Goal: Transaction & Acquisition: Purchase product/service

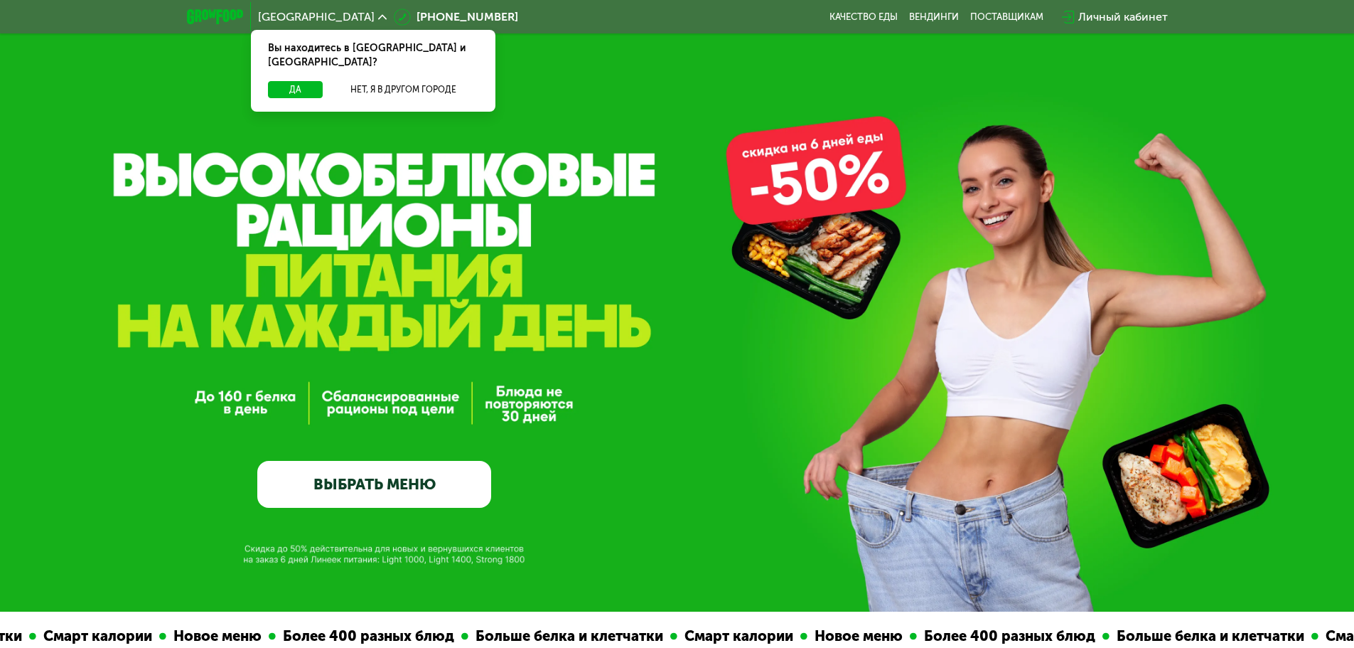
drag, startPoint x: 0, startPoint y: 0, endPoint x: 1120, endPoint y: 12, distance: 1120.5
click at [1120, 12] on div "Личный кабинет" at bounding box center [1124, 17] width 90 height 17
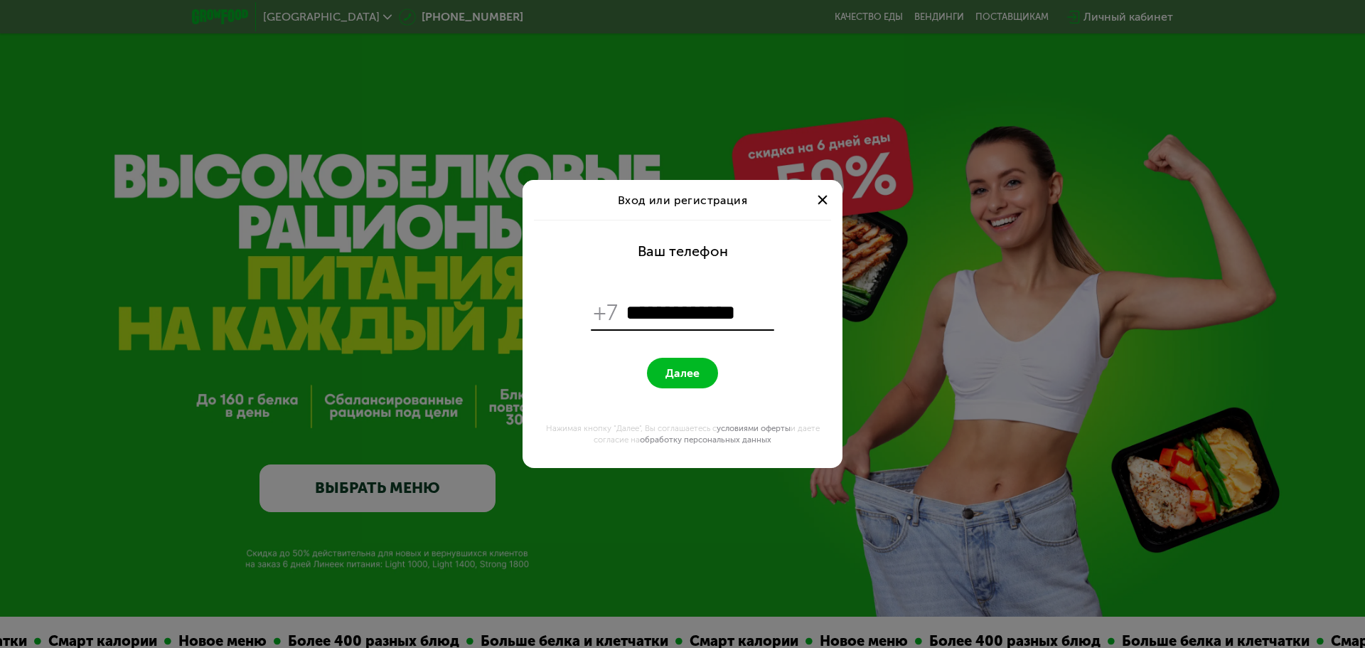
type input "**********"
click at [647, 358] on button "Далее" at bounding box center [682, 373] width 71 height 31
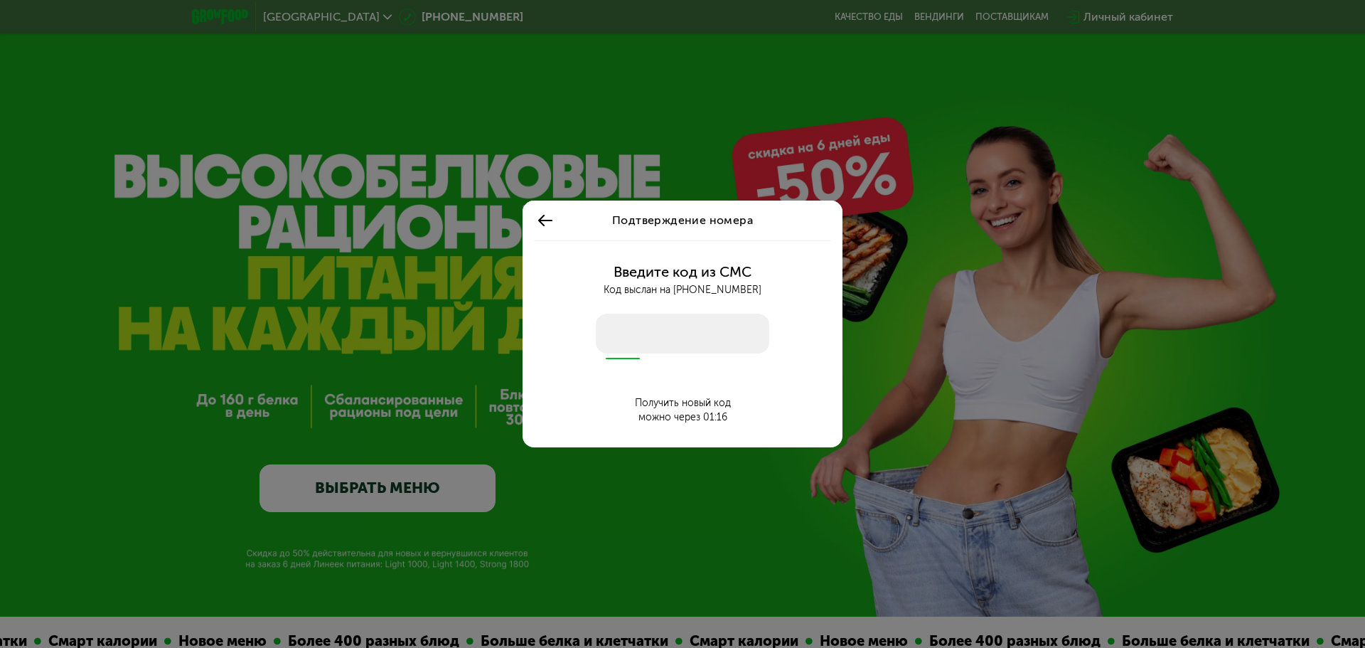
click at [633, 341] on input "number" at bounding box center [682, 334] width 173 height 40
type input "****"
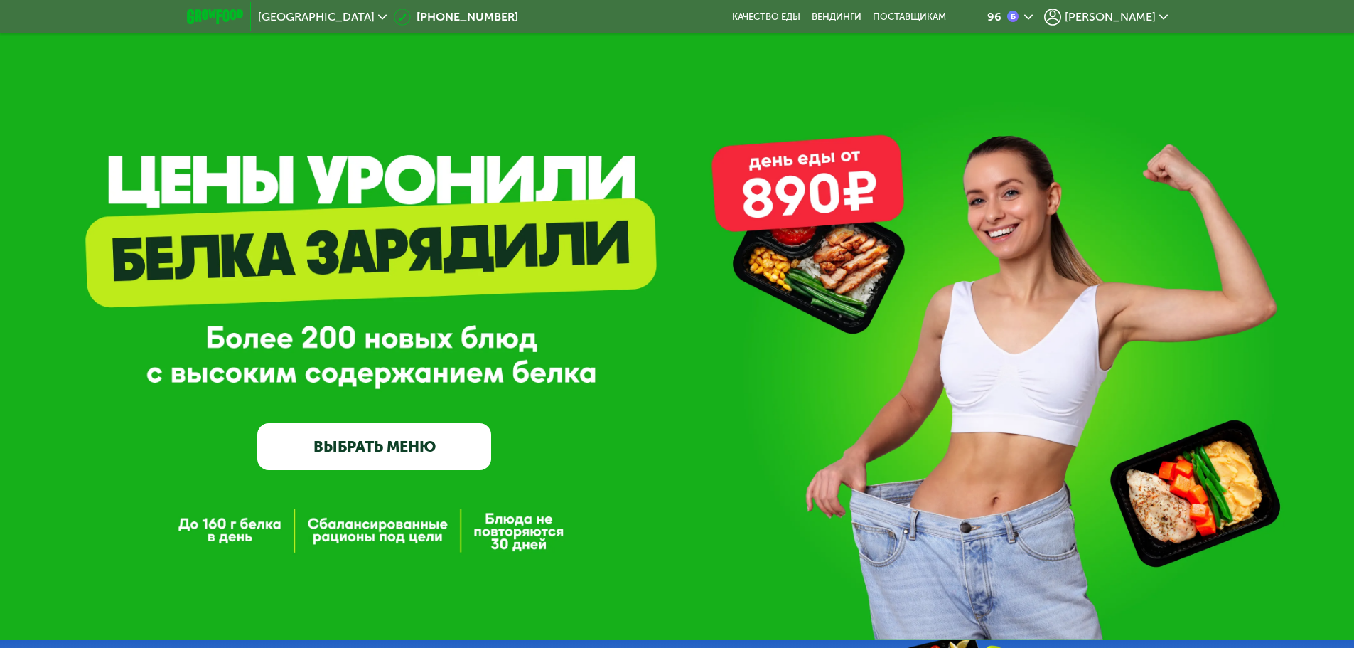
click at [1138, 16] on span "[PERSON_NAME]" at bounding box center [1110, 16] width 91 height 11
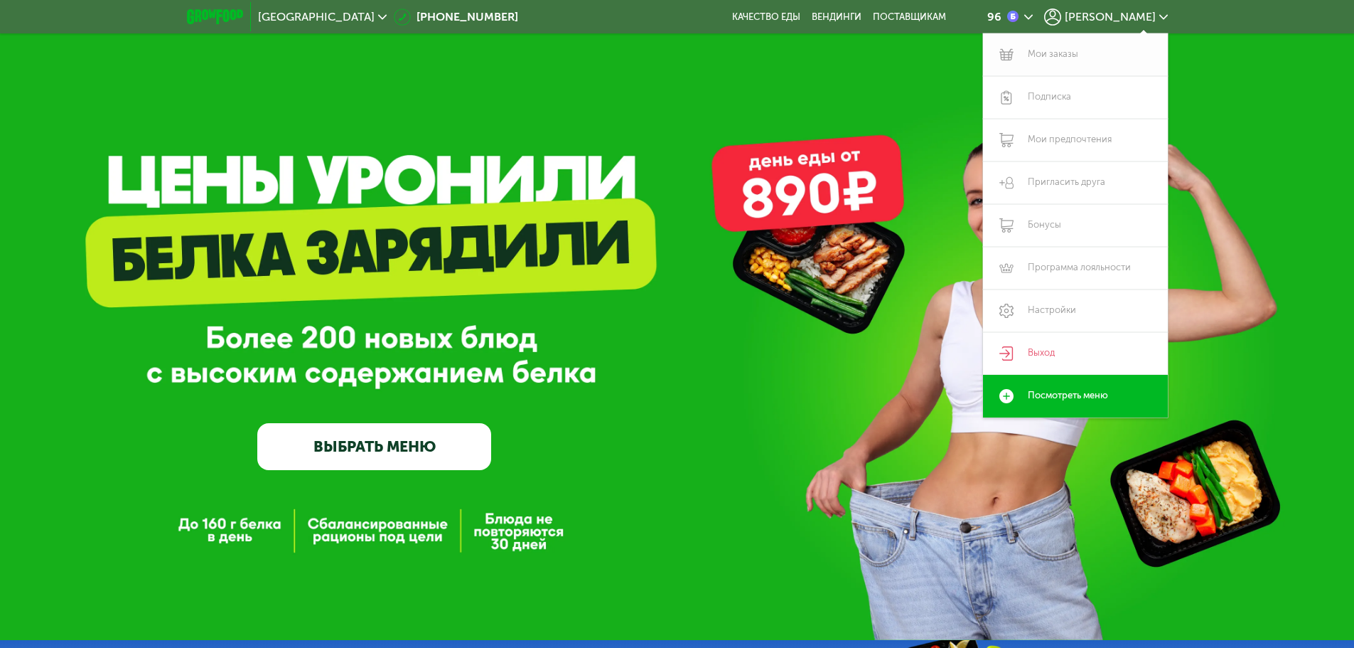
click at [1059, 51] on link "Мои заказы" at bounding box center [1075, 54] width 185 height 43
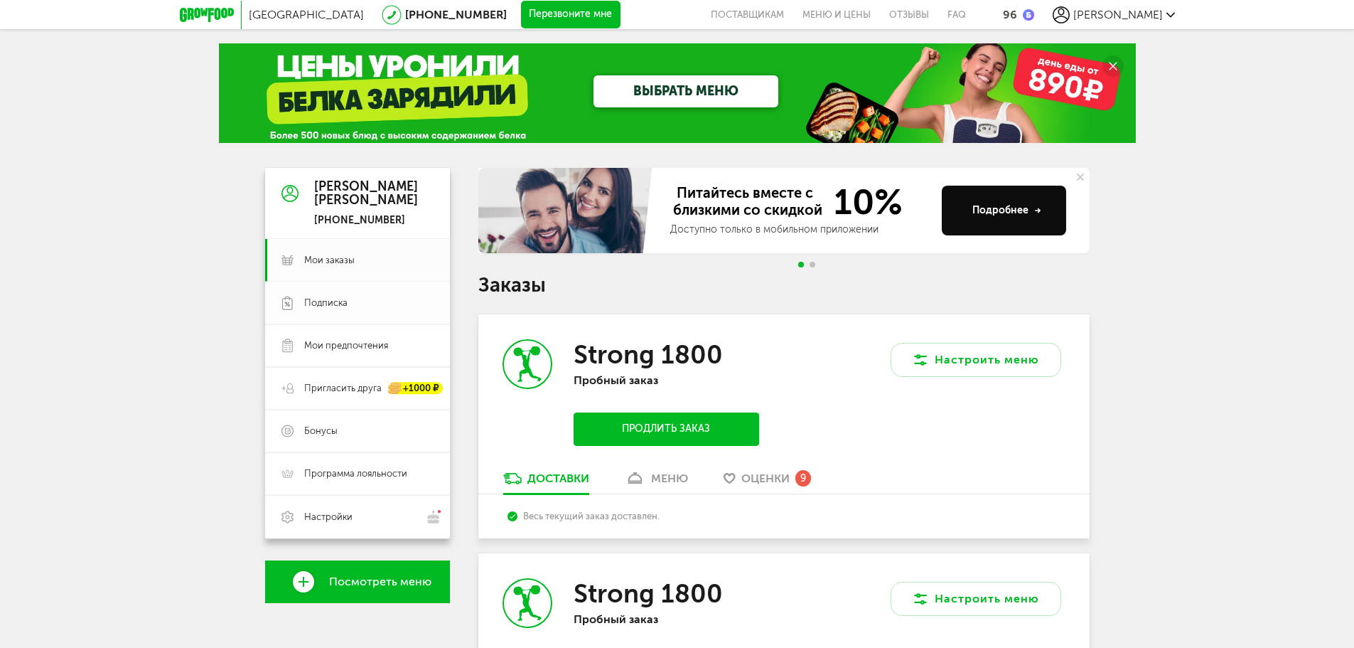
click at [333, 301] on span "Подписка" at bounding box center [325, 302] width 43 height 13
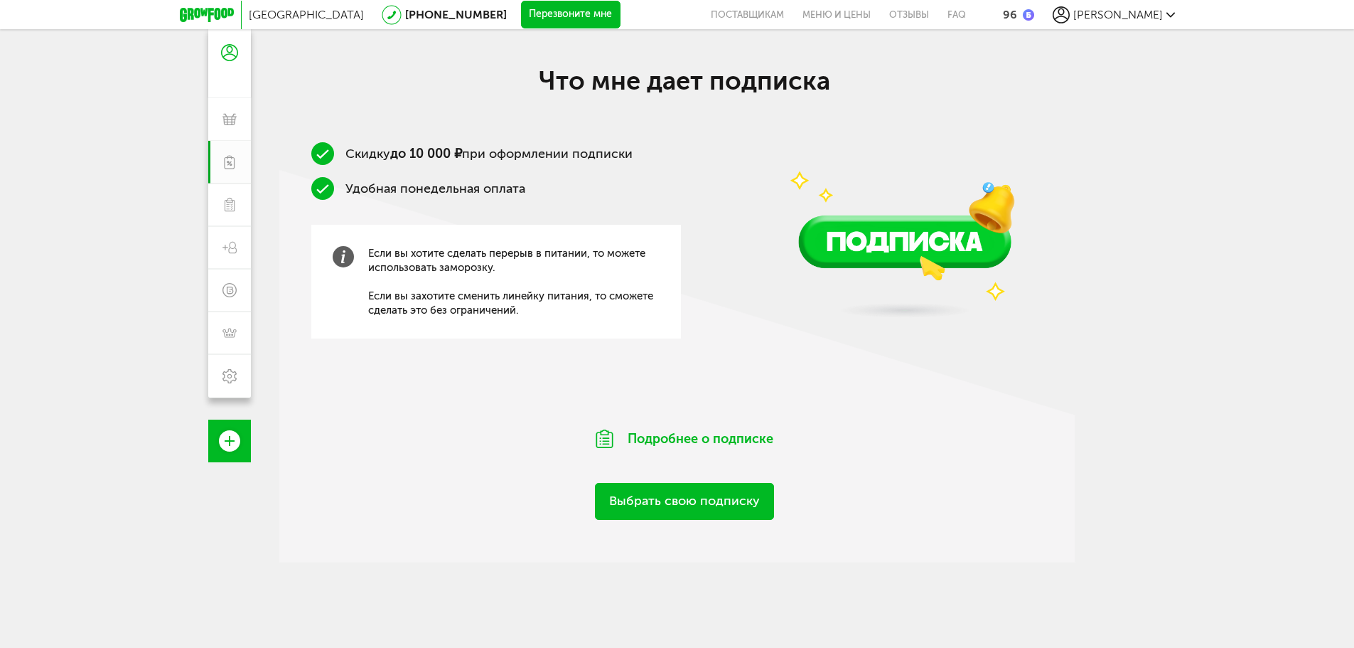
scroll to position [142, 0]
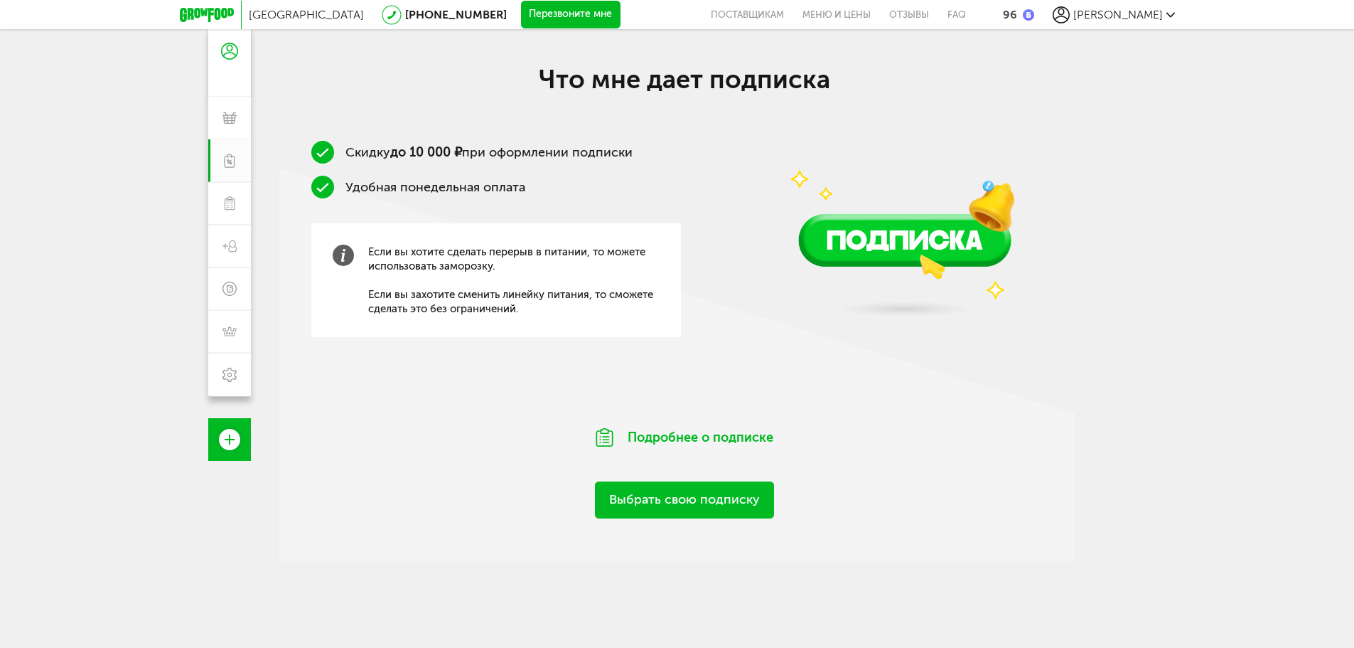
click at [697, 502] on link "Выбрать свою подписку" at bounding box center [684, 499] width 179 height 36
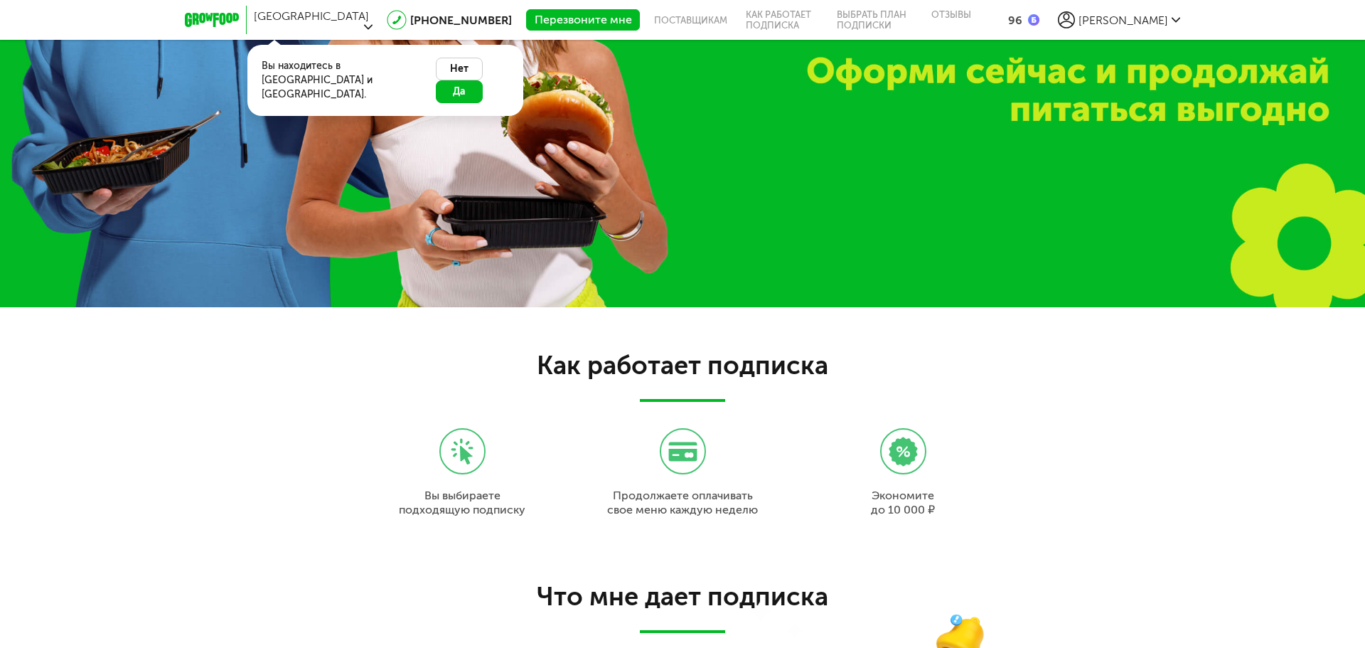
scroll to position [1343, 0]
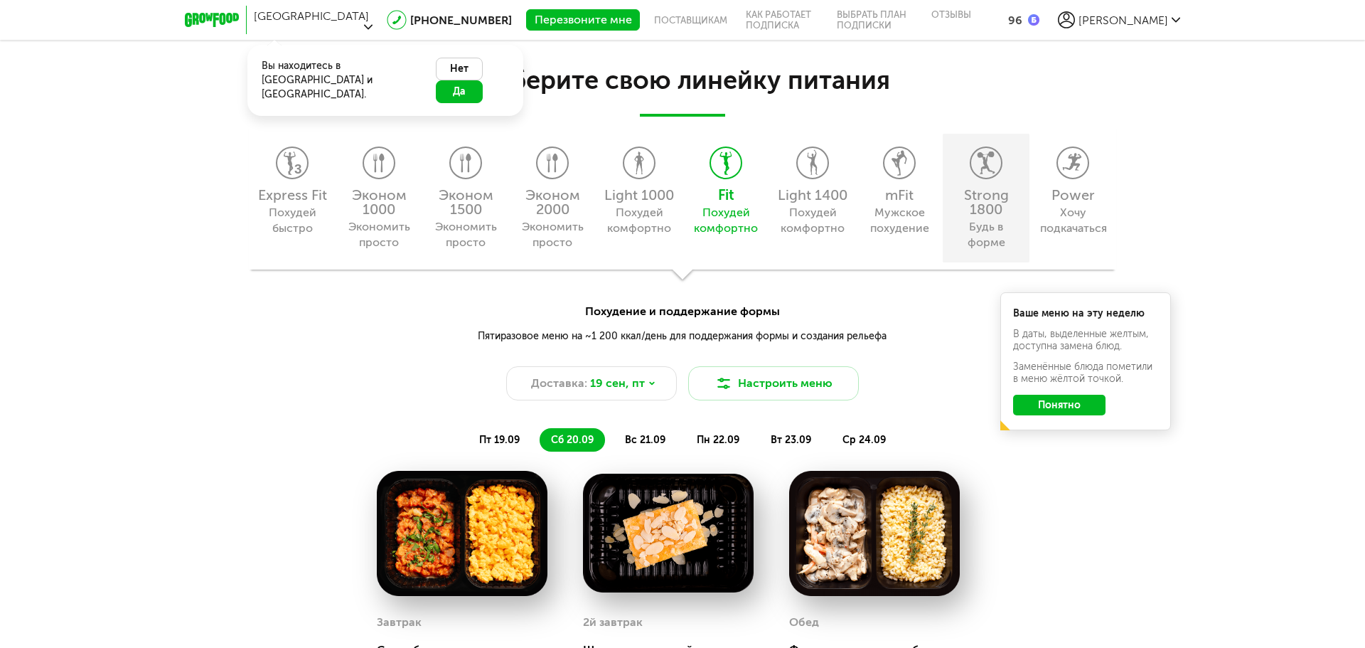
click at [992, 168] on icon at bounding box center [986, 162] width 30 height 31
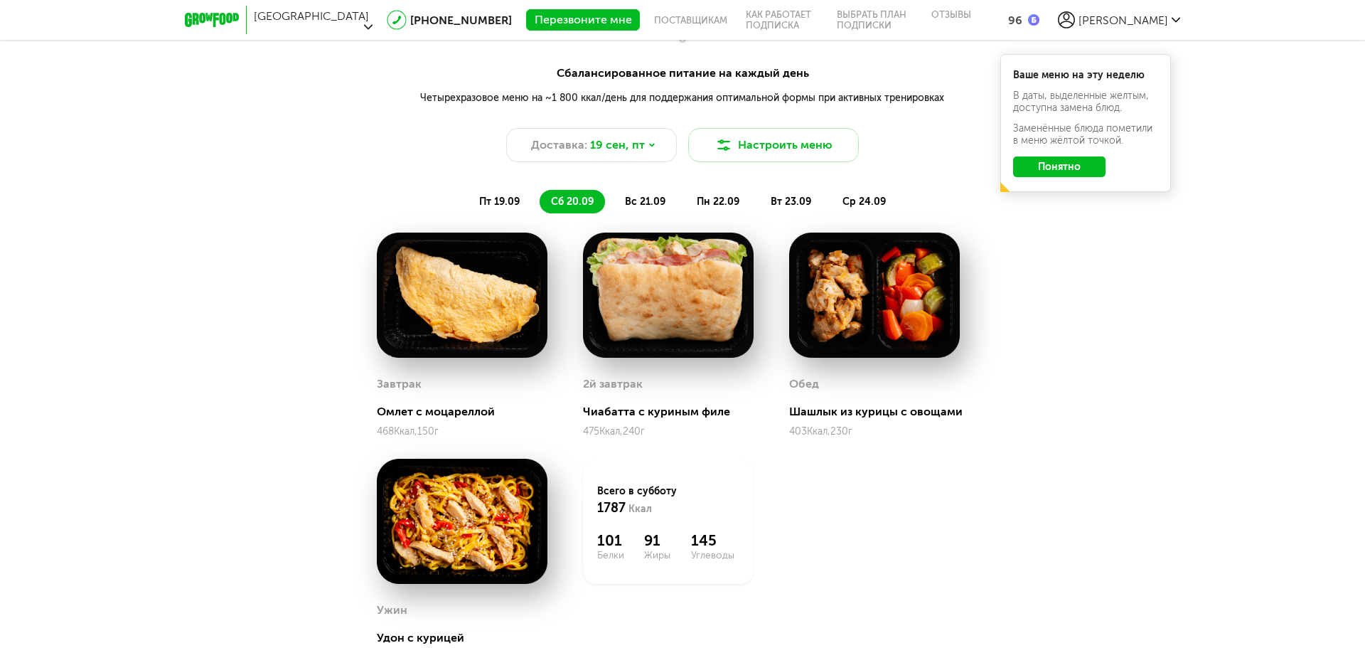
scroll to position [1556, 0]
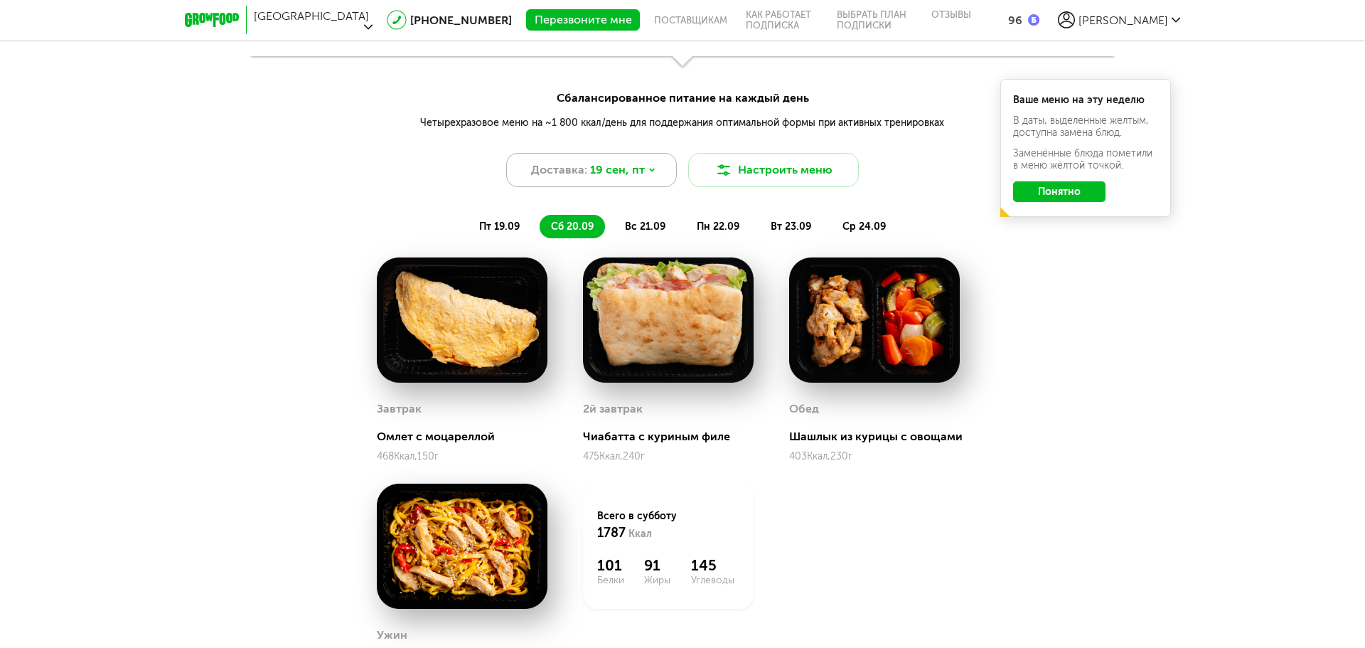
click at [653, 169] on div "Доставка: 19 сен, пт" at bounding box center [591, 170] width 171 height 34
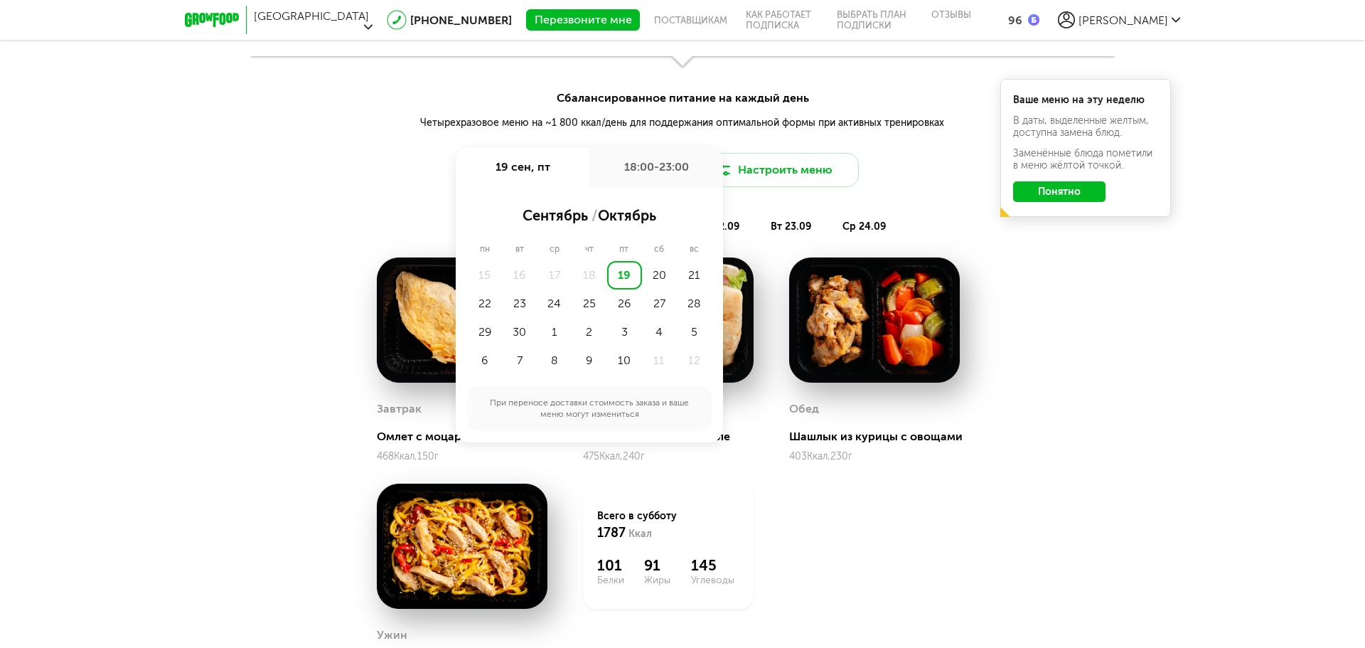
click at [922, 137] on div "Сбалансированное питание на каждый день Четырехразовое меню на ~1 800 ккал/день…" at bounding box center [682, 138] width 1365 height 97
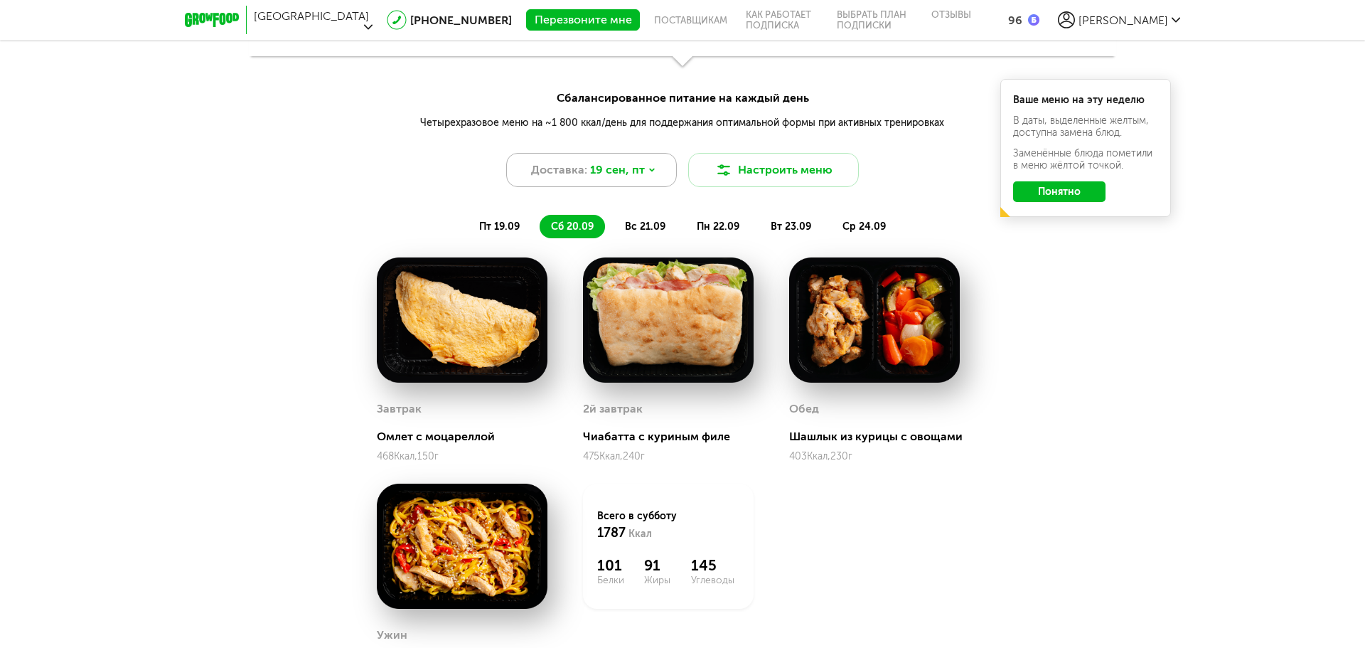
click at [657, 164] on div "Доставка: 19 сен, пт" at bounding box center [591, 170] width 171 height 34
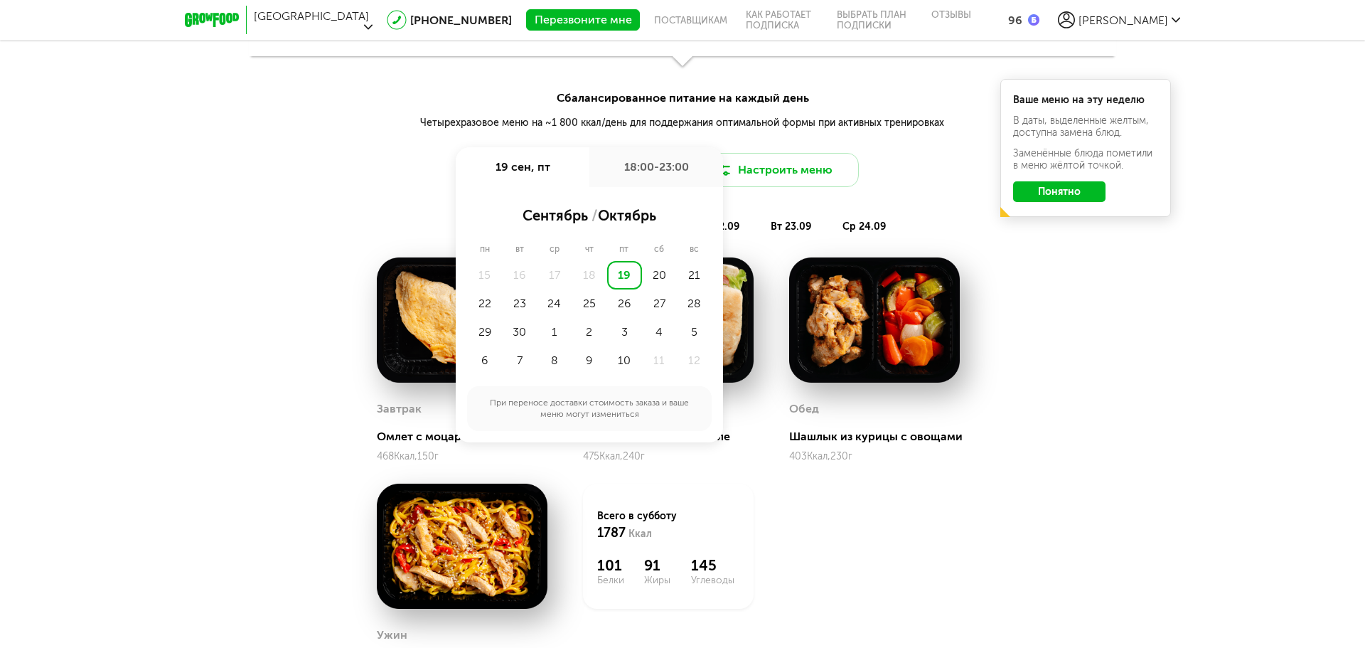
click at [643, 167] on div "18:00-23:00" at bounding box center [656, 167] width 134 height 40
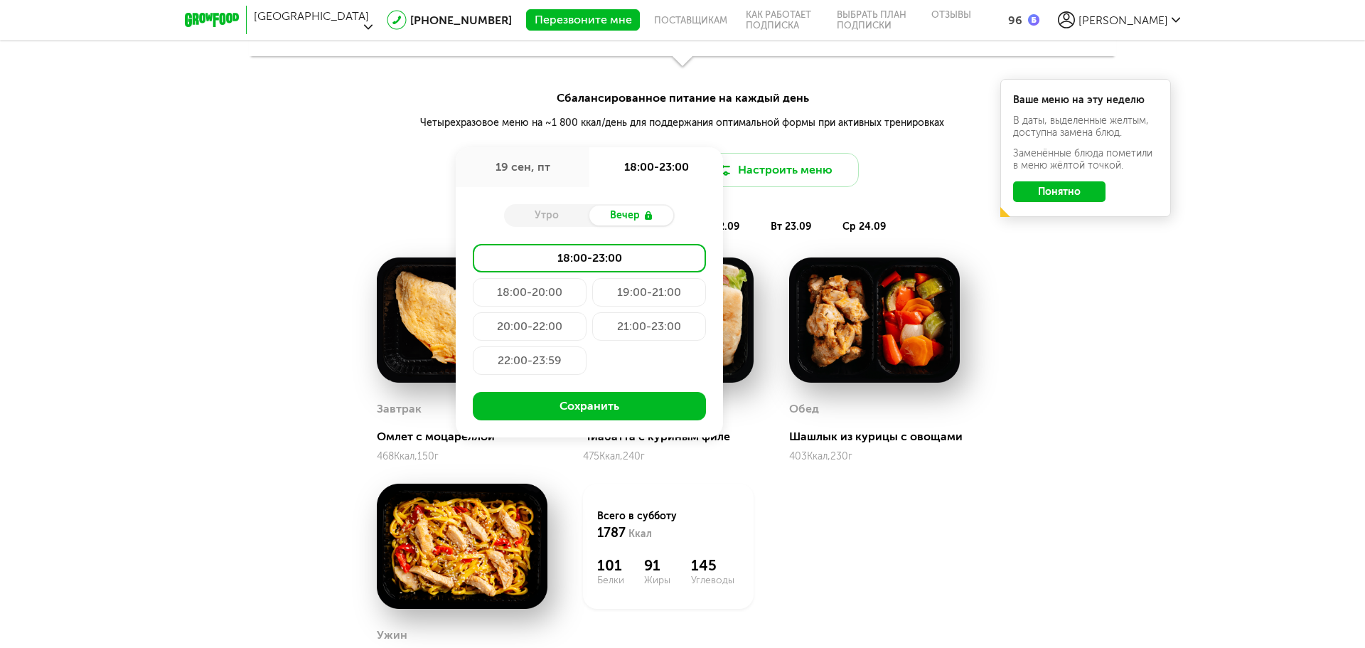
click at [548, 322] on div "20:00-22:00" at bounding box center [530, 326] width 114 height 28
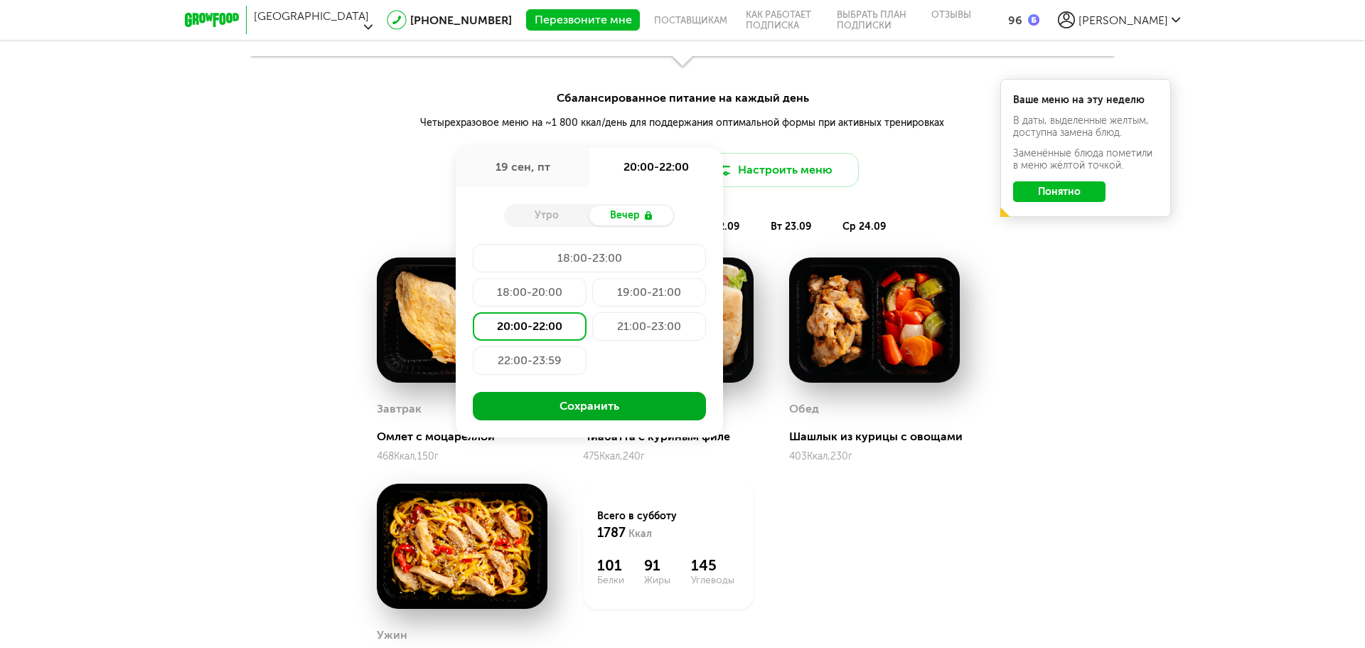
click at [550, 405] on button "Сохранить" at bounding box center [589, 406] width 233 height 28
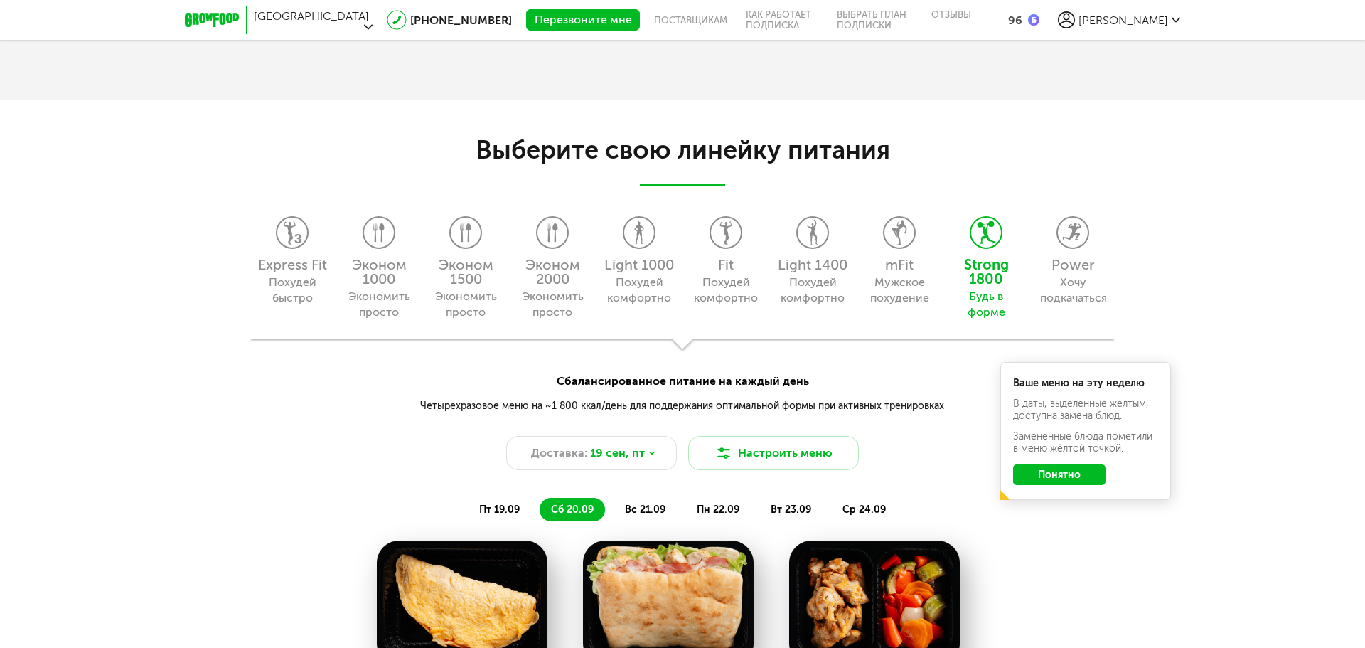
scroll to position [1272, 0]
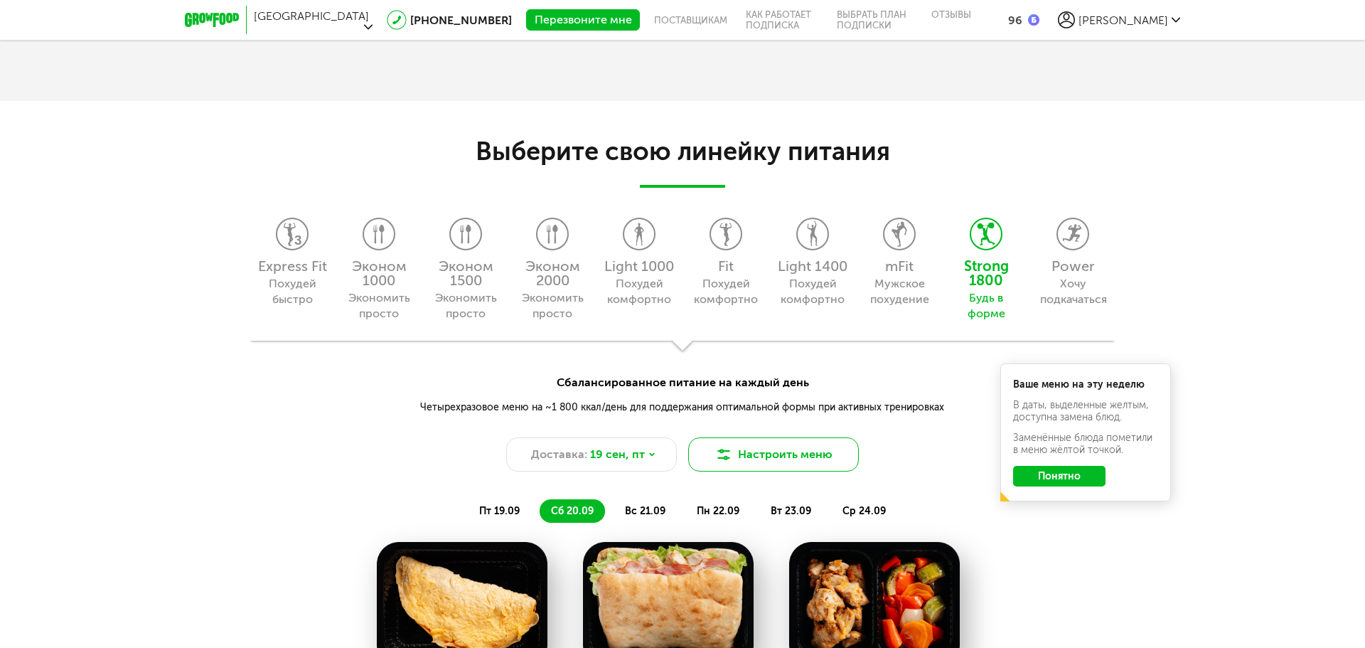
click at [782, 456] on button "Настроить меню" at bounding box center [773, 454] width 171 height 34
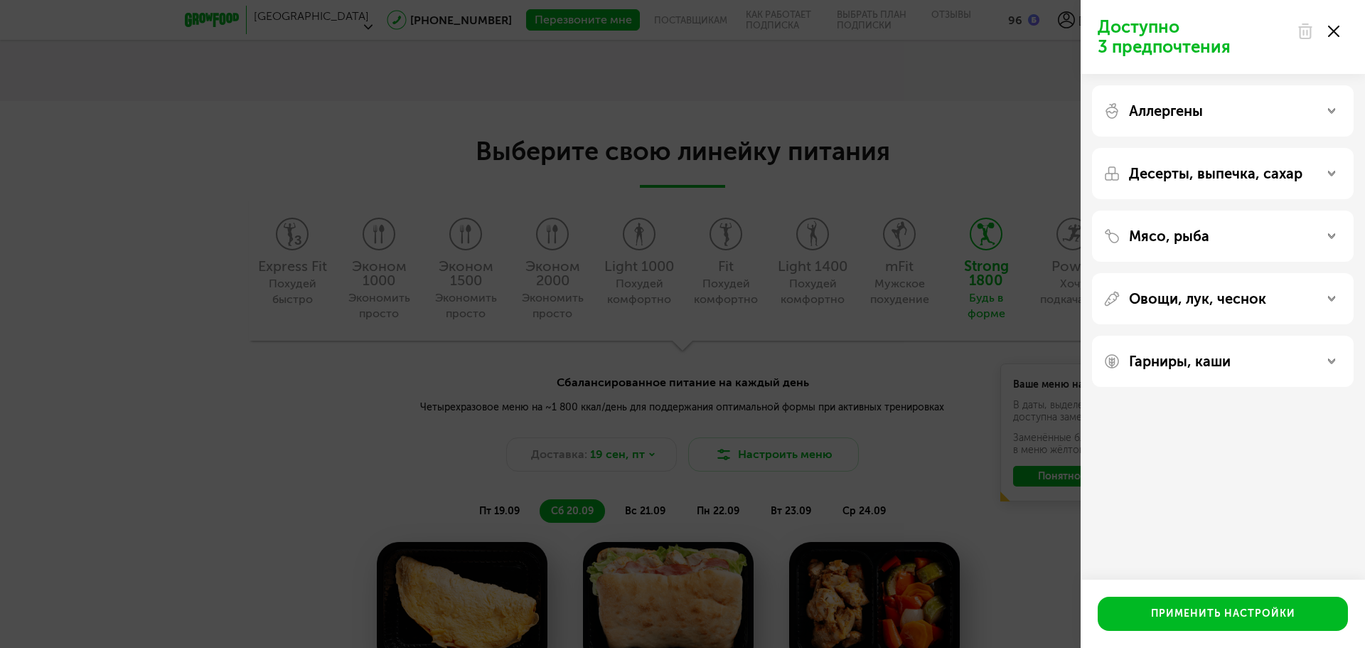
click at [1022, 527] on div "Доступно 3 предпочтения Аллергены Десерты, выпечка, сахар Мясо, рыба Овощи, лук…" at bounding box center [682, 324] width 1365 height 648
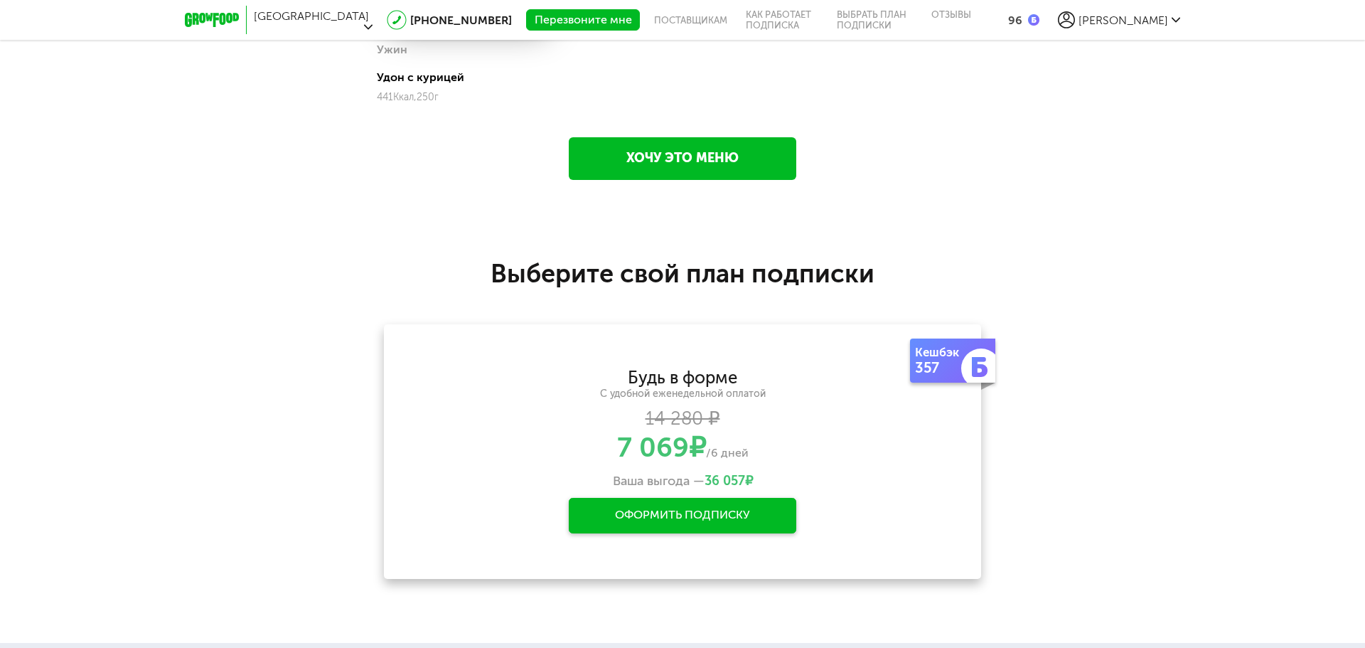
scroll to position [2338, 0]
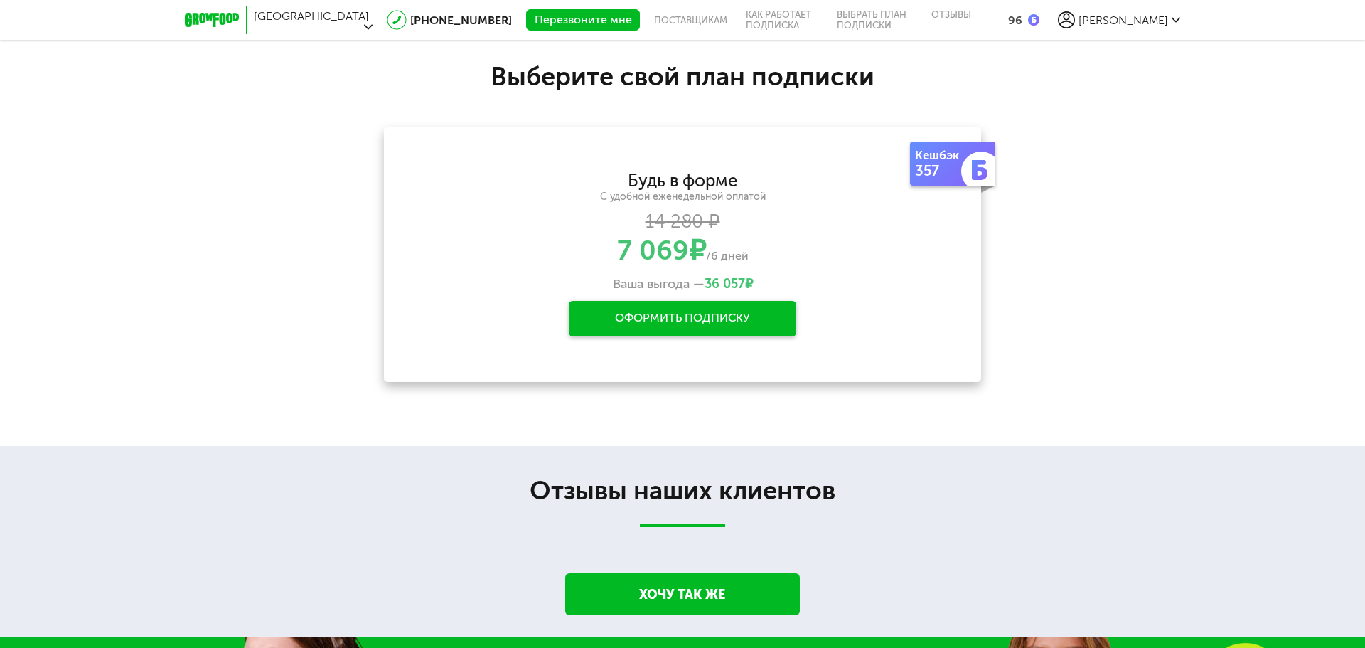
click at [711, 311] on div "Оформить подписку" at bounding box center [683, 319] width 228 height 36
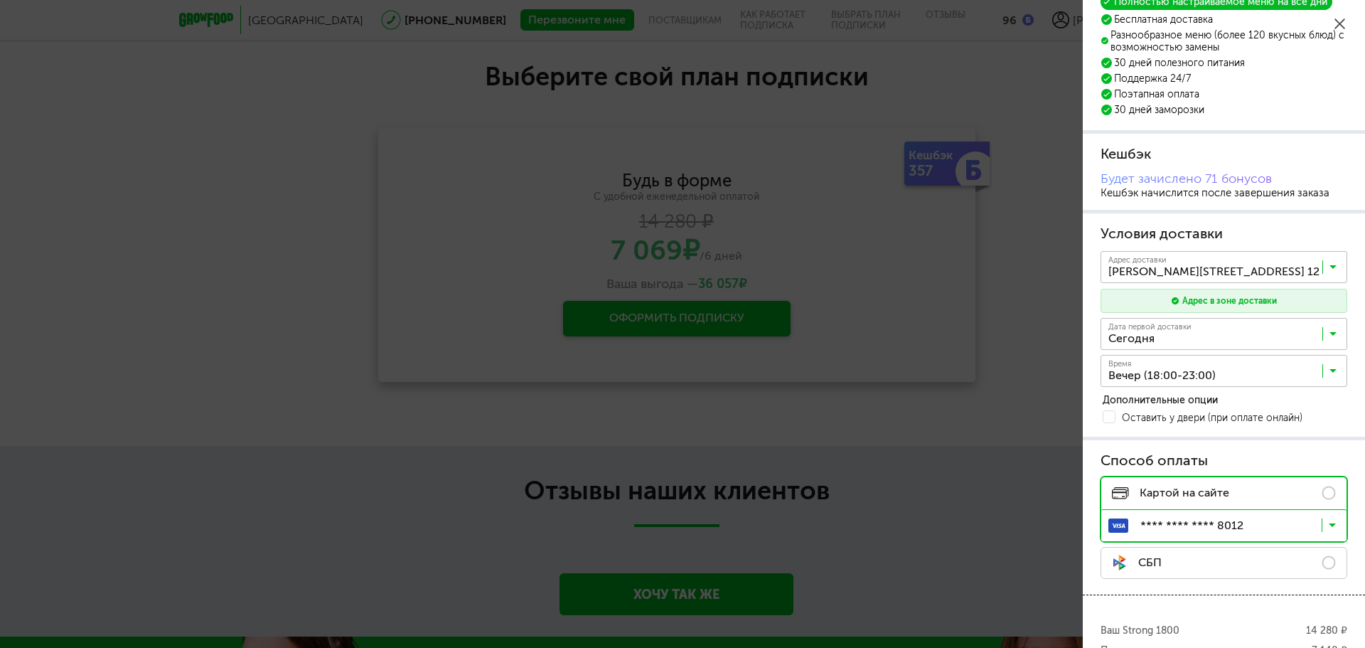
scroll to position [71, 0]
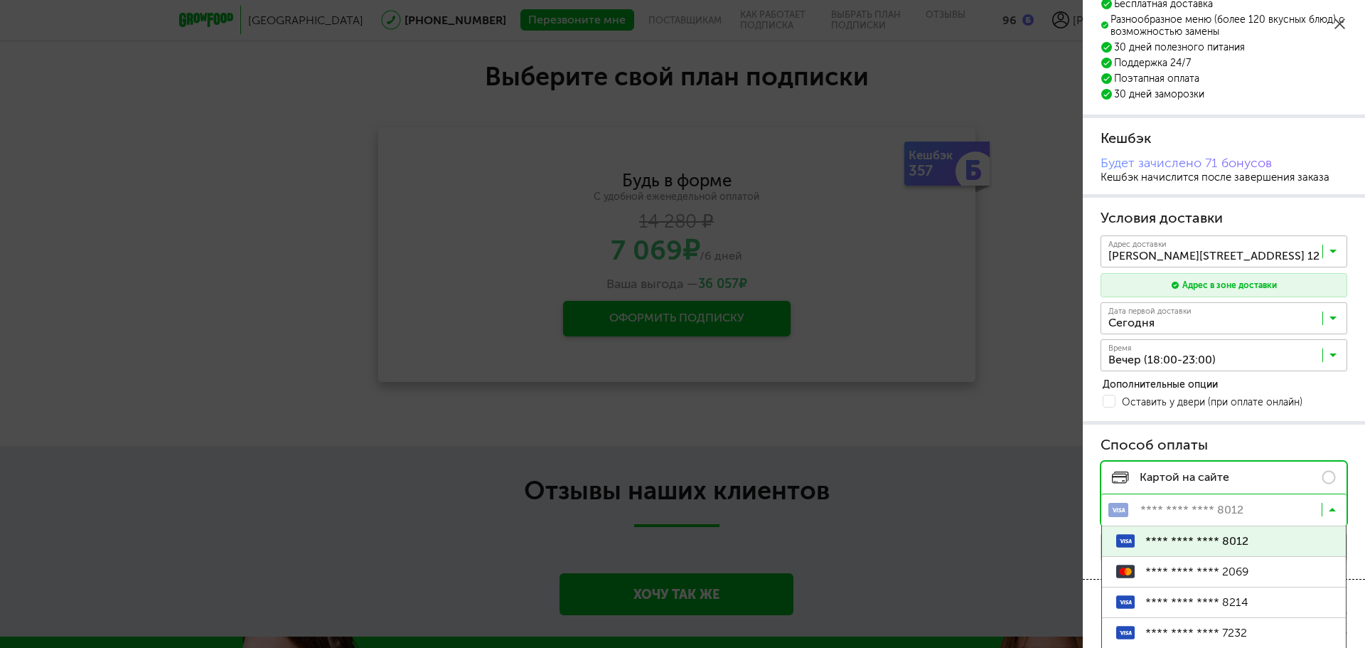
click at [1337, 512] on input "Search for option" at bounding box center [1227, 513] width 245 height 24
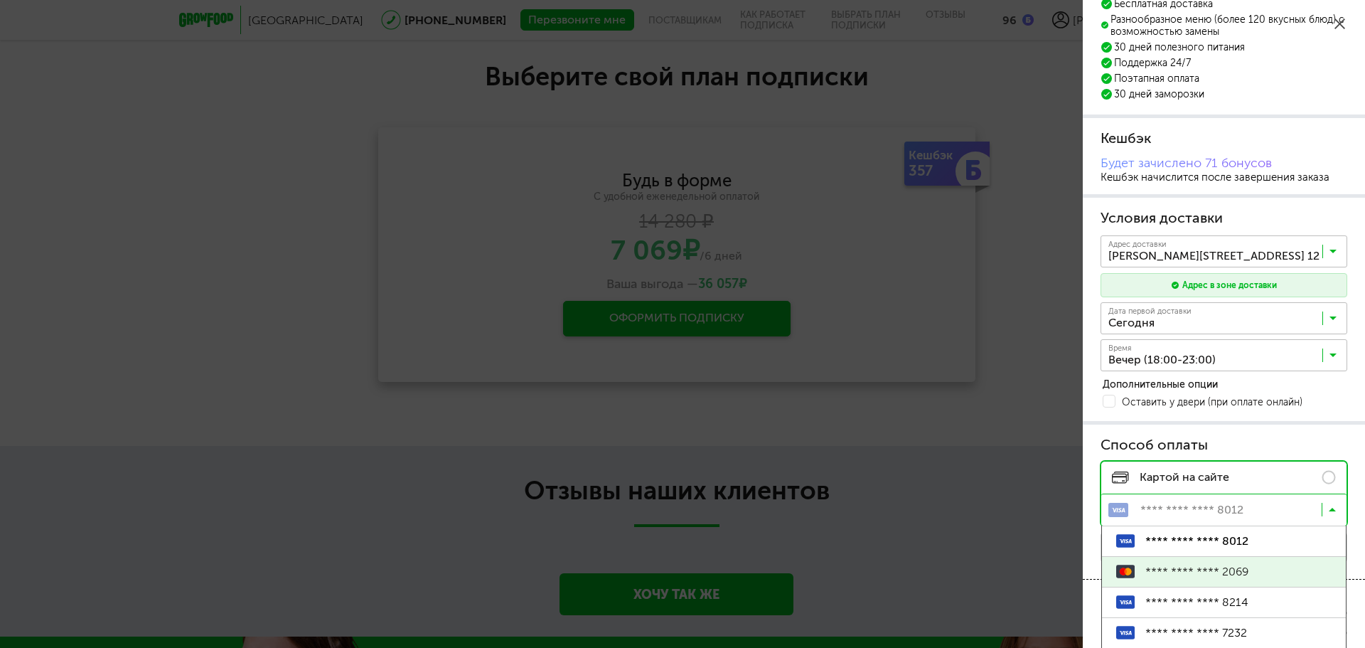
scroll to position [142, 0]
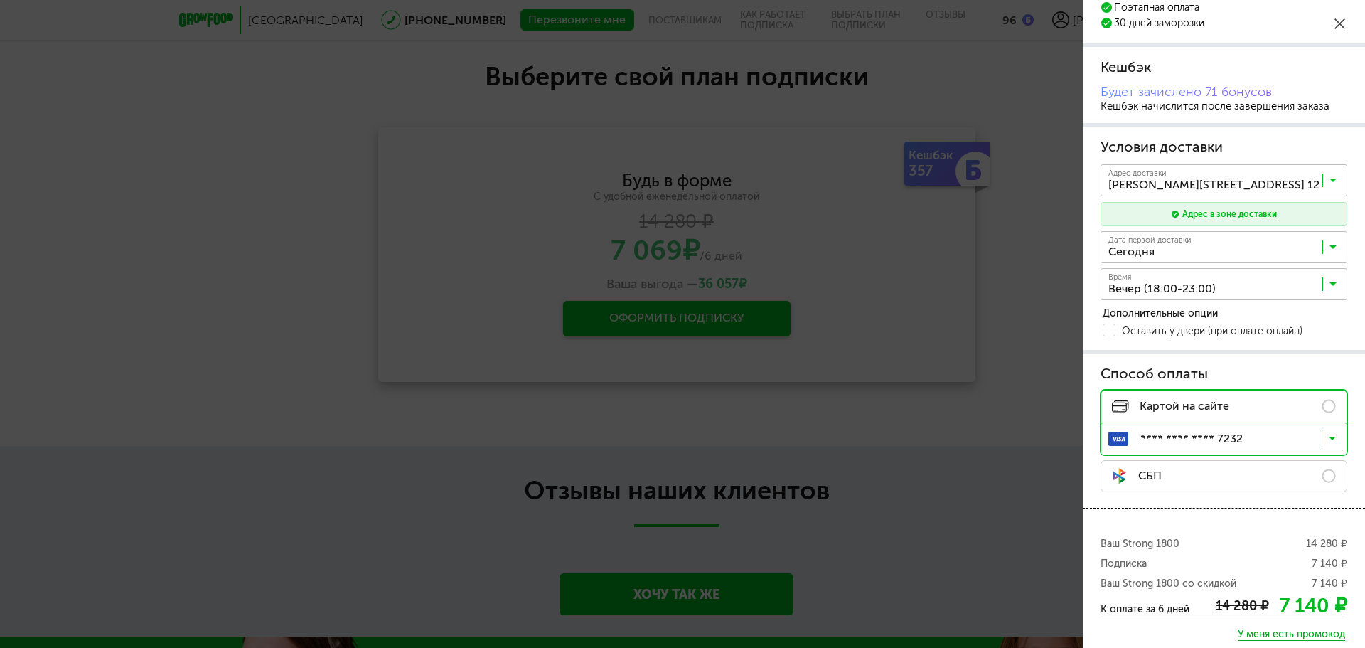
click at [1261, 560] on span "**** **** **** 7232" at bounding box center [1238, 562] width 186 height 30
click at [1277, 350] on div "Условия доставки Адрес * кв / оф. Адрес доставки Островитянова, 6, кв. 128 Загр…" at bounding box center [1224, 238] width 282 height 223
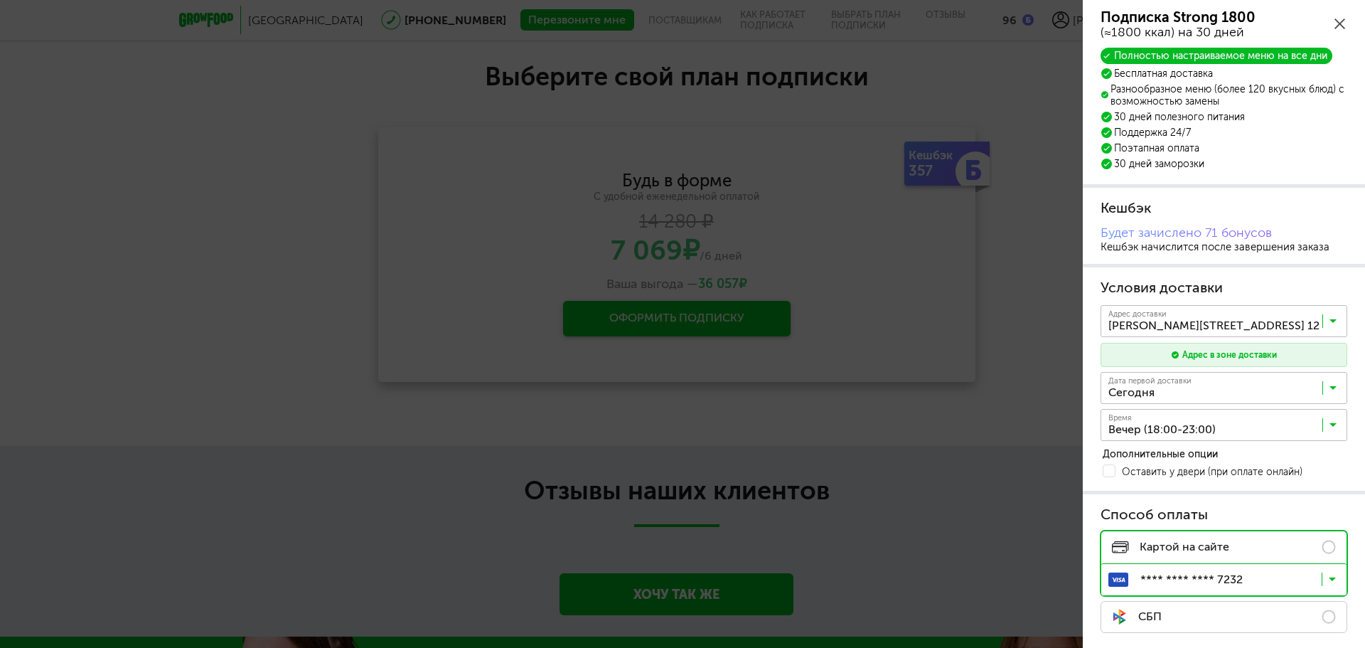
scroll to position [0, 0]
click at [1339, 17] on div "Подписка Strong 1800 (≈1800 ккал) на 30 дней" at bounding box center [1224, 26] width 247 height 31
click at [1339, 26] on icon at bounding box center [1339, 23] width 11 height 11
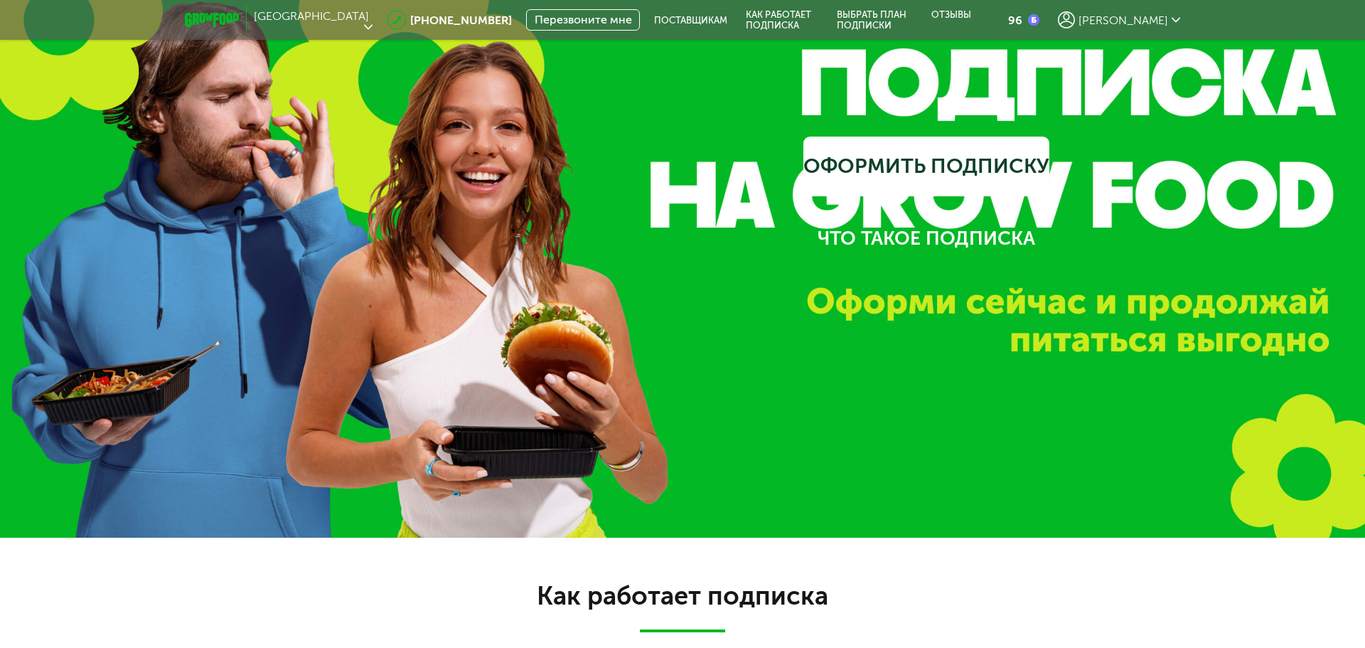
click at [1167, 16] on span "[PERSON_NAME]" at bounding box center [1124, 21] width 90 height 14
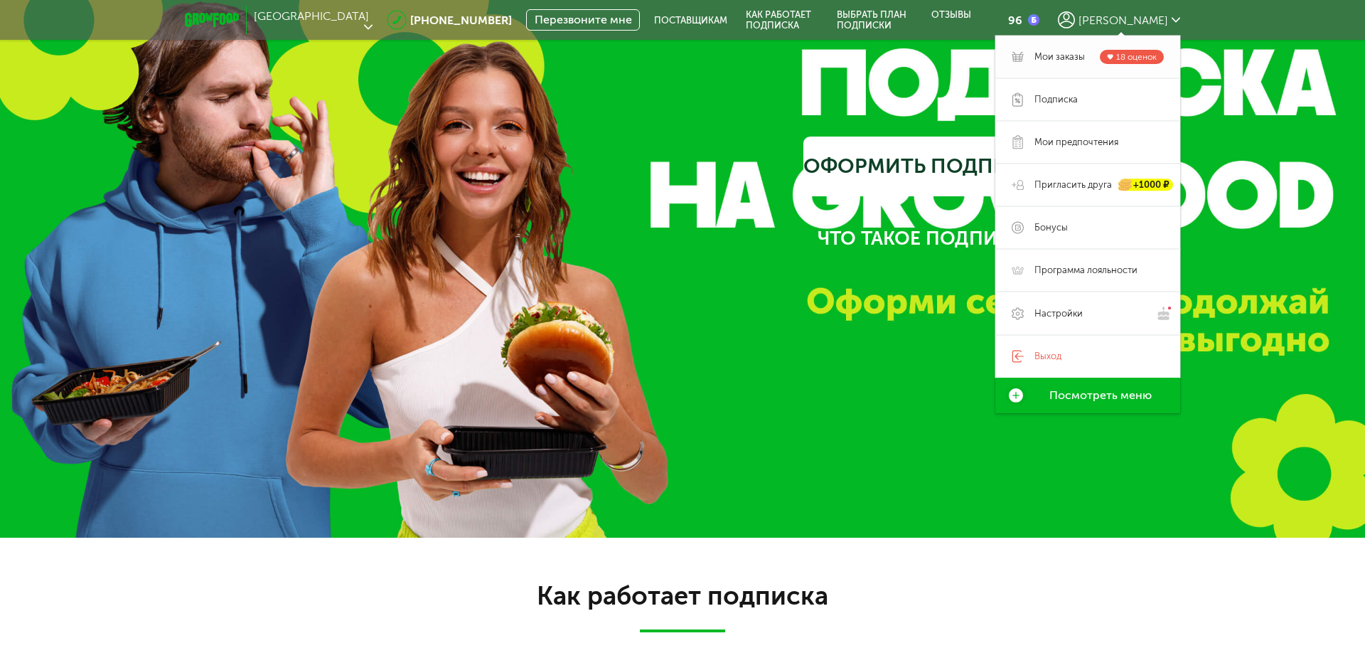
click at [1062, 50] on span "Мои заказы" at bounding box center [1059, 56] width 50 height 13
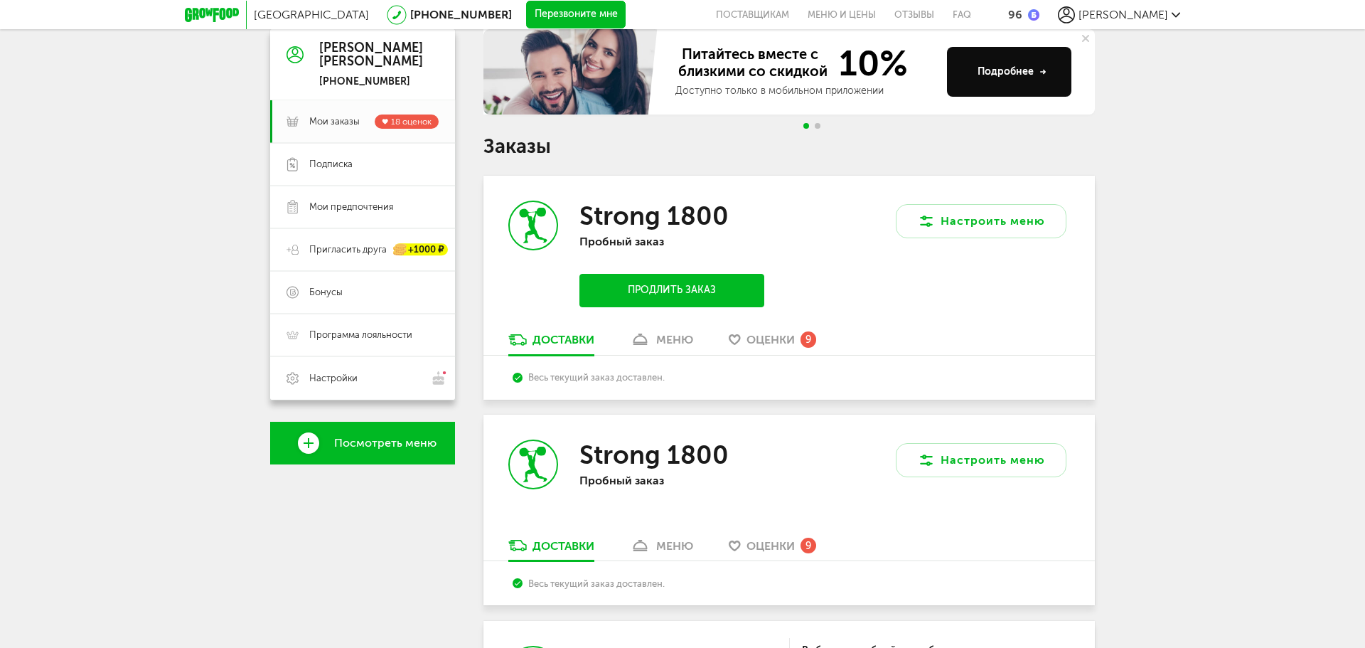
scroll to position [142, 0]
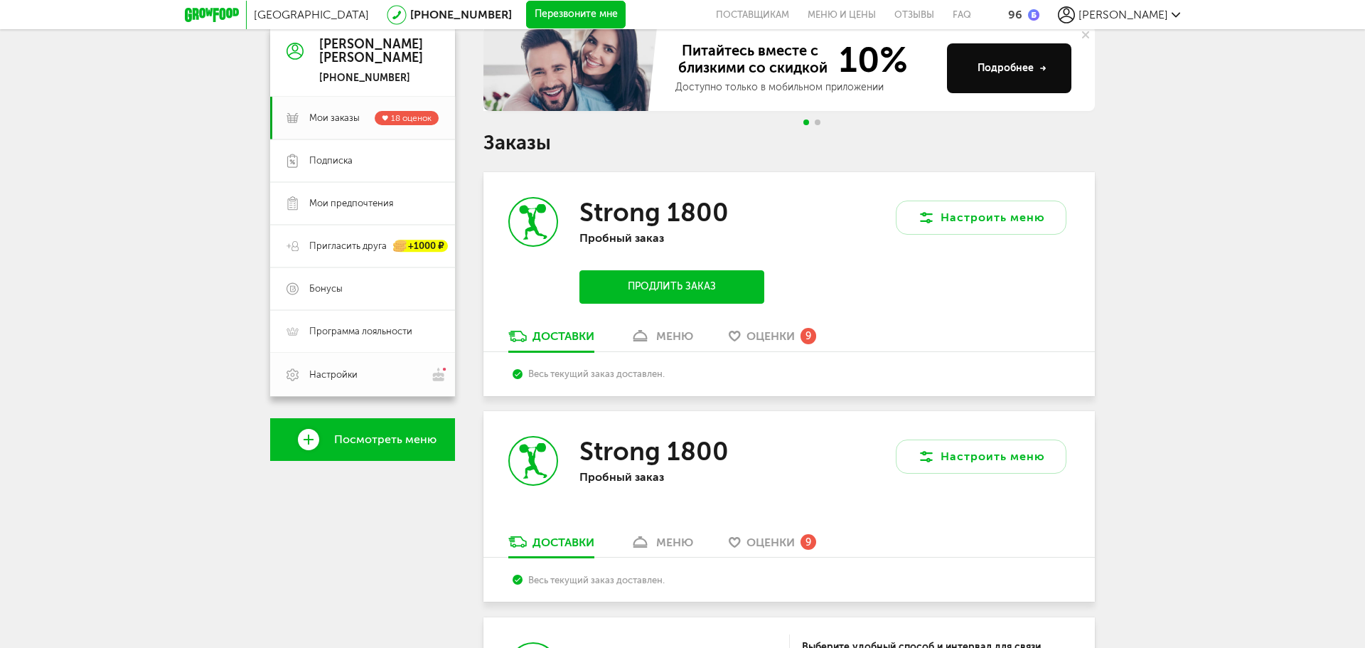
click at [343, 373] on span "Настройки" at bounding box center [333, 374] width 48 height 13
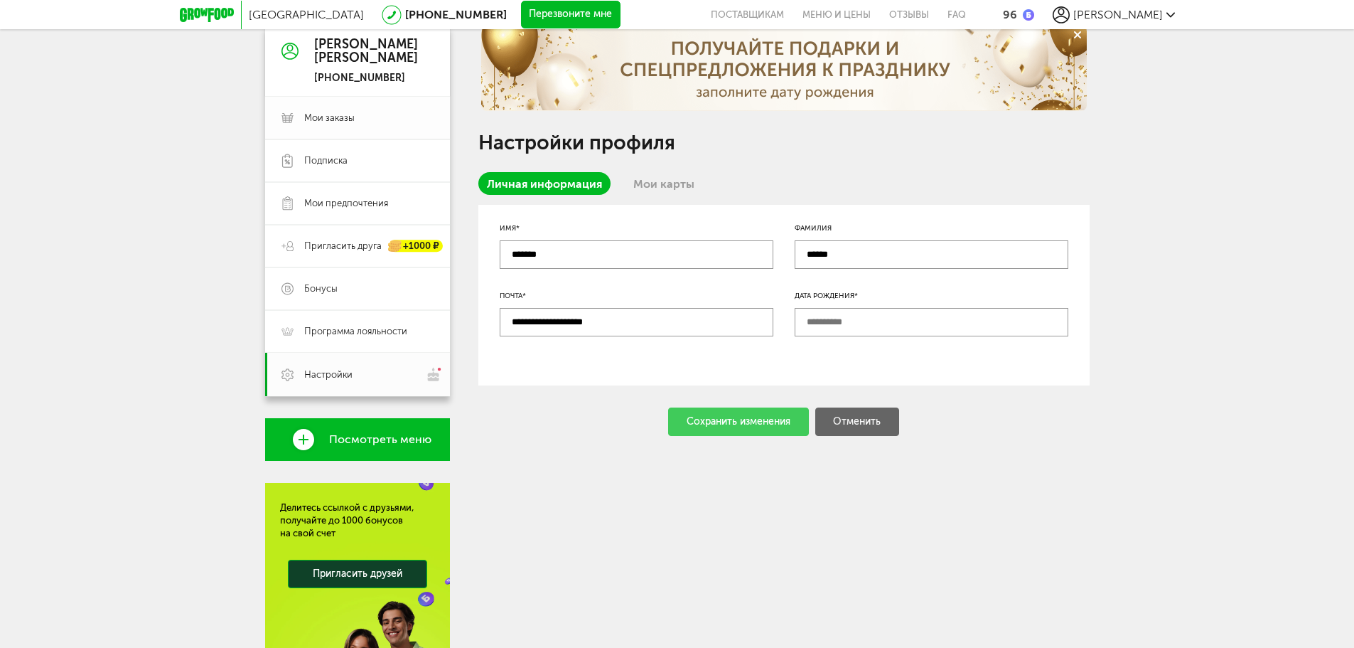
click at [338, 114] on span "Мои заказы" at bounding box center [329, 118] width 50 height 13
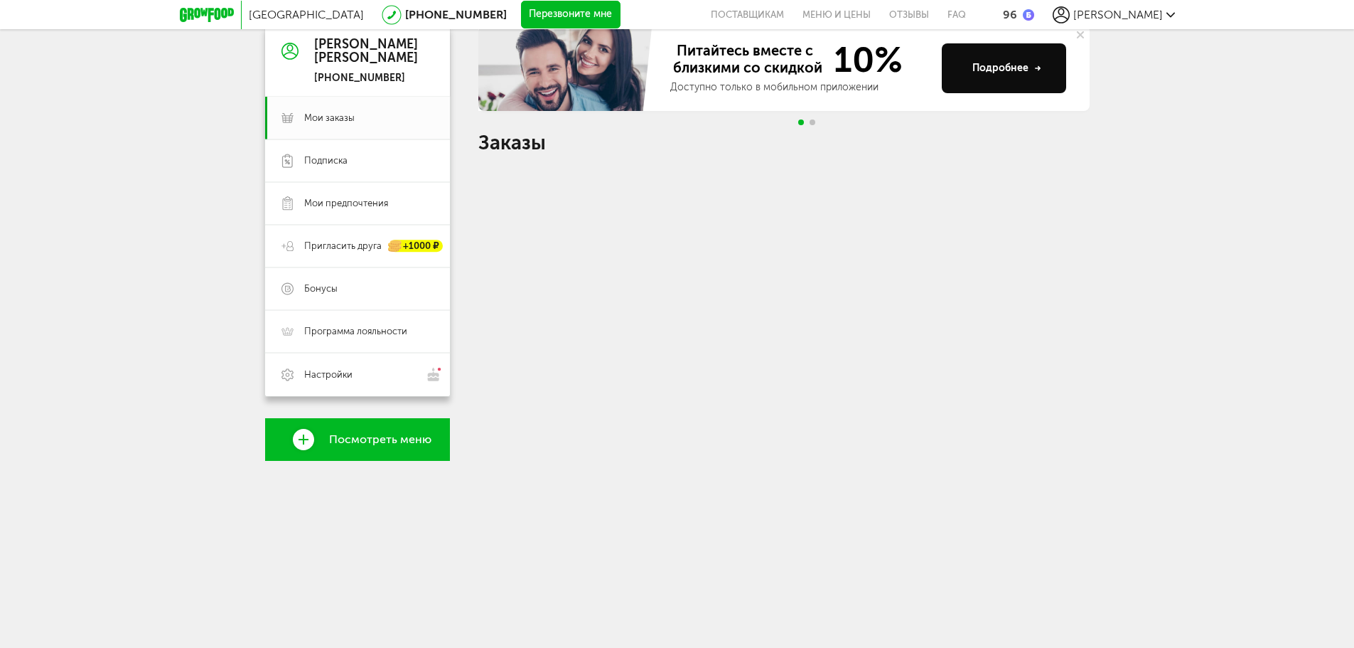
click at [341, 439] on span "Посмотреть меню" at bounding box center [380, 439] width 102 height 13
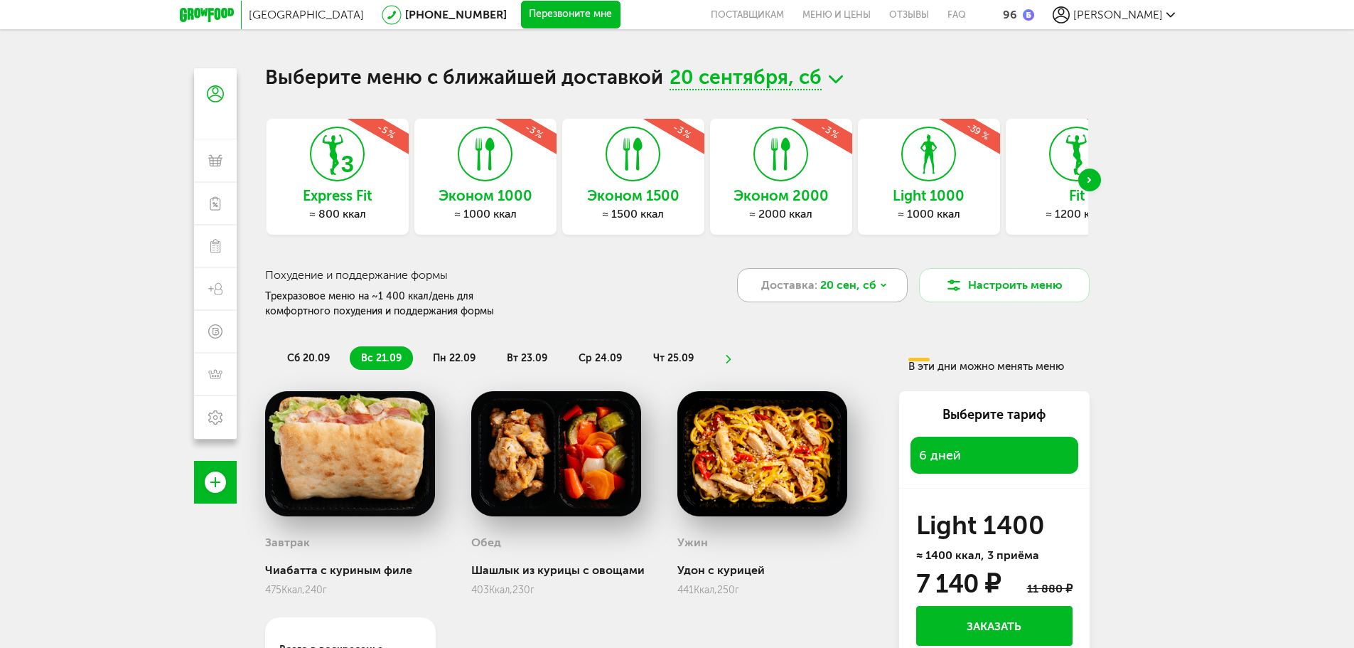
click at [843, 287] on span "20 сен, сб" at bounding box center [848, 285] width 56 height 17
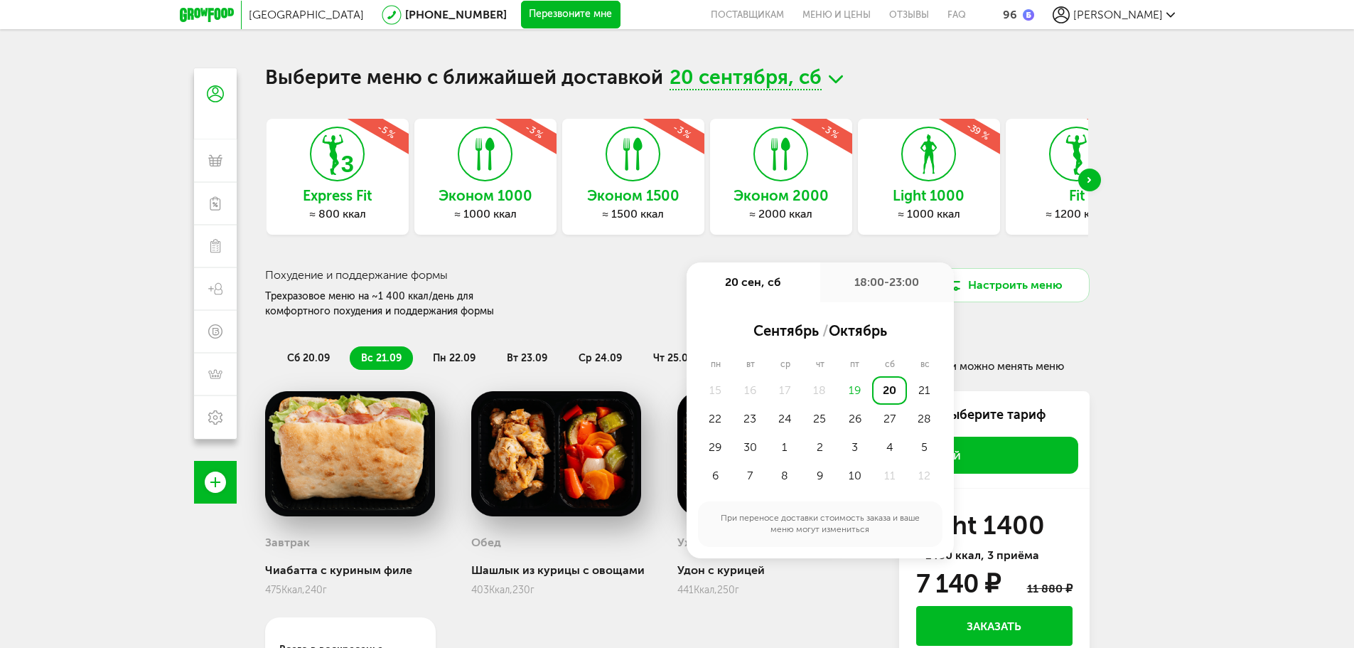
click at [853, 385] on div "19" at bounding box center [855, 390] width 35 height 28
click at [856, 392] on div "19" at bounding box center [855, 390] width 35 height 28
click at [1191, 320] on div "Москва 8 (800) 555-21-78 Перезвоните мне поставщикам Меню и цены Отзывы FAQ 96 …" at bounding box center [677, 386] width 1354 height 773
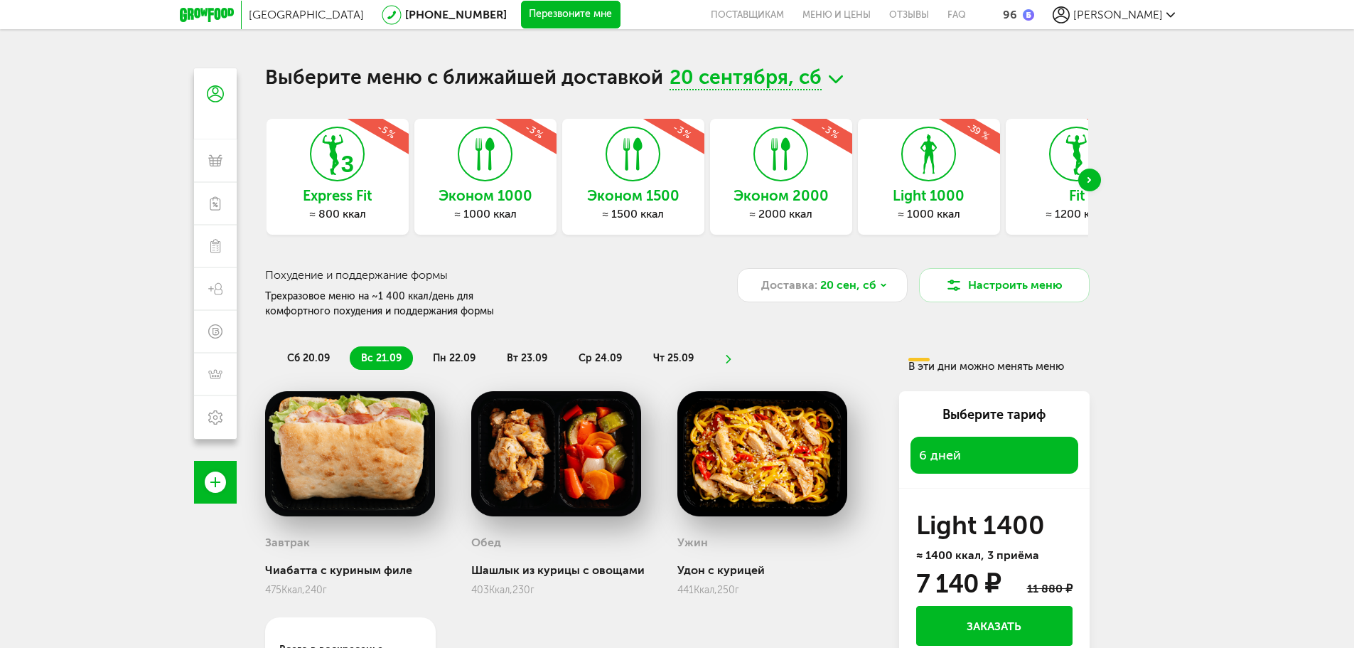
click at [1093, 176] on div "Next slide" at bounding box center [1090, 179] width 23 height 23
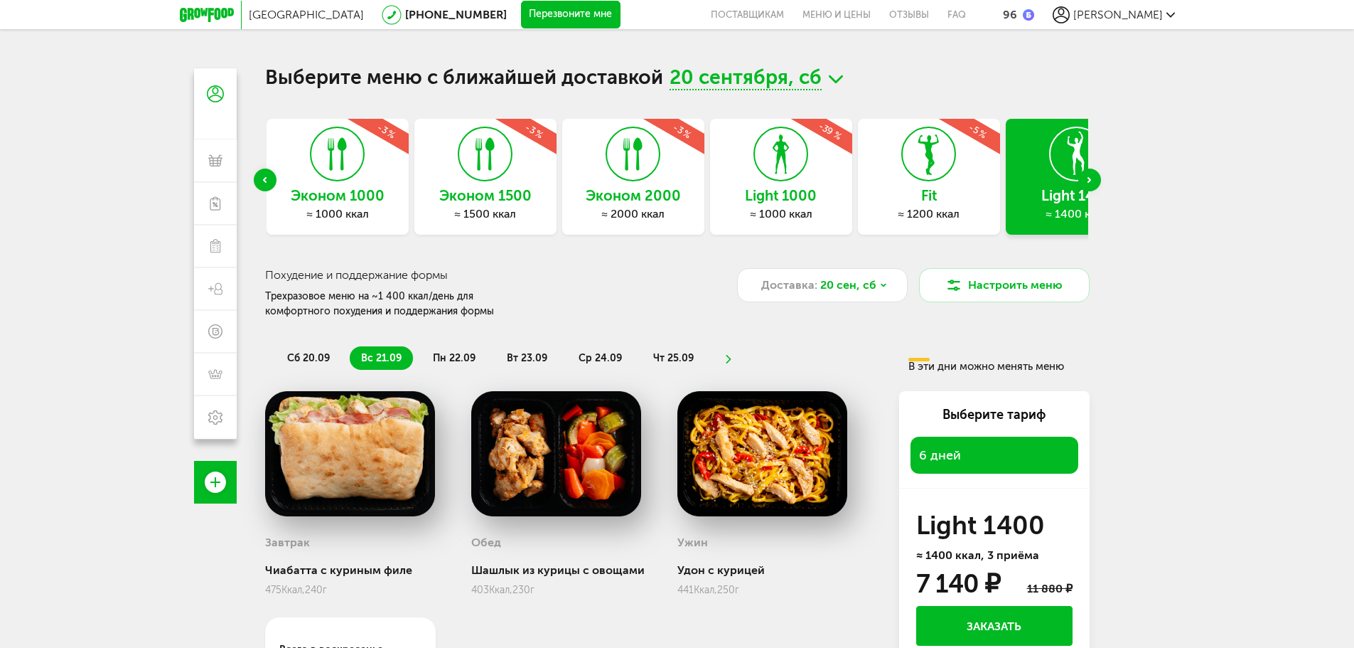
click at [1093, 176] on div "Next slide" at bounding box center [1090, 179] width 23 height 23
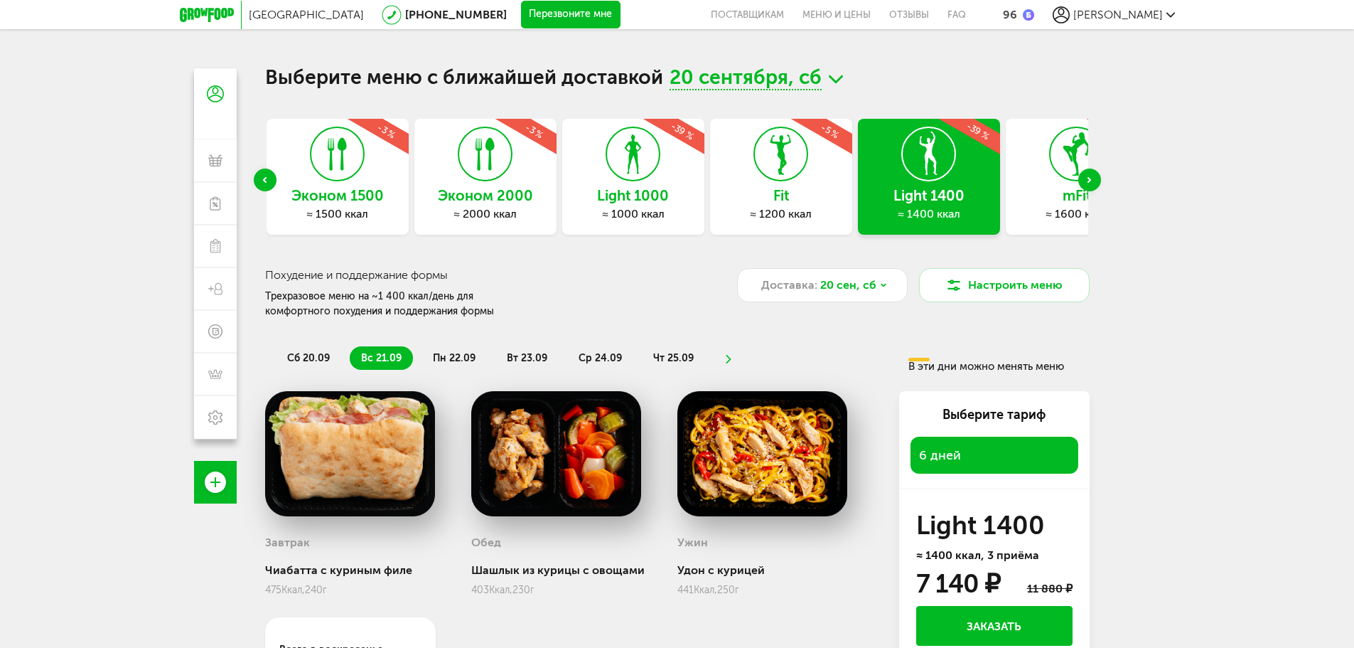
click at [1093, 176] on div "Next slide" at bounding box center [1090, 179] width 23 height 23
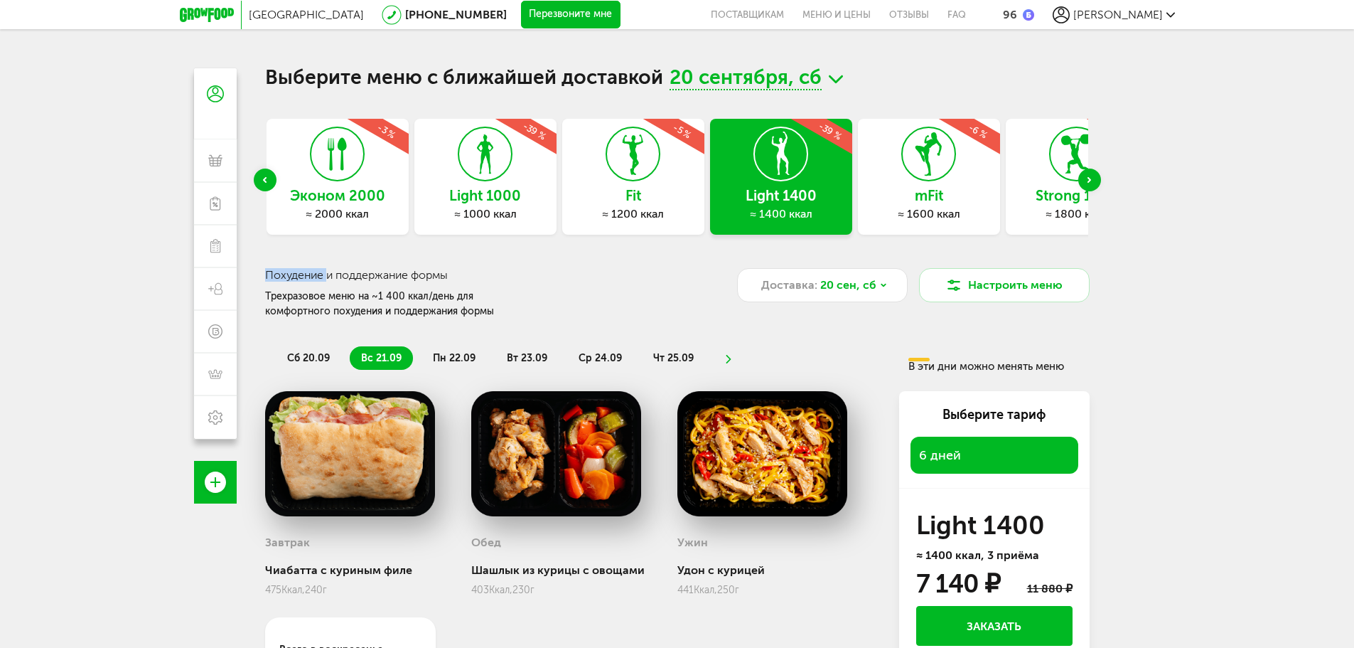
click at [1093, 176] on div "Next slide" at bounding box center [1090, 179] width 23 height 23
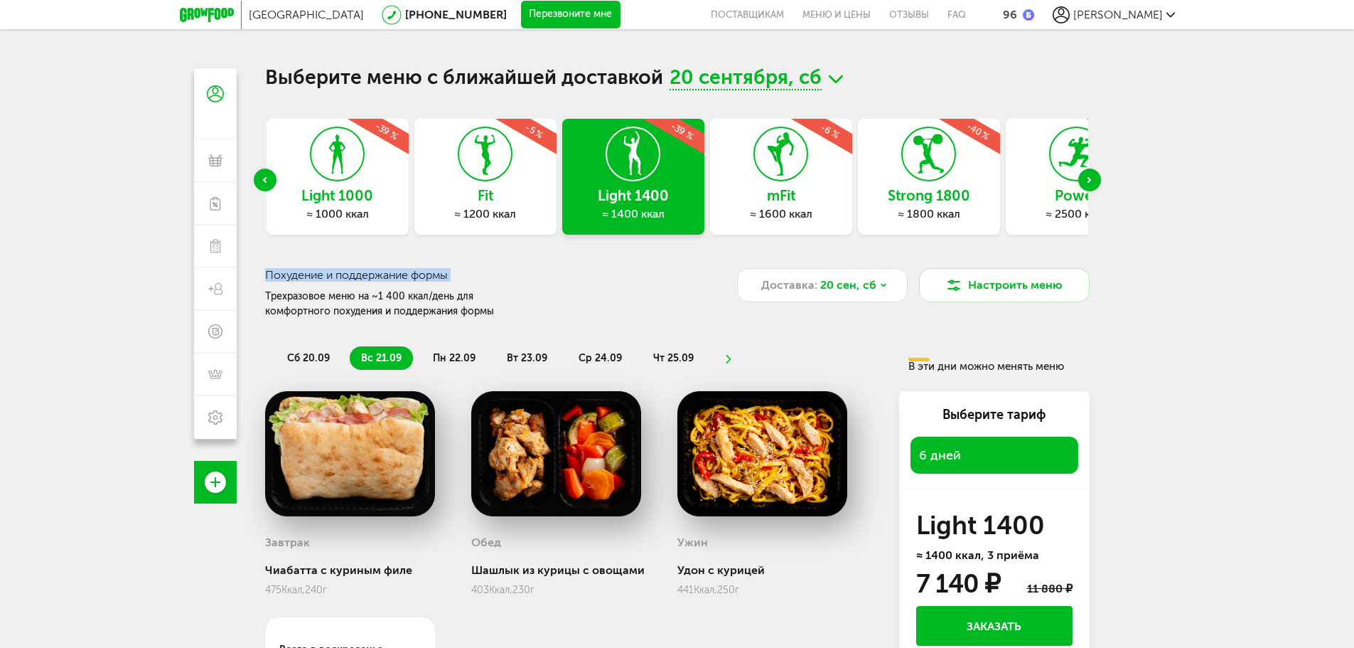
click at [1093, 176] on div "Next slide" at bounding box center [1090, 179] width 23 height 23
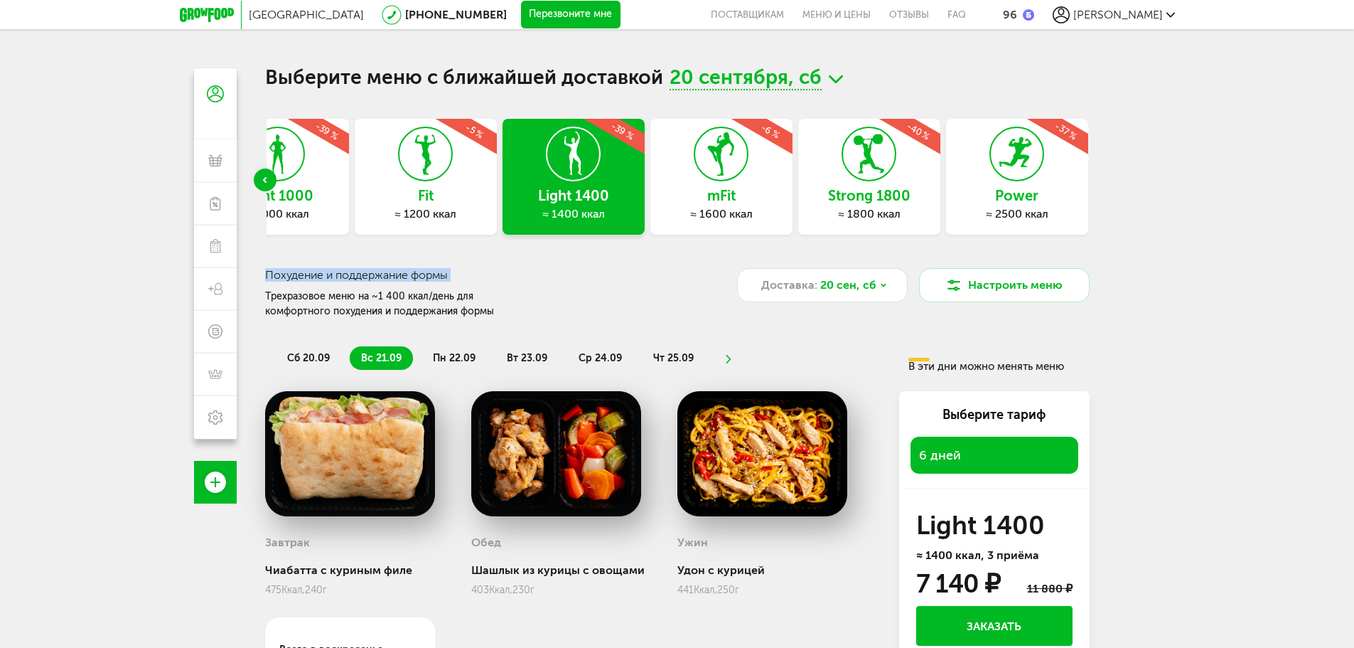
click at [892, 171] on icon at bounding box center [869, 153] width 52 height 53
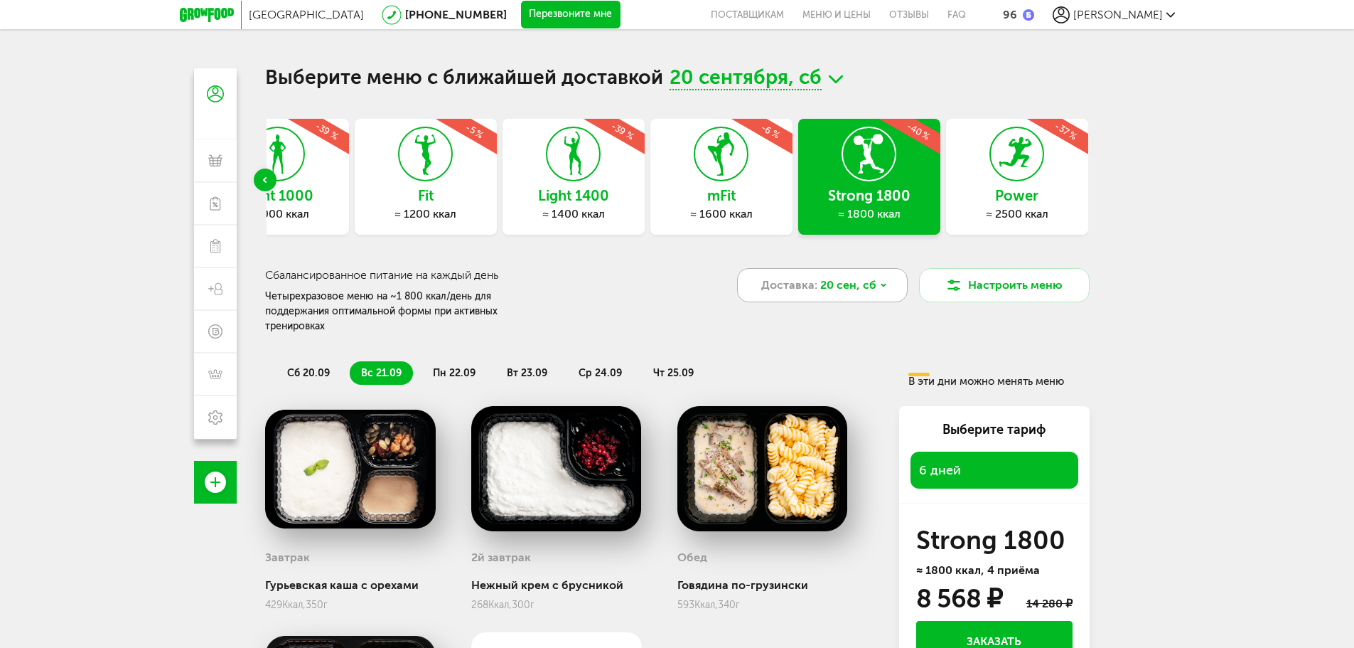
click at [873, 280] on span "20 сен, сб" at bounding box center [848, 285] width 56 height 17
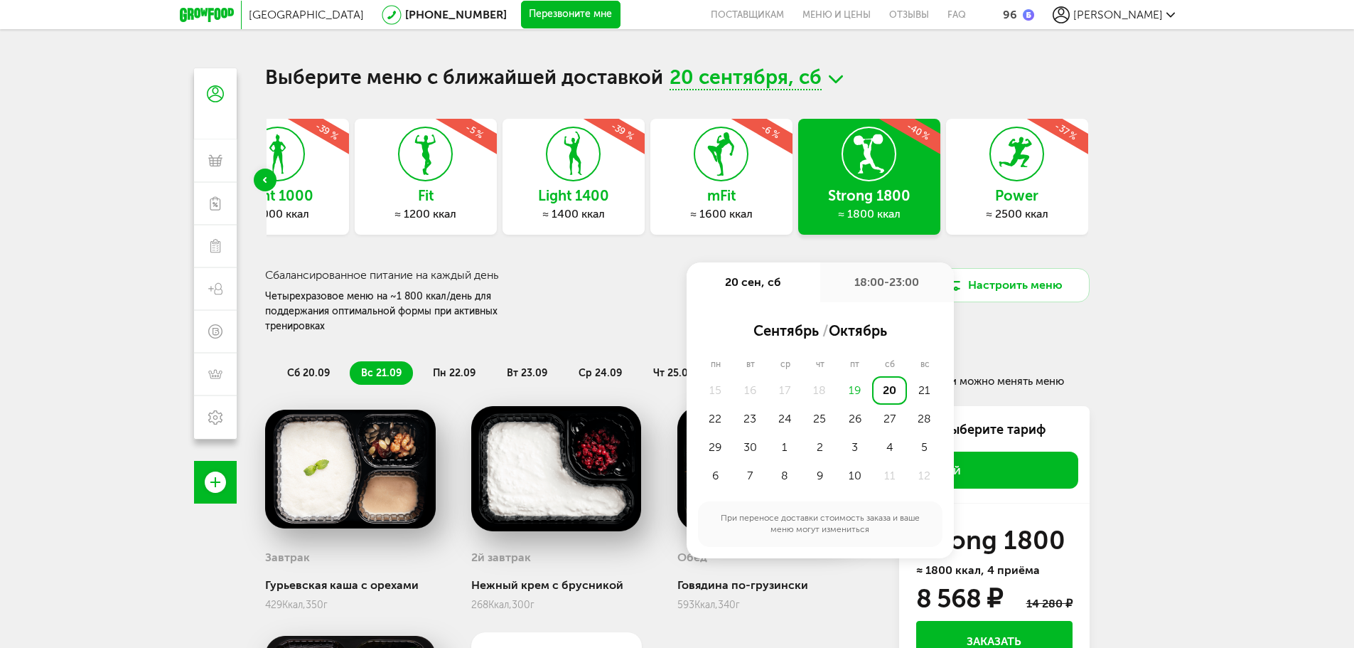
click at [851, 390] on div "19" at bounding box center [855, 390] width 35 height 28
click at [854, 390] on div "19" at bounding box center [855, 390] width 35 height 28
click at [900, 387] on div "20" at bounding box center [889, 390] width 35 height 28
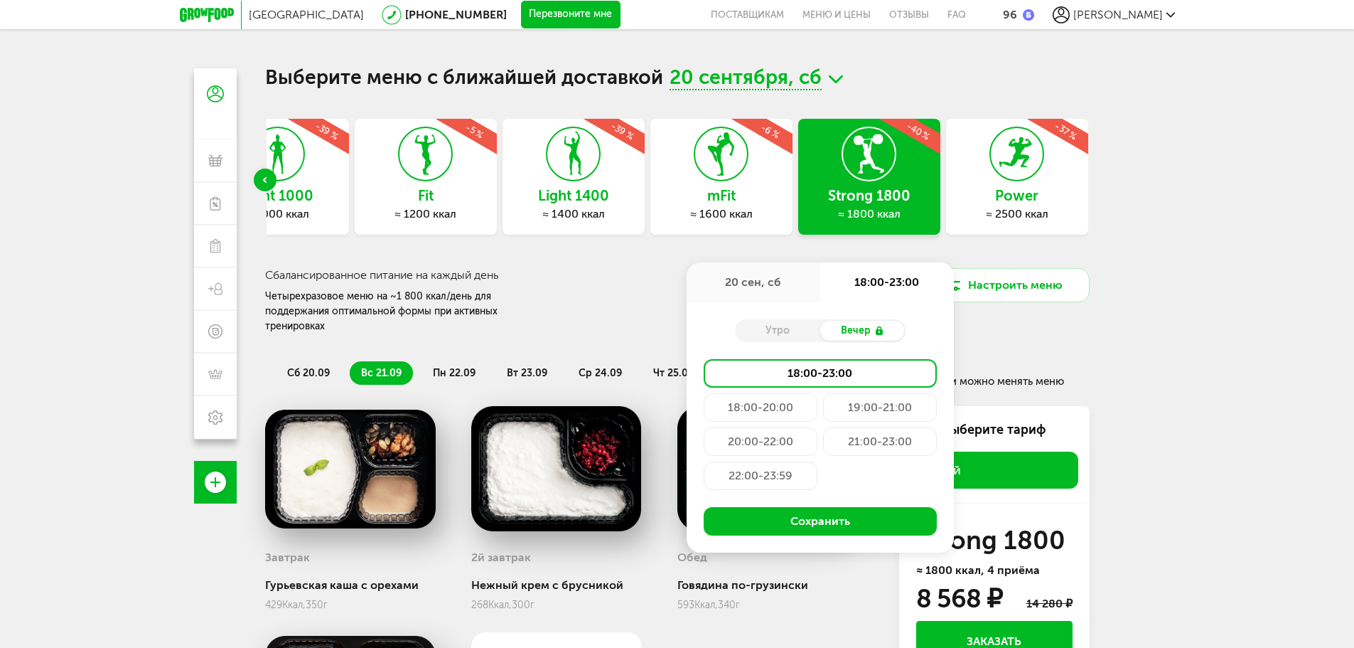
click at [776, 331] on div "Утро" at bounding box center [777, 331] width 85 height 20
click at [847, 329] on div "Вечер" at bounding box center [862, 331] width 85 height 20
click at [779, 333] on div "Утро" at bounding box center [777, 331] width 85 height 20
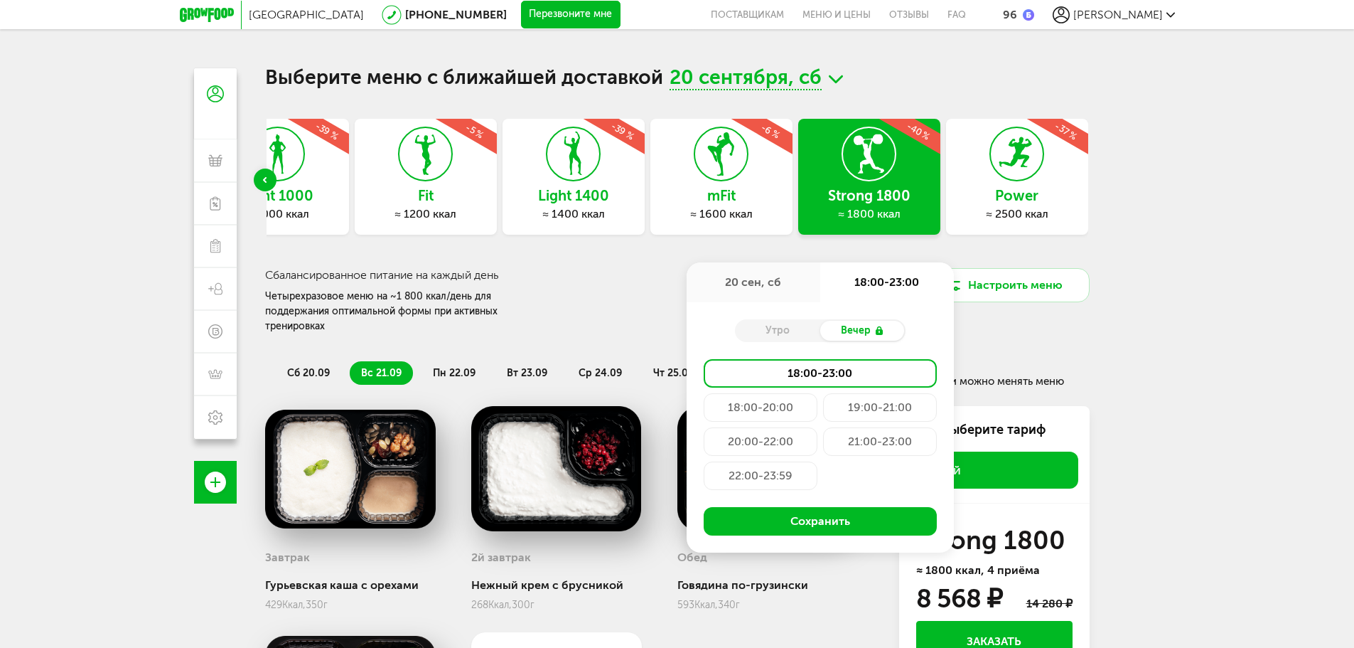
click at [867, 330] on div "Вечер" at bounding box center [862, 331] width 85 height 20
click at [727, 277] on div "20 сен, сб" at bounding box center [754, 282] width 134 height 40
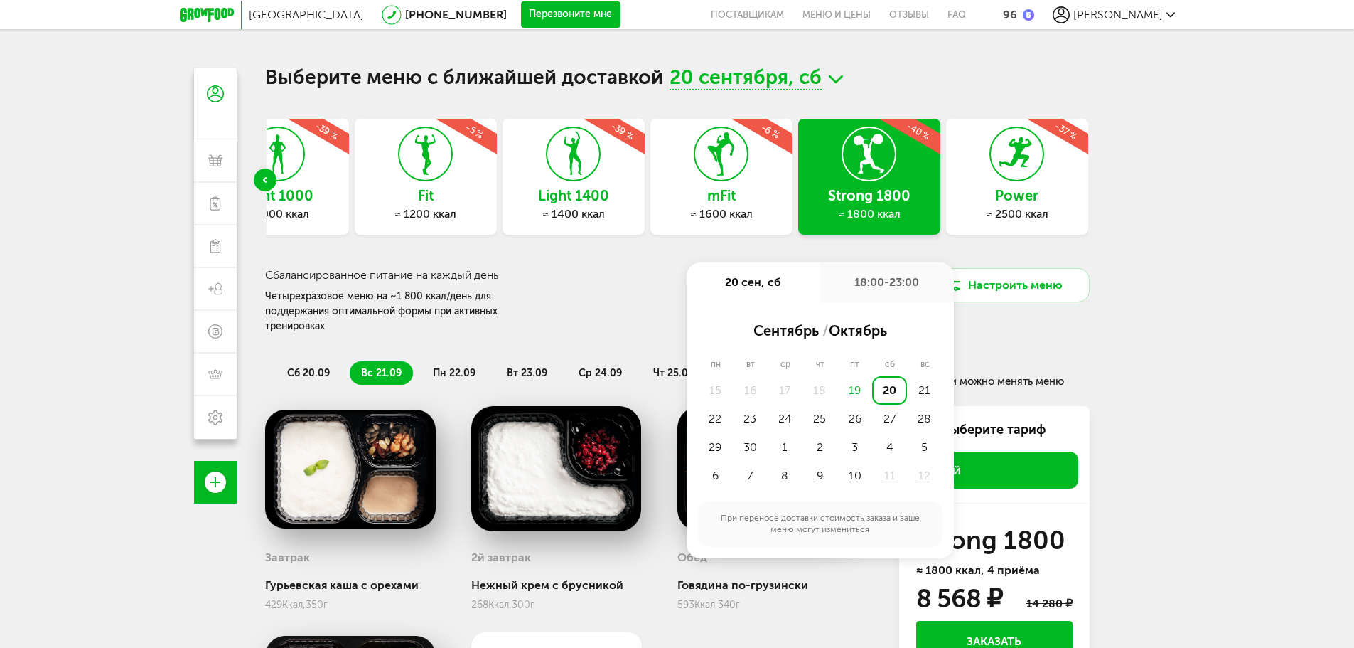
drag, startPoint x: 1310, startPoint y: 282, endPoint x: 1274, endPoint y: 282, distance: 35.5
click at [1306, 282] on div "Москва 8 (800) 555-21-78 Перезвоните мне поставщикам Меню и цены Отзывы FAQ 96 …" at bounding box center [677, 386] width 1354 height 773
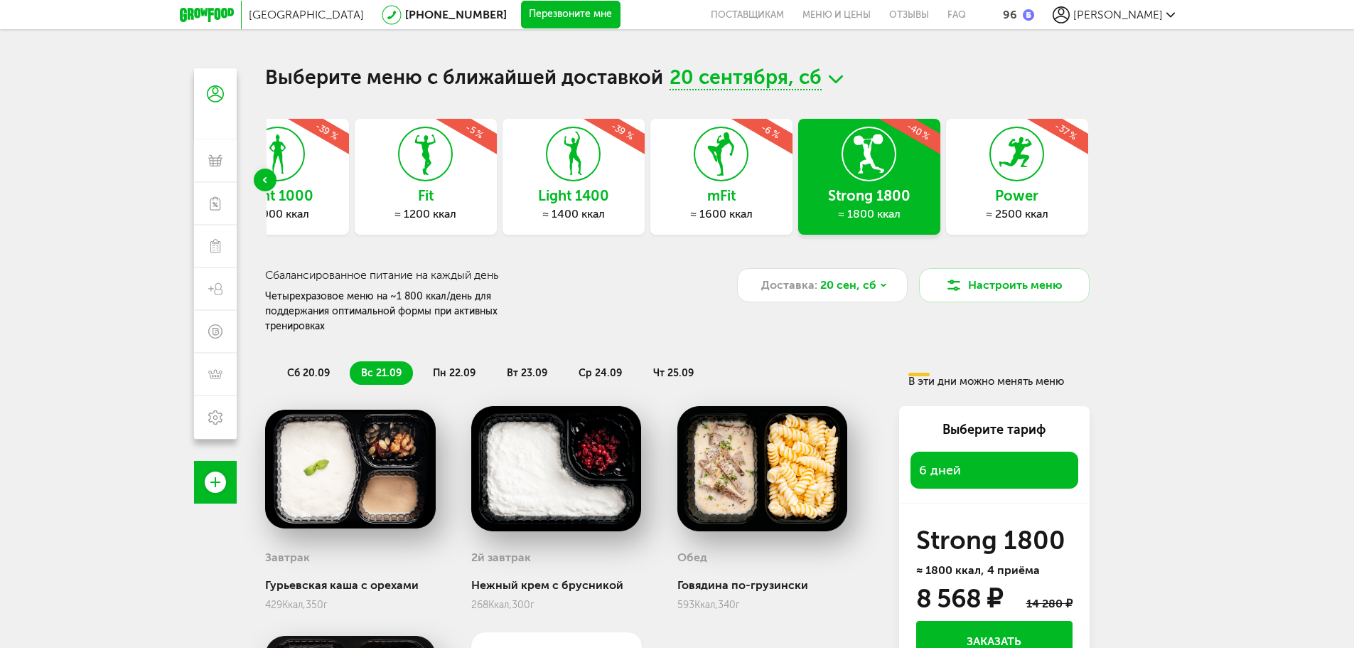
click at [316, 367] on span "сб 20.09" at bounding box center [308, 373] width 43 height 12
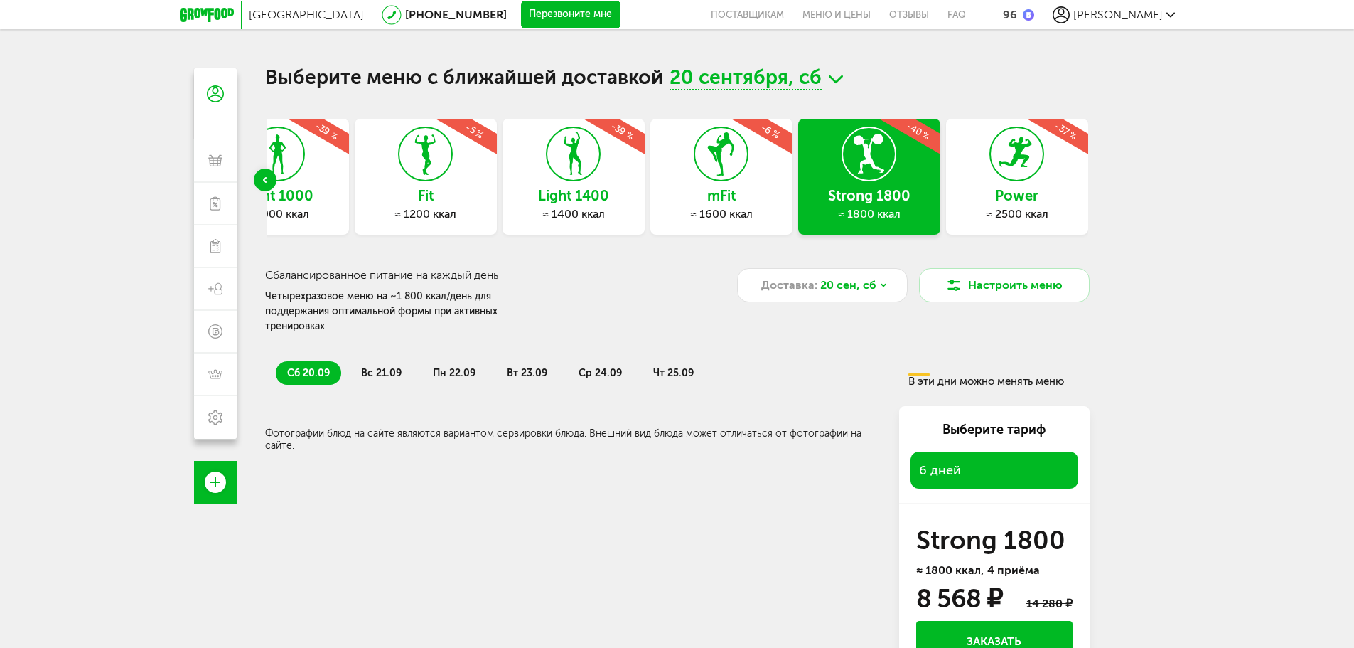
click at [811, 68] on span "20 сентября, сб" at bounding box center [746, 79] width 152 height 22
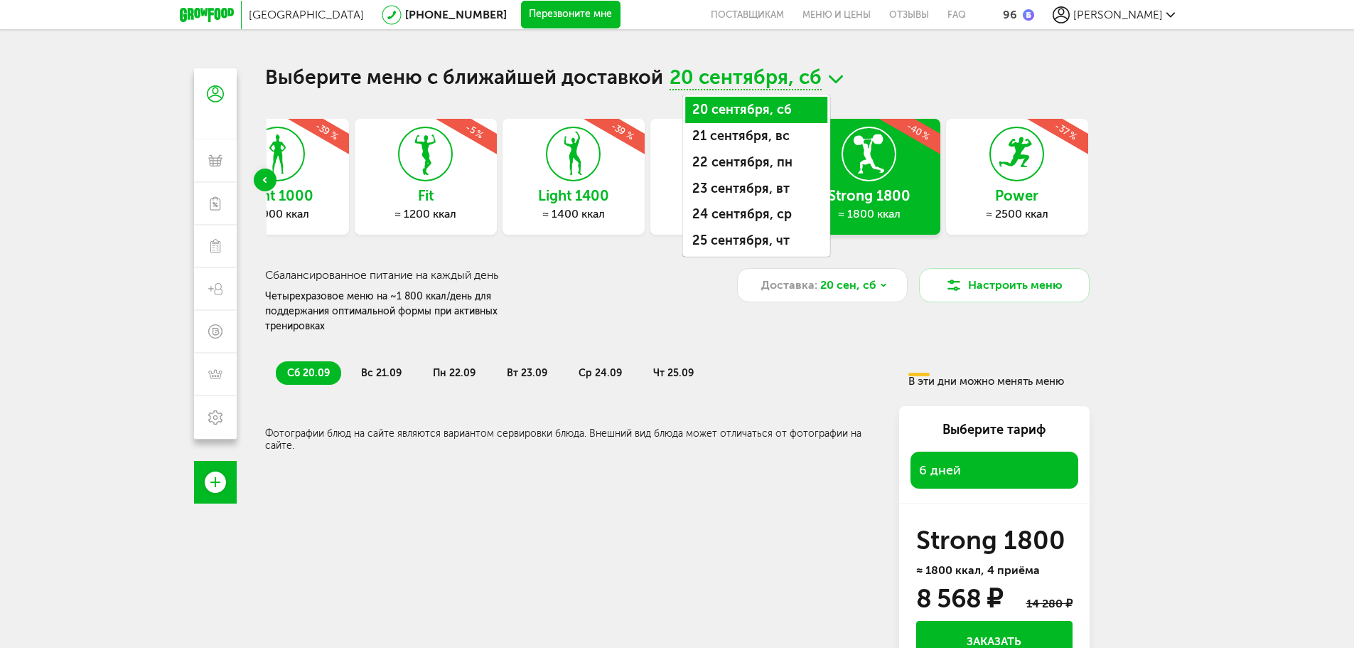
click at [781, 110] on li "20 сентября, сб" at bounding box center [756, 110] width 142 height 26
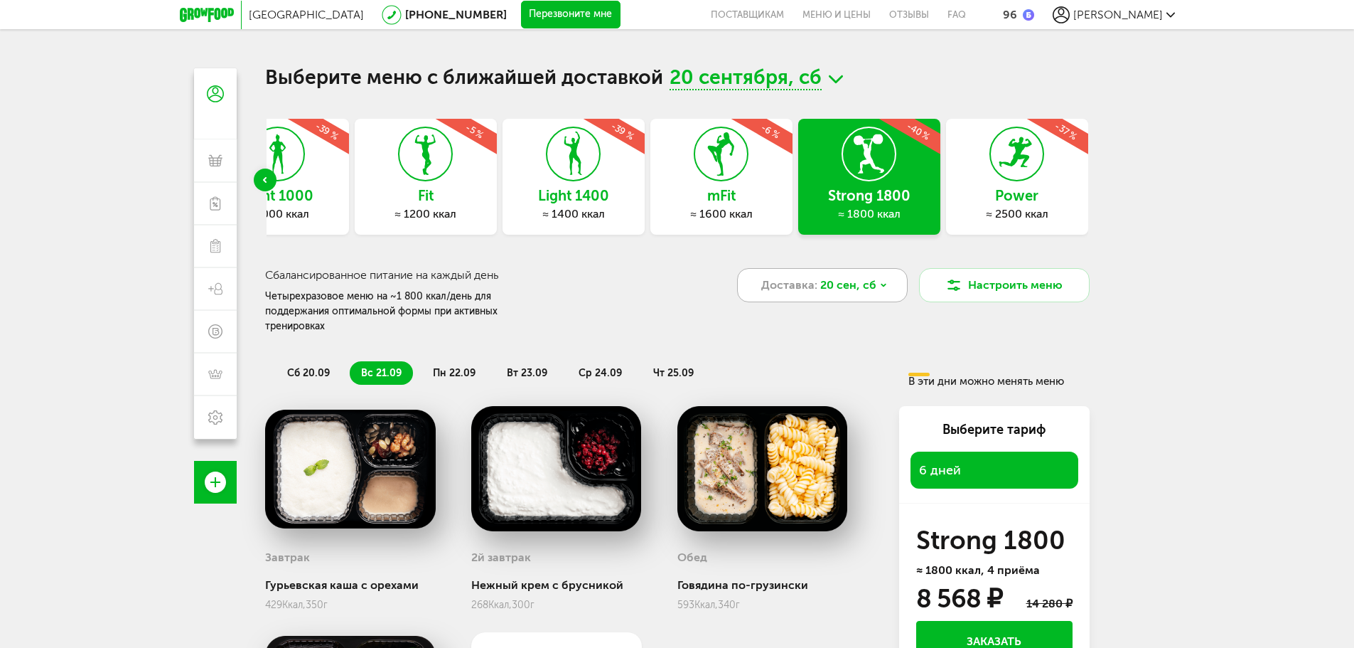
click at [832, 287] on span "20 сен, сб" at bounding box center [848, 285] width 56 height 17
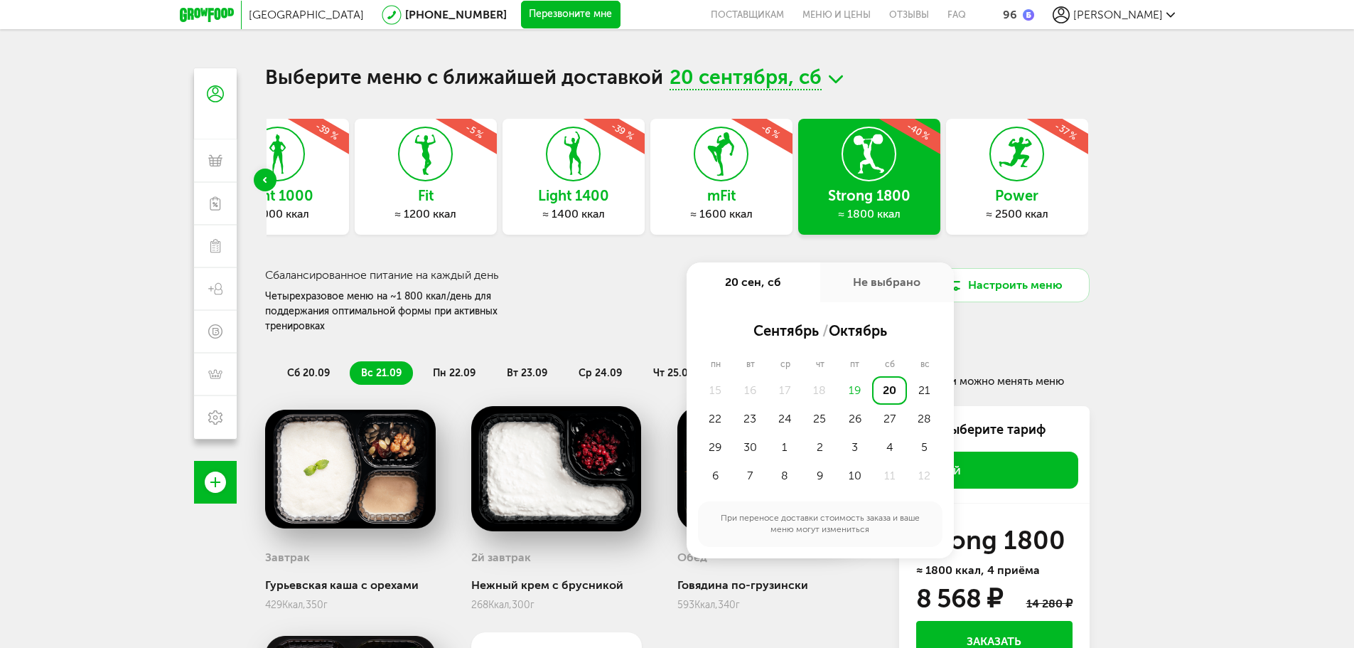
click at [857, 394] on div "19" at bounding box center [855, 390] width 35 height 28
click at [1181, 321] on div "Москва 8 (800) 555-21-78 Перезвоните мне поставщикам Меню и цены Отзывы FAQ 96 …" at bounding box center [677, 386] width 1354 height 773
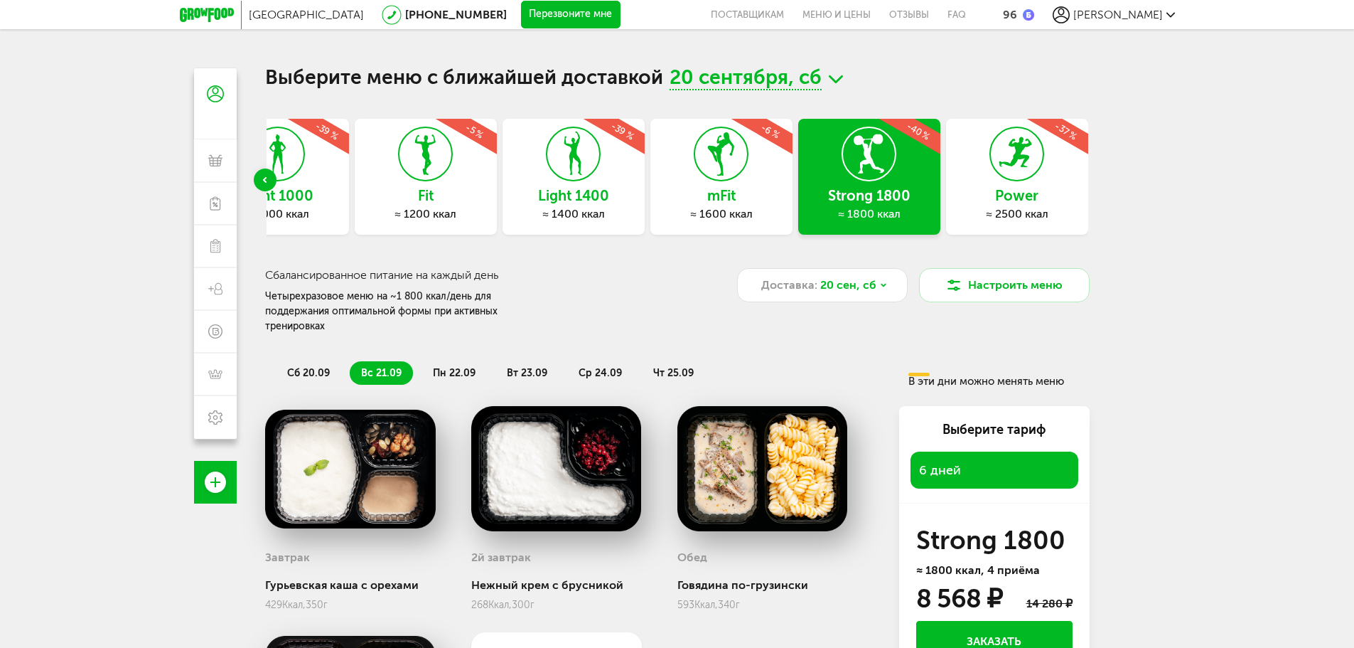
click at [311, 367] on span "сб 20.09" at bounding box center [308, 373] width 43 height 12
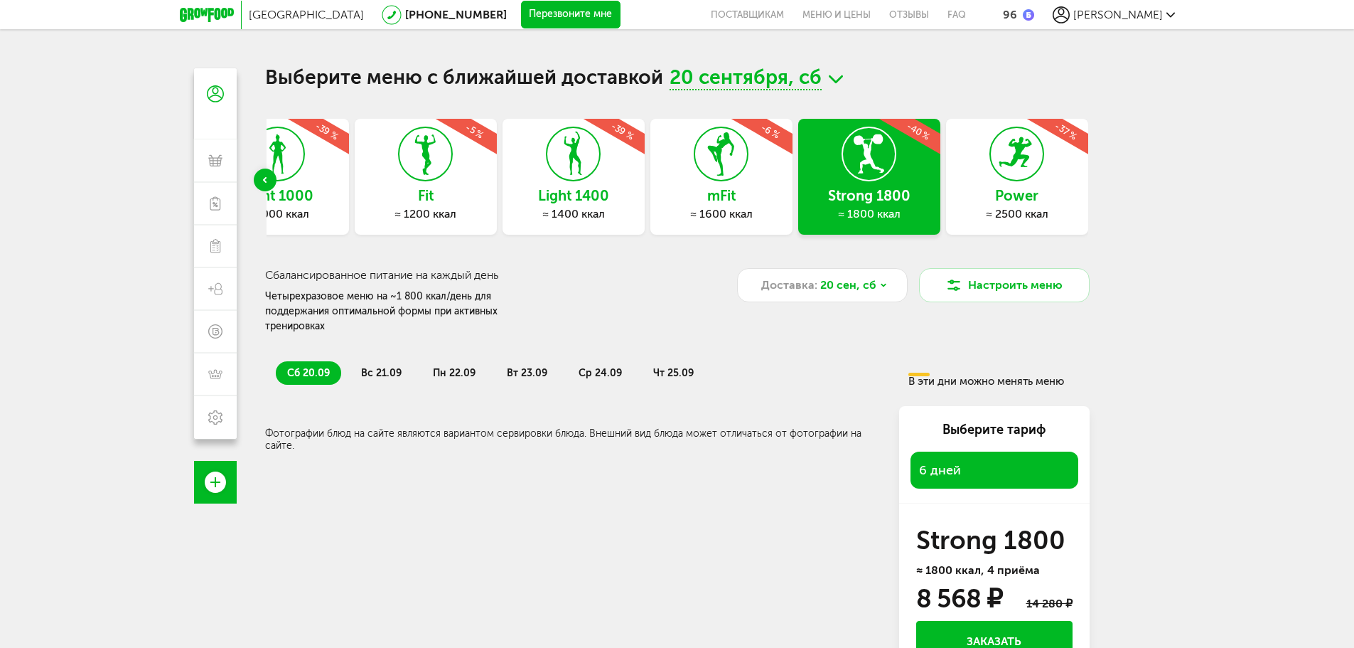
click at [203, 12] on icon at bounding box center [207, 15] width 54 height 14
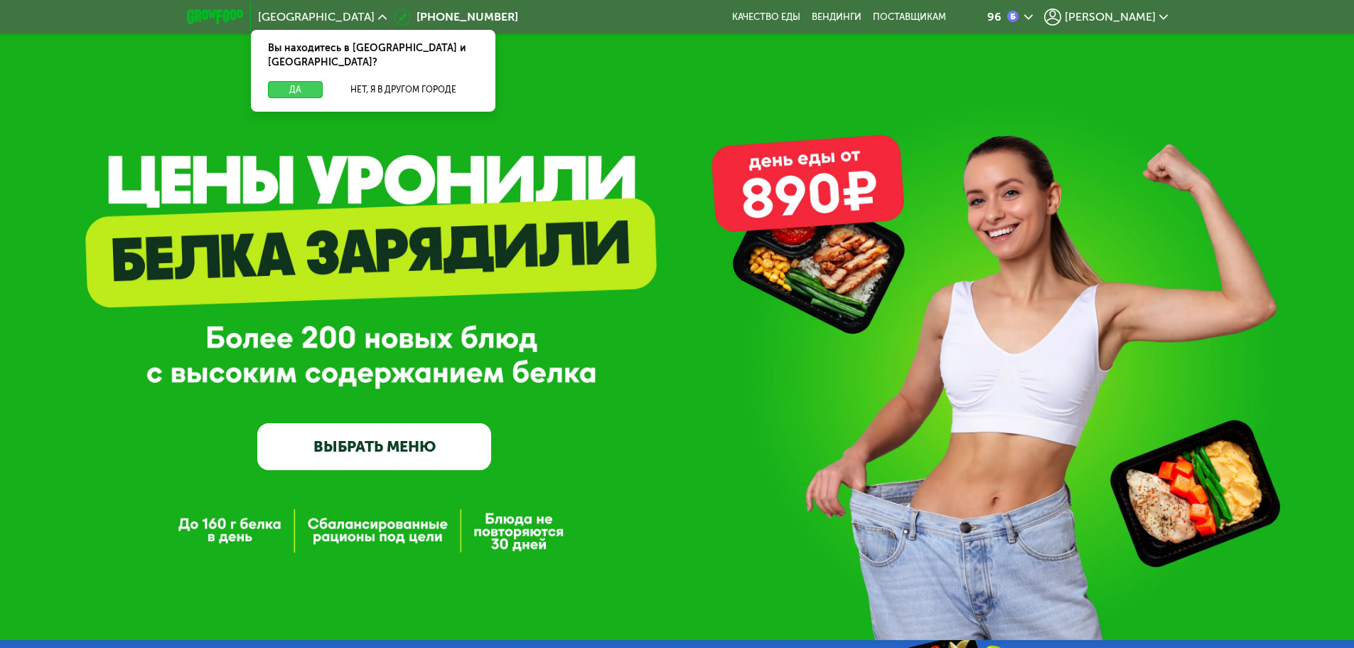
click at [296, 81] on button "Да" at bounding box center [295, 89] width 55 height 17
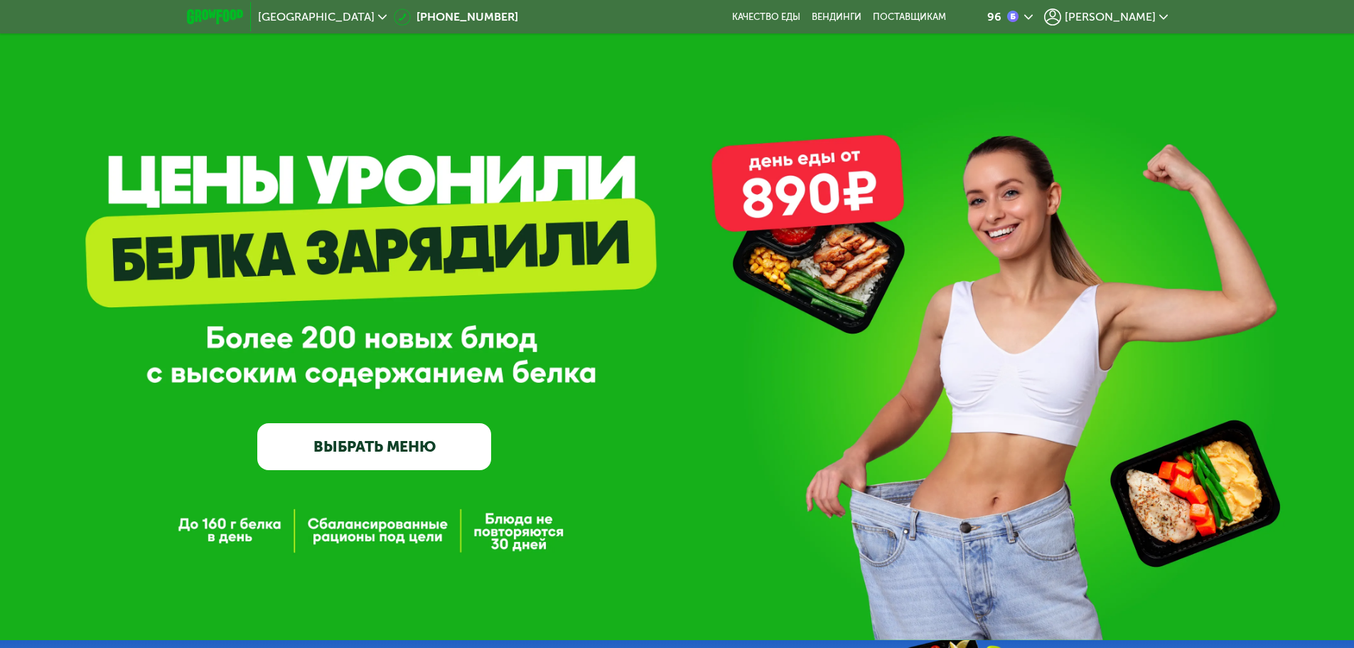
click at [383, 468] on link "ВЫБРАТЬ МЕНЮ" at bounding box center [374, 446] width 234 height 47
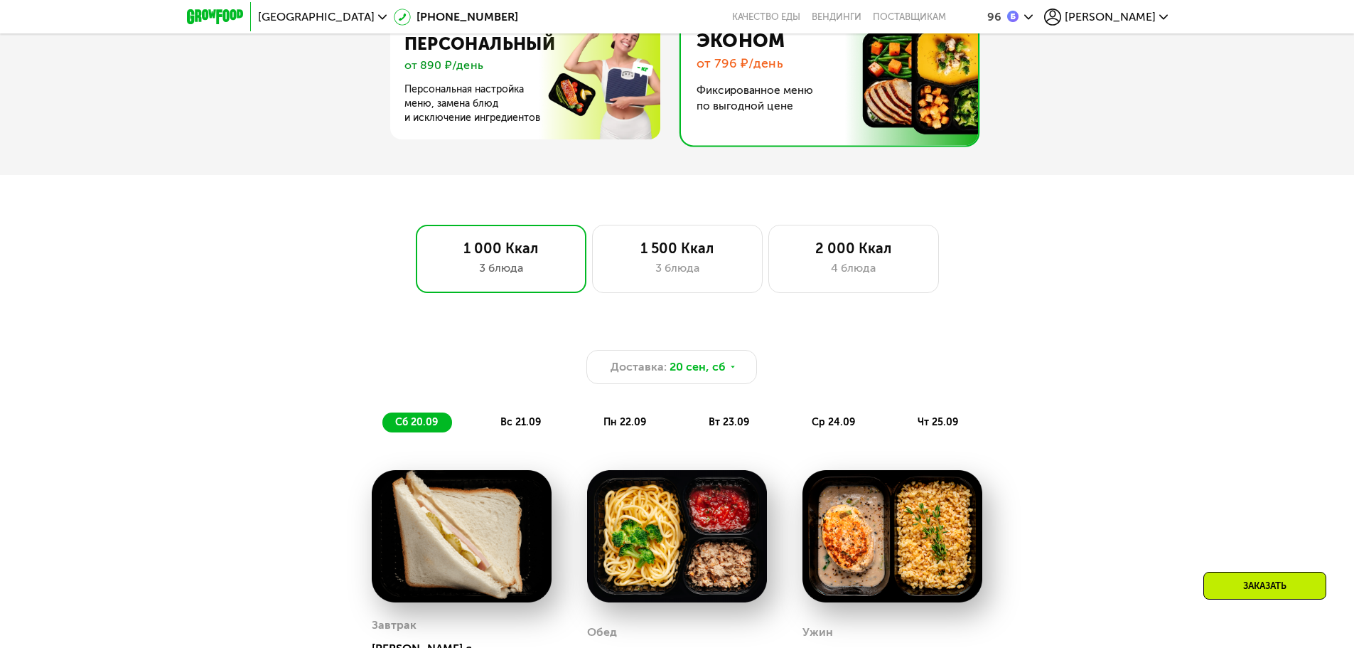
scroll to position [820, 0]
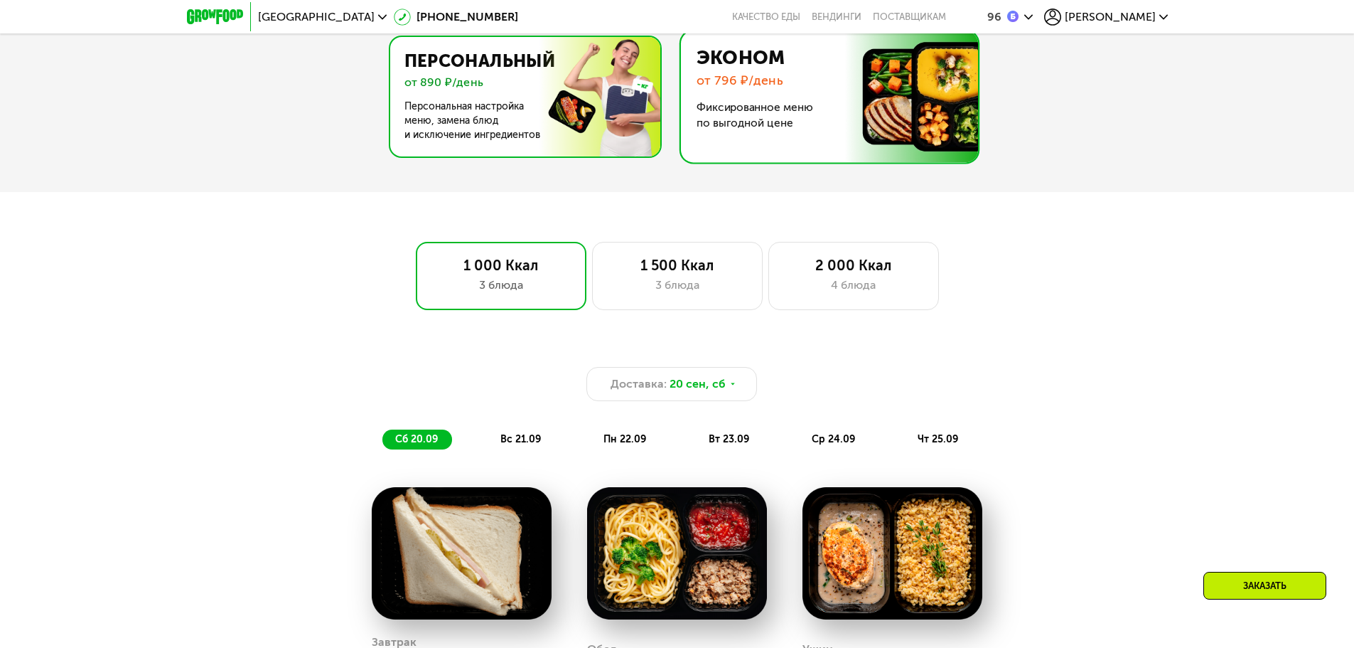
click at [503, 109] on img at bounding box center [521, 96] width 277 height 119
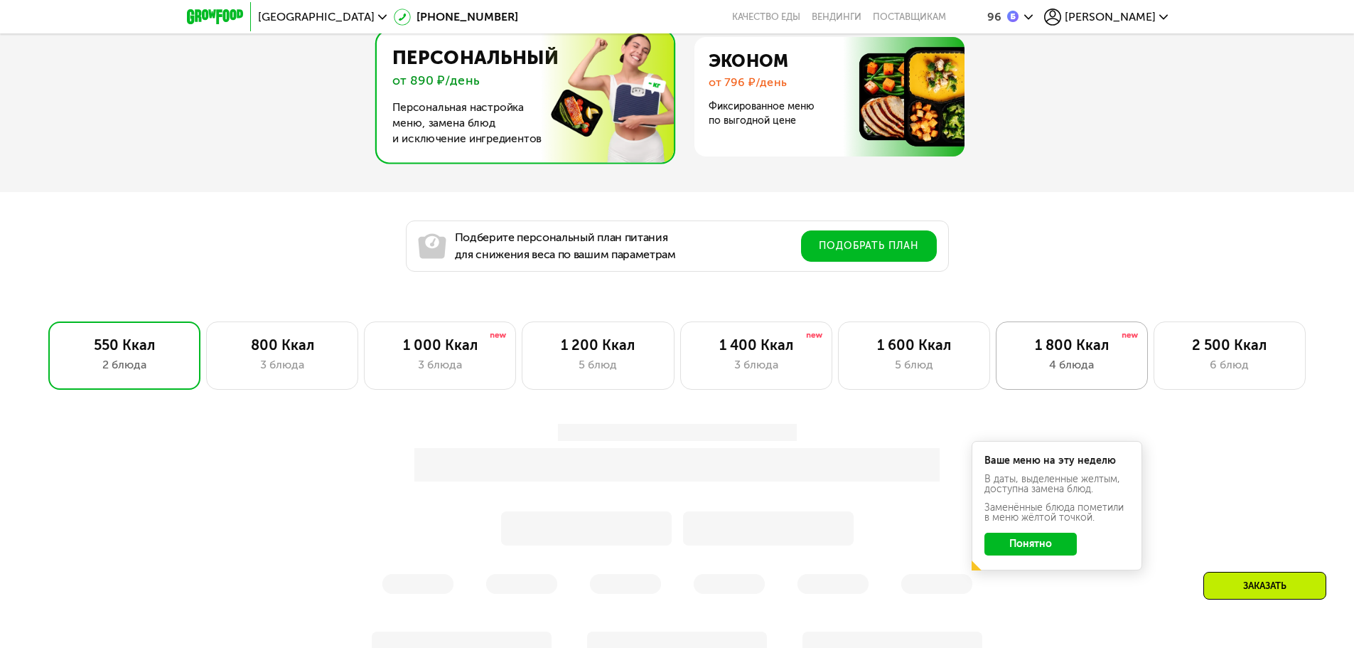
click at [1081, 360] on div "1 800 Ккал 4 блюда" at bounding box center [1072, 355] width 152 height 68
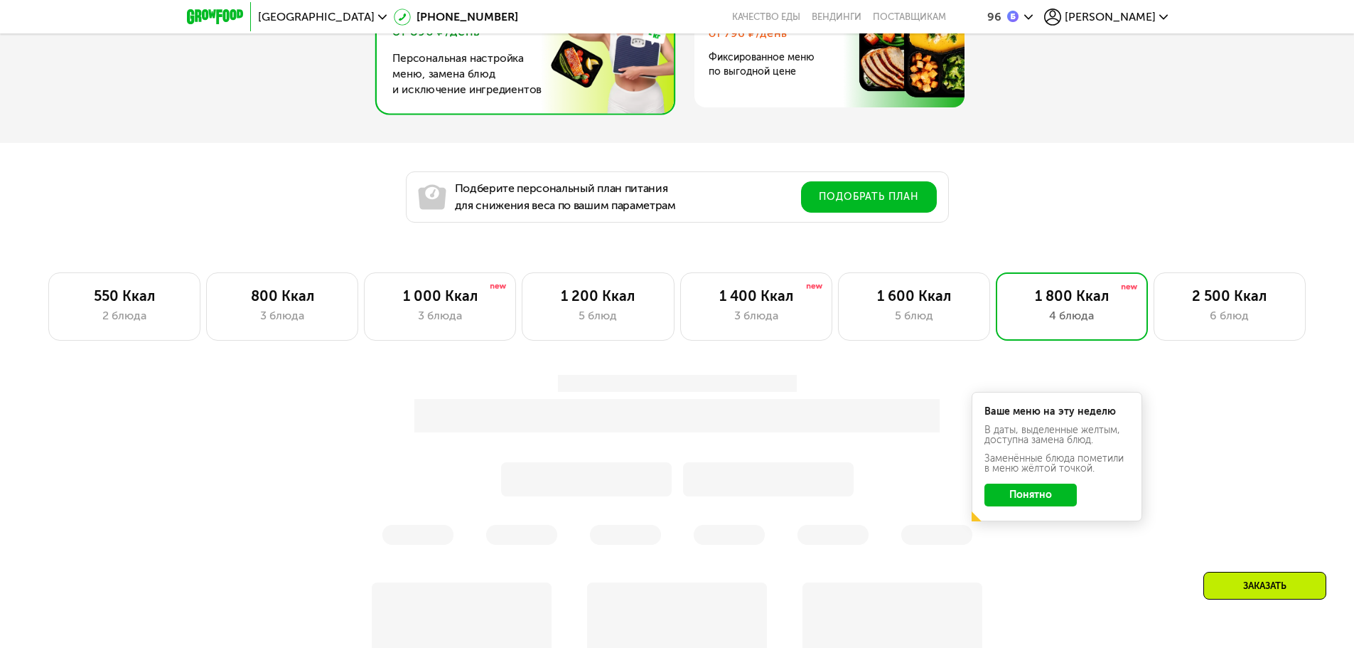
scroll to position [1105, 0]
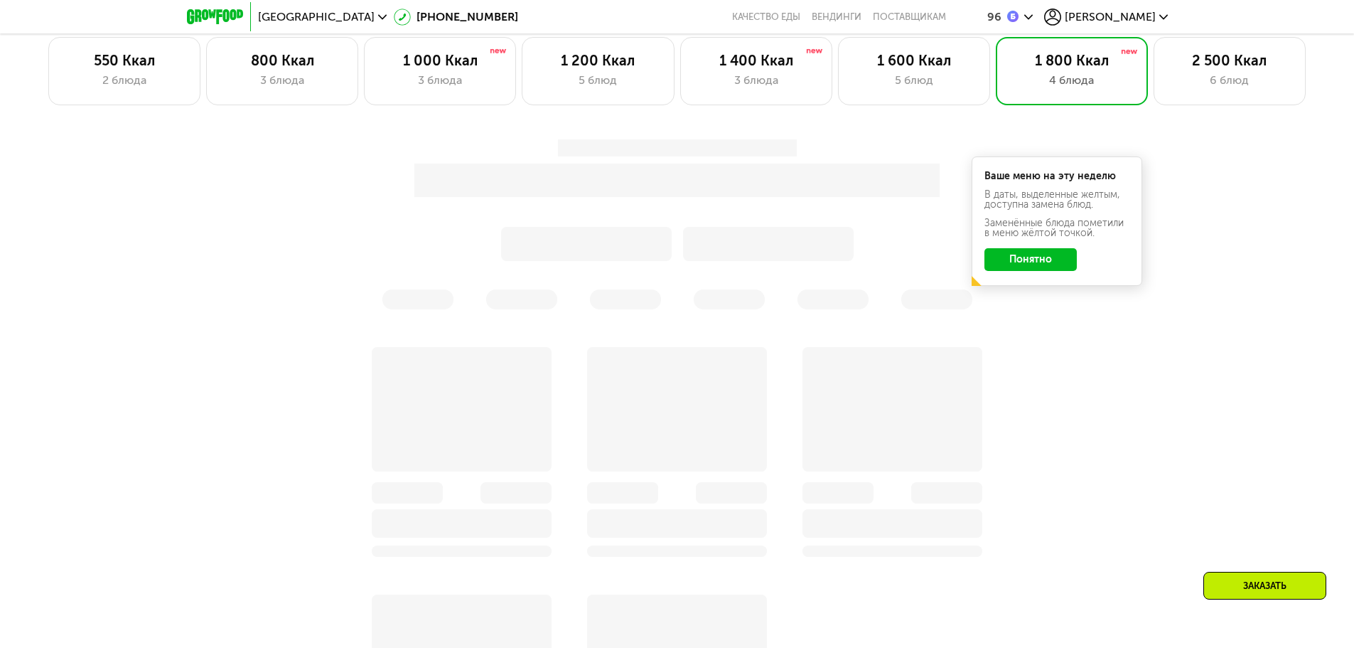
click at [1043, 265] on button "Понятно" at bounding box center [1031, 259] width 92 height 23
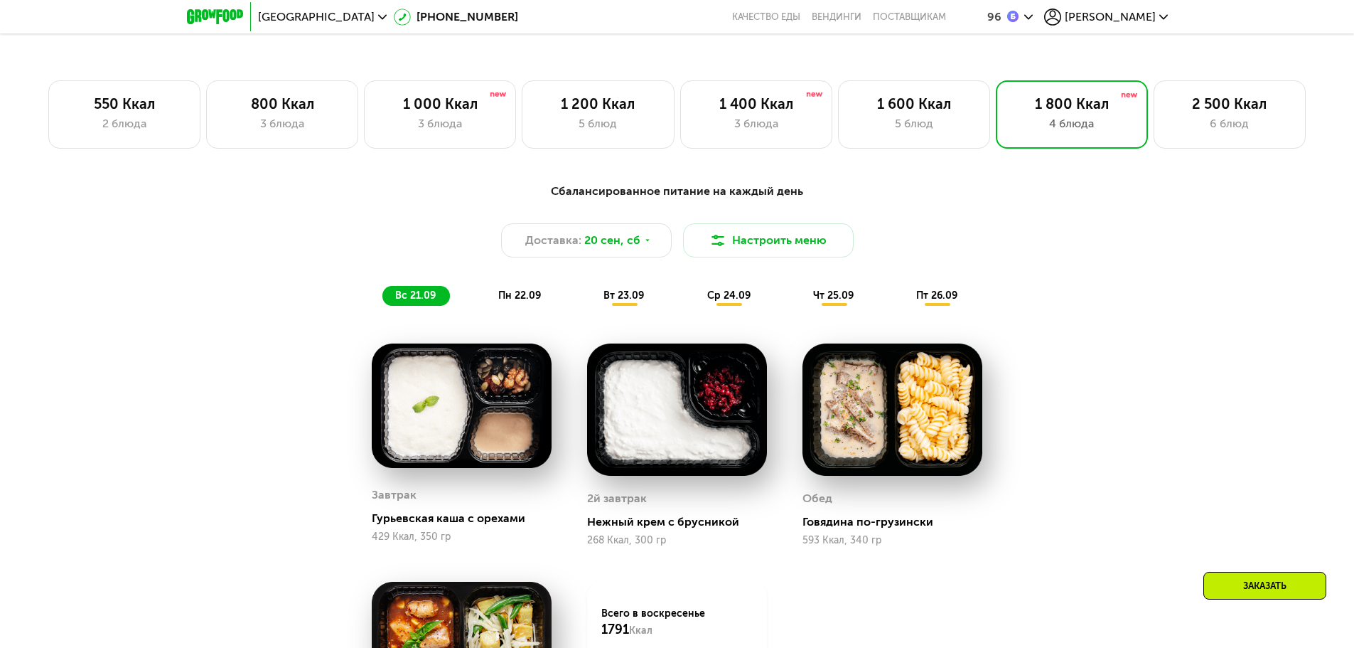
scroll to position [1034, 0]
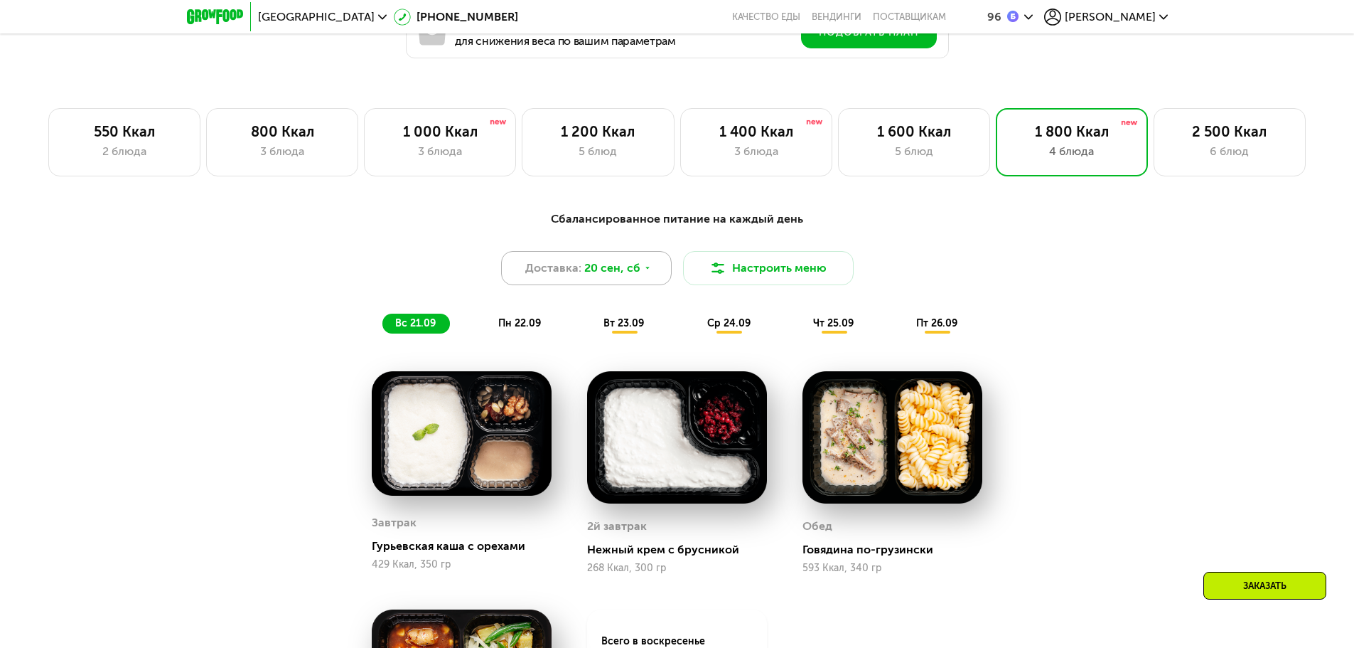
click at [637, 275] on span "20 сен, сб" at bounding box center [612, 268] width 56 height 17
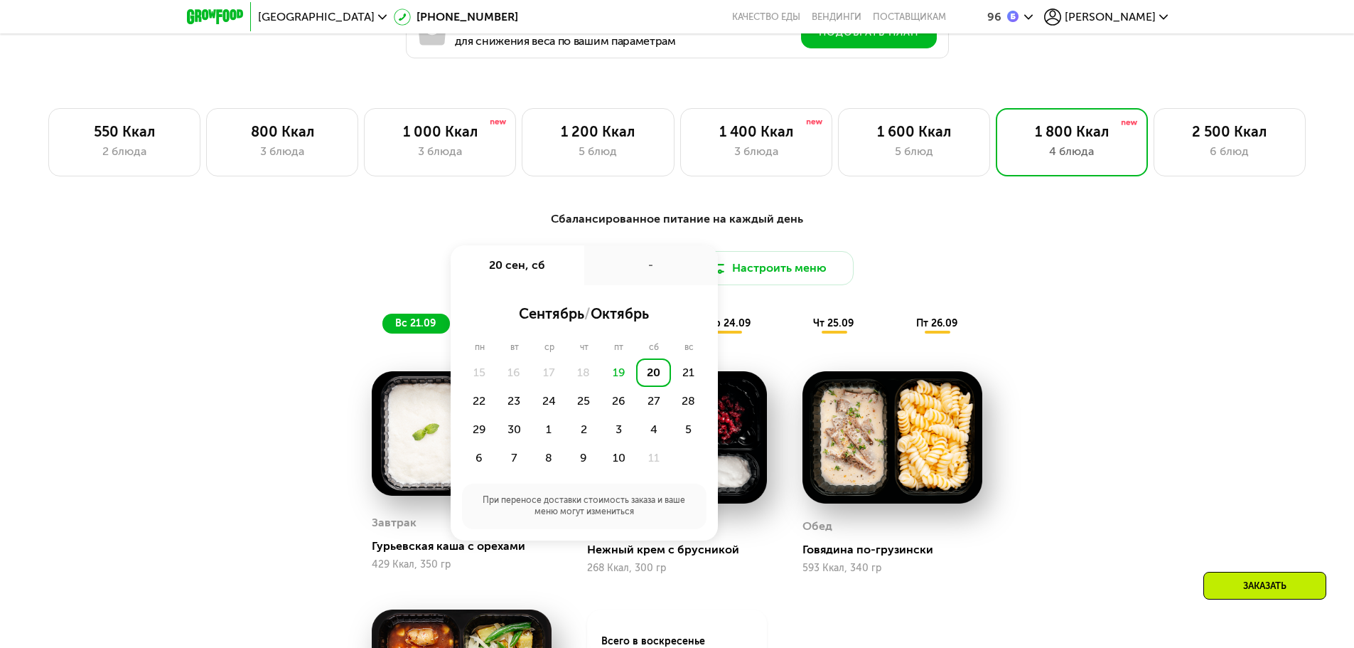
click at [621, 378] on div "19" at bounding box center [618, 372] width 35 height 28
click at [1015, 282] on div "Доставка: 20 сен, сб 20 сен, сб - сентябрь / октябрь пн вт ср чт пт сб вс 15 16…" at bounding box center [678, 268] width 842 height 34
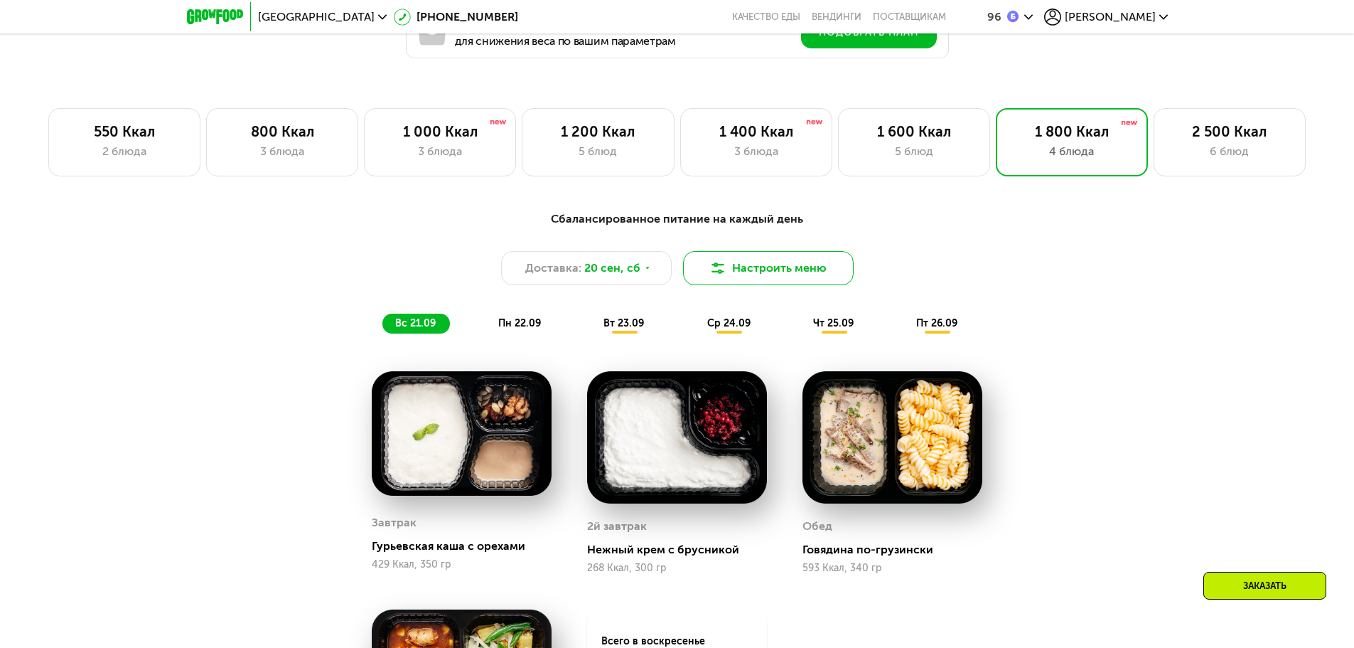
click at [777, 265] on button "Настроить меню" at bounding box center [768, 268] width 171 height 34
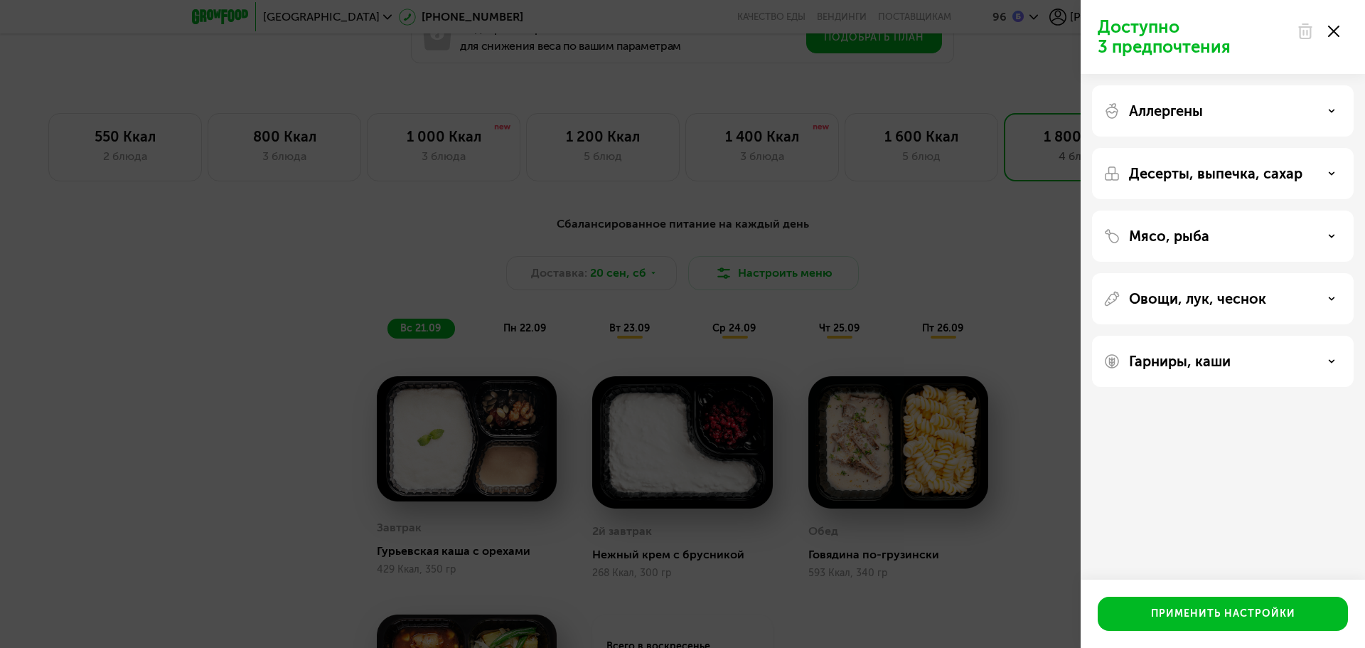
click at [954, 257] on div "Доступно 3 предпочтения Аллергены Десерты, выпечка, сахар Мясо, рыба Овощи, лук…" at bounding box center [682, 324] width 1365 height 648
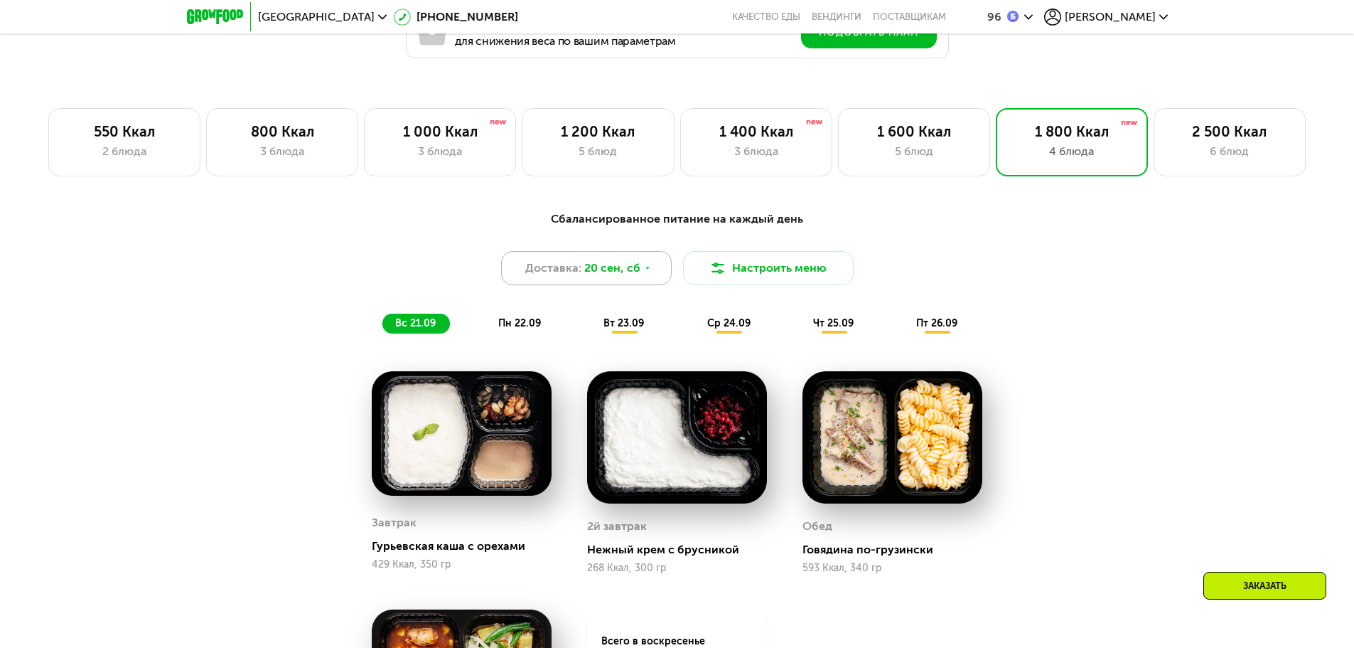
click at [639, 265] on div "Доставка: 20 сен, сб" at bounding box center [586, 268] width 171 height 34
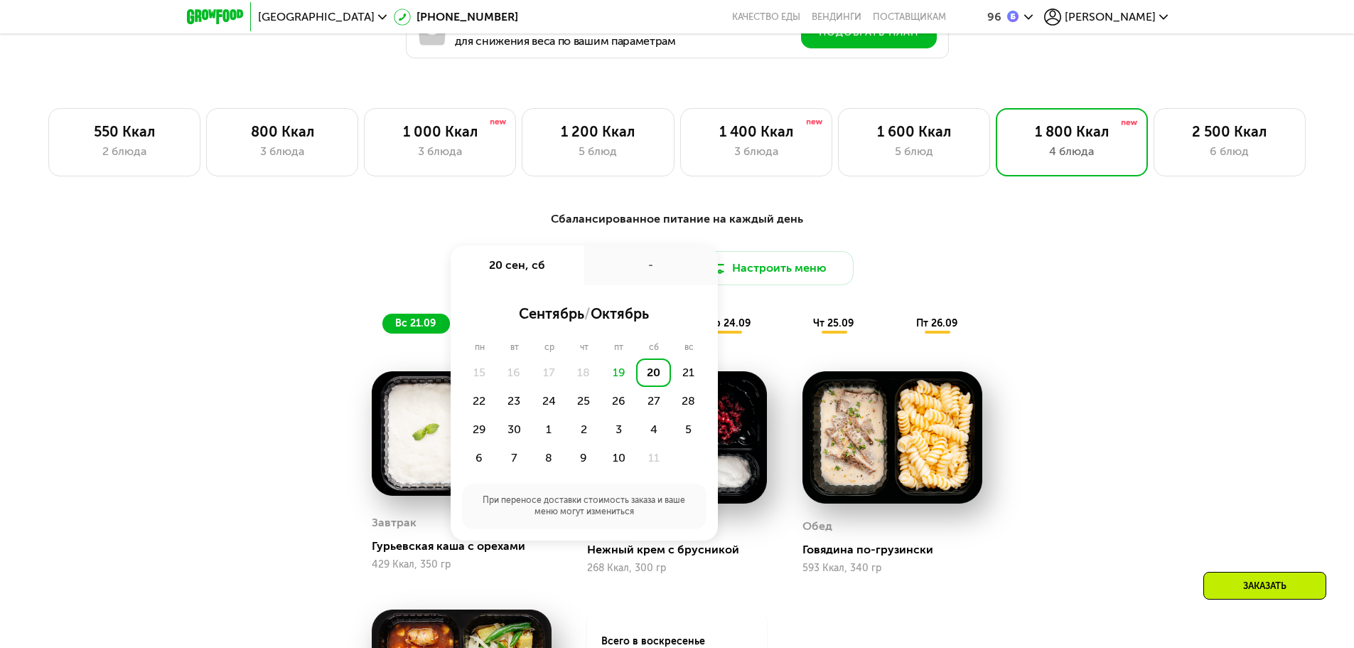
click at [626, 376] on div "19" at bounding box center [618, 372] width 35 height 28
click at [653, 269] on div "-" at bounding box center [651, 265] width 134 height 40
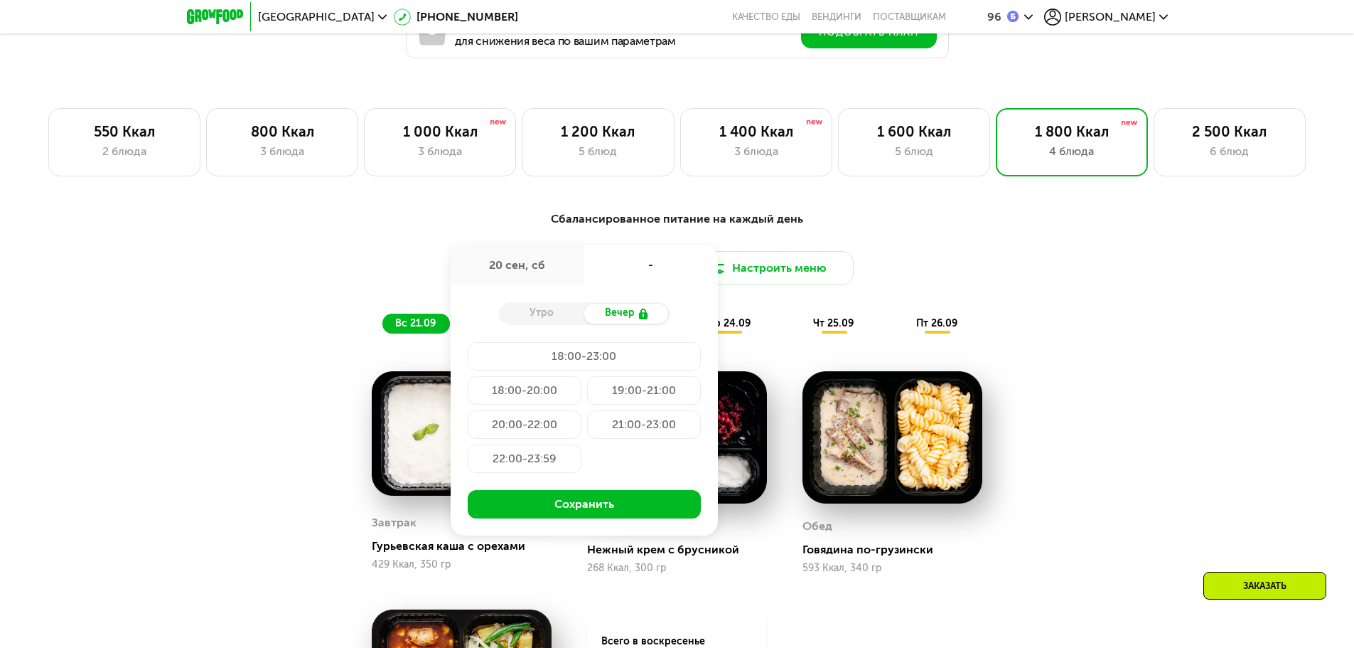
click at [1027, 253] on div "Сбалансированное питание на каждый день Доставка: 20 сен, сб 20 сен, сб - Утро …" at bounding box center [678, 271] width 842 height 123
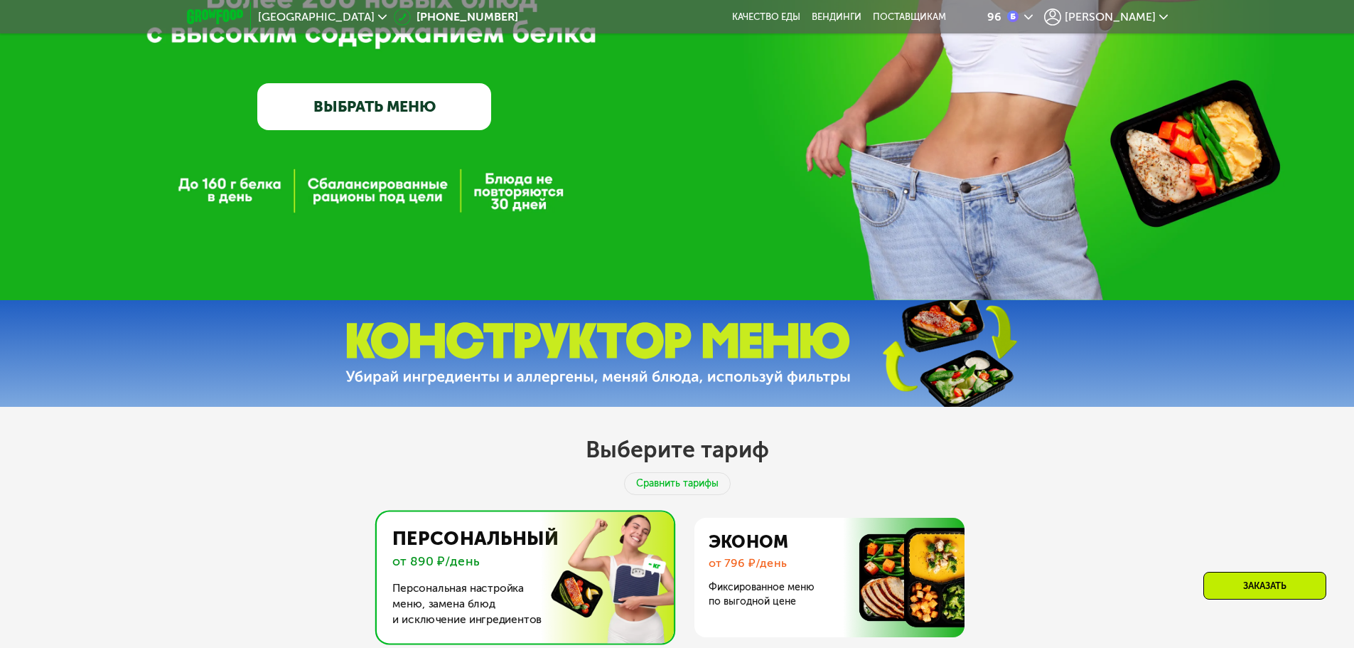
scroll to position [0, 0]
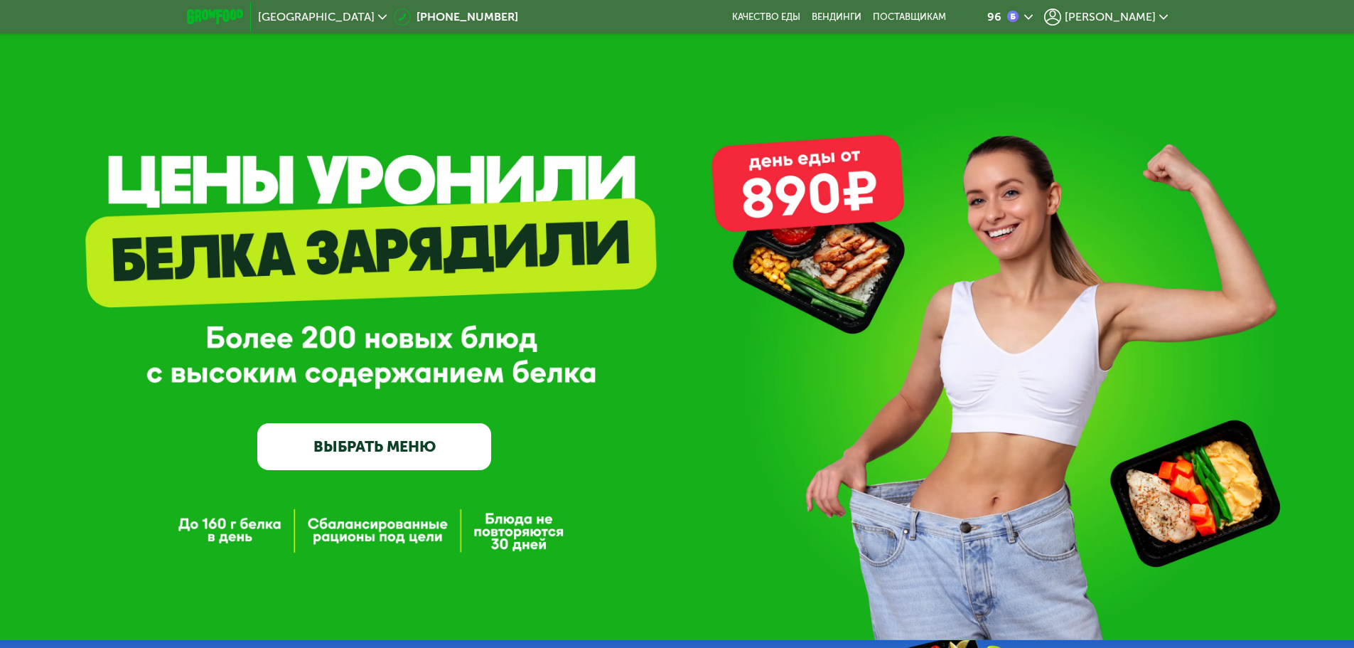
click at [1160, 18] on icon at bounding box center [1164, 17] width 9 height 9
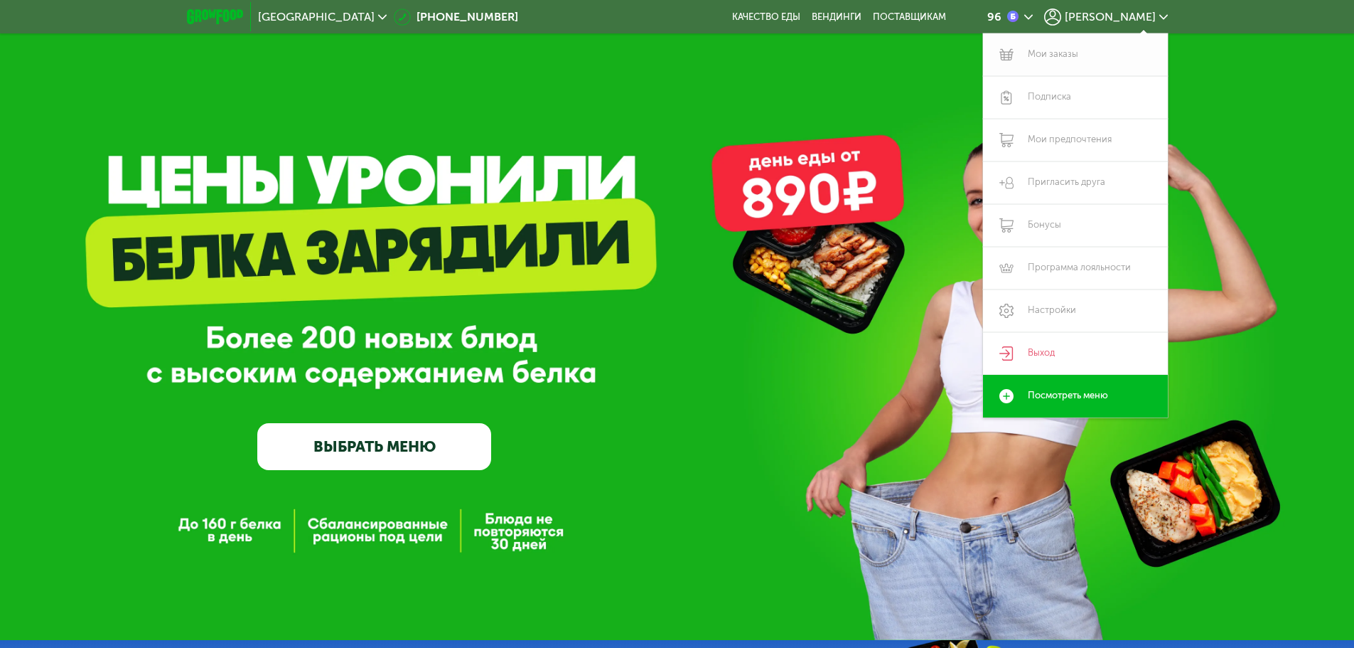
click at [1060, 55] on link "Мои заказы" at bounding box center [1075, 54] width 185 height 43
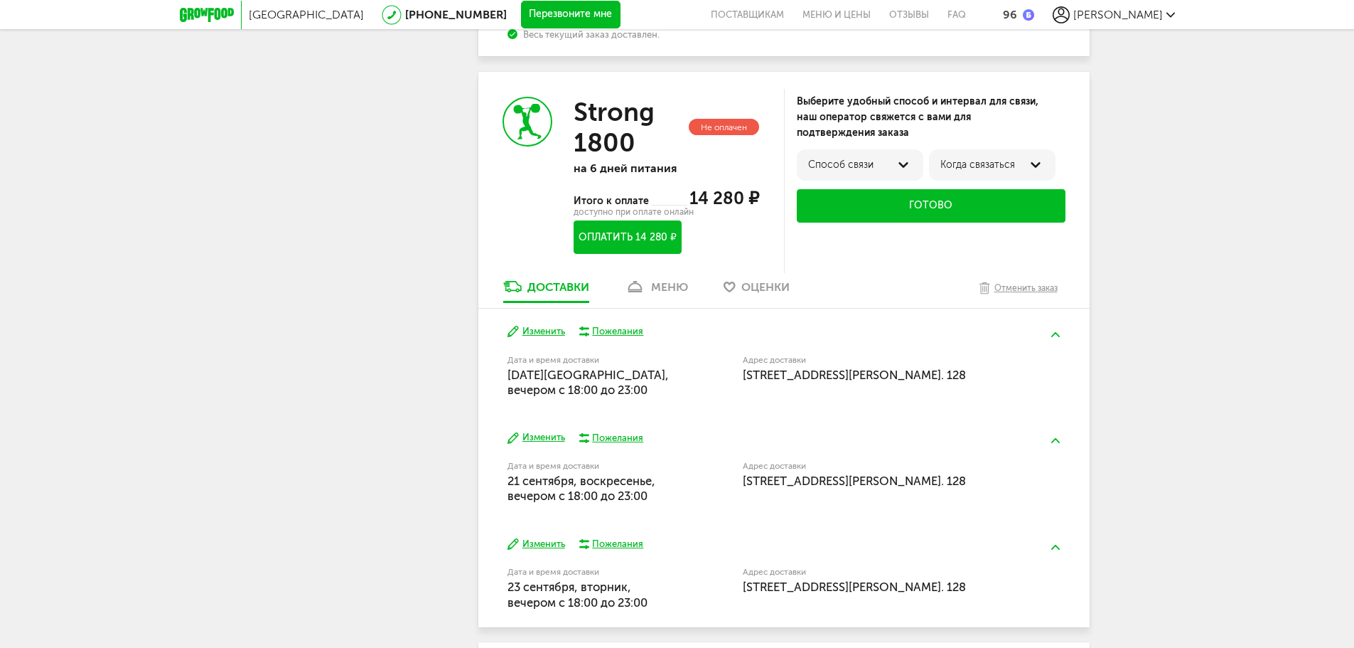
scroll to position [664, 0]
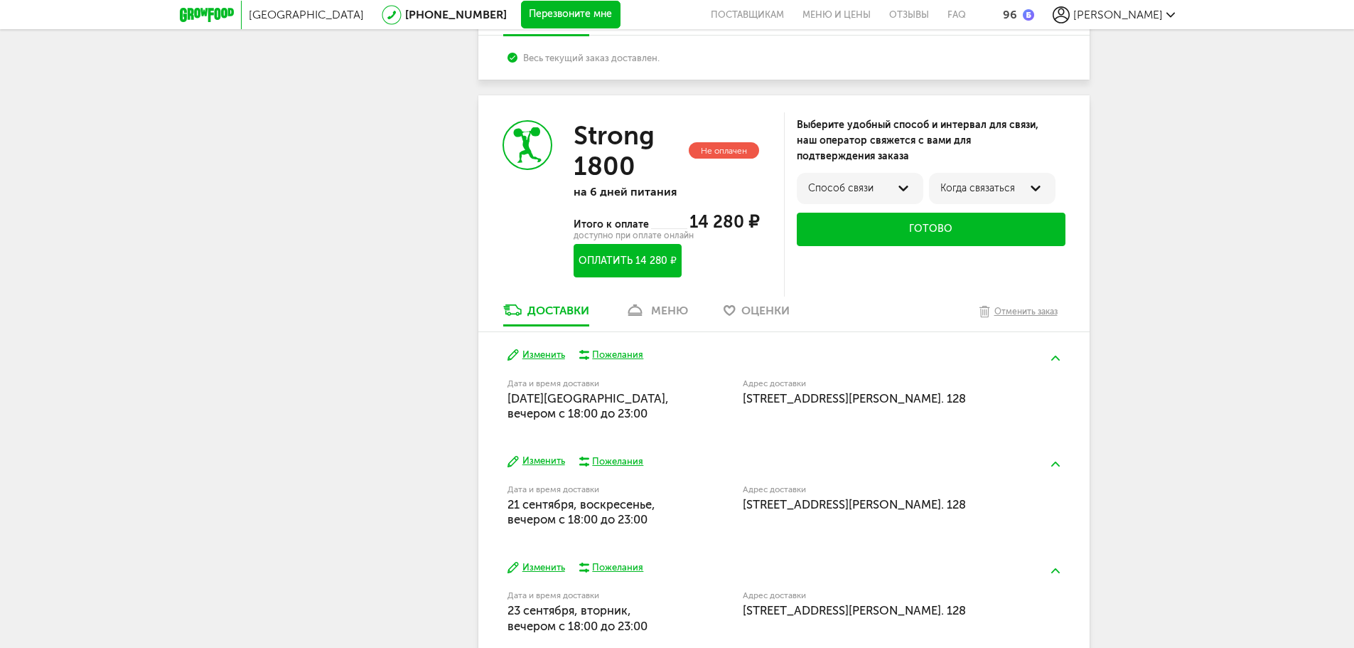
drag, startPoint x: 696, startPoint y: 220, endPoint x: 745, endPoint y: 216, distance: 49.2
click at [745, 216] on span "14 280 ₽" at bounding box center [725, 221] width 70 height 21
click at [749, 268] on div "Оплатить 14 280 ₽" at bounding box center [664, 260] width 185 height 33
click at [900, 184] on div at bounding box center [903, 188] width 17 height 17
click at [900, 184] on div "по телефону" at bounding box center [860, 193] width 105 height 26
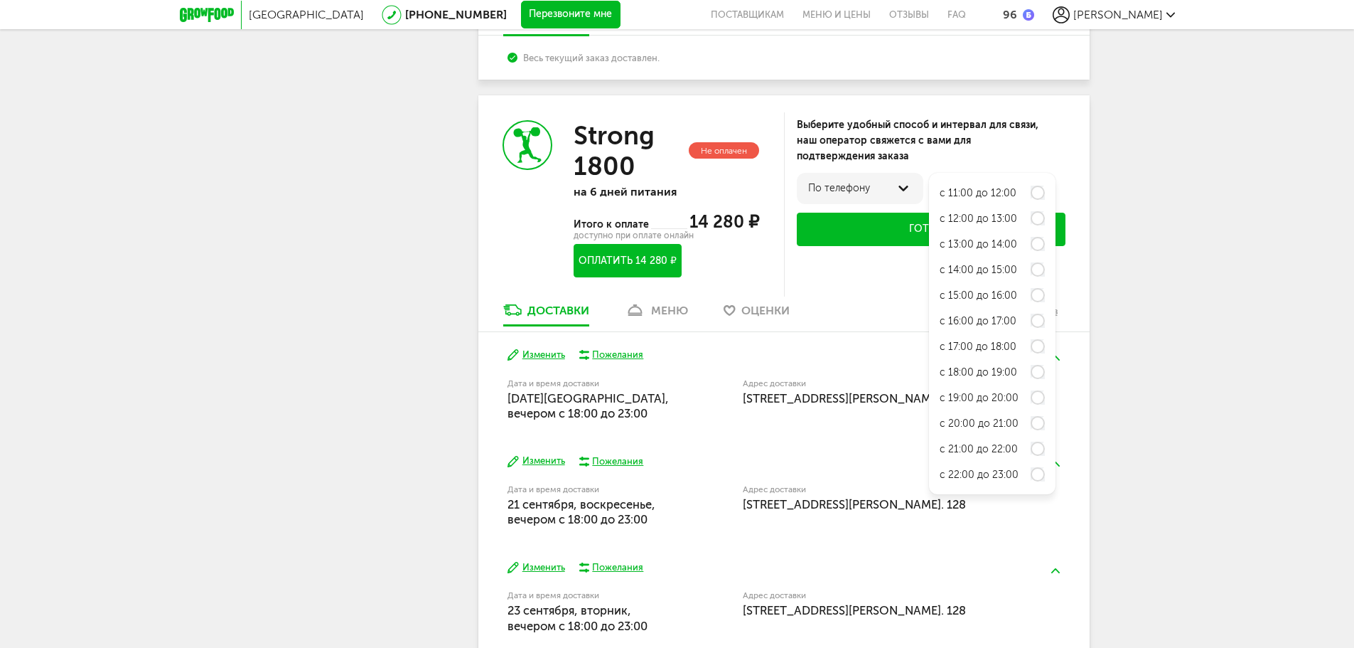
click at [986, 183] on div "с 11:00 до 12:00" at bounding box center [992, 193] width 105 height 26
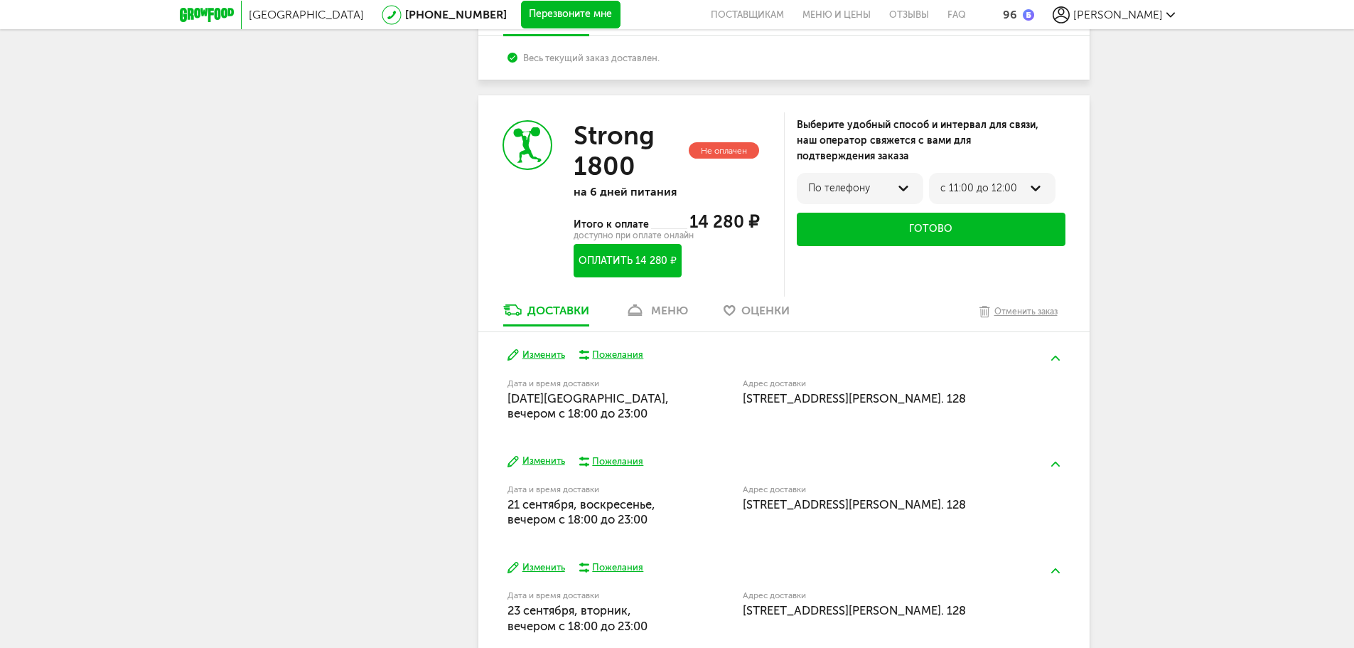
click at [997, 186] on div "с 11:00 до 12:00" at bounding box center [993, 188] width 104 height 11
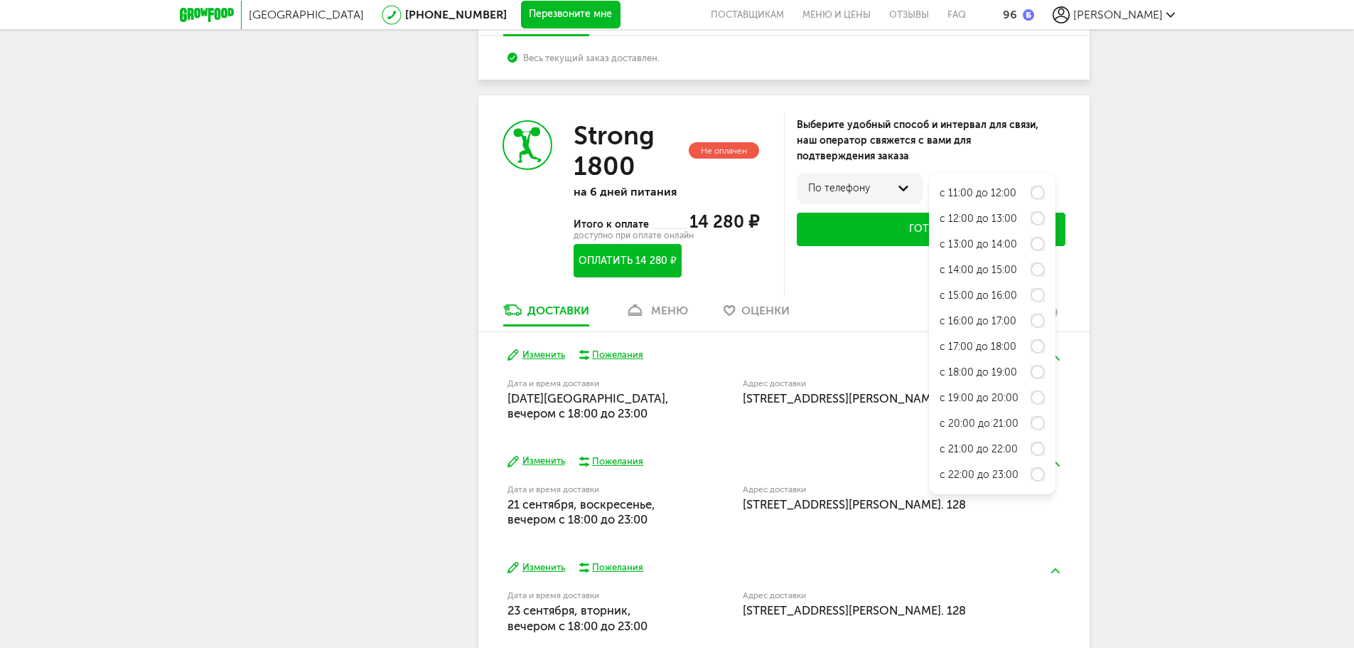
click at [849, 186] on div "по телефону" at bounding box center [860, 188] width 104 height 11
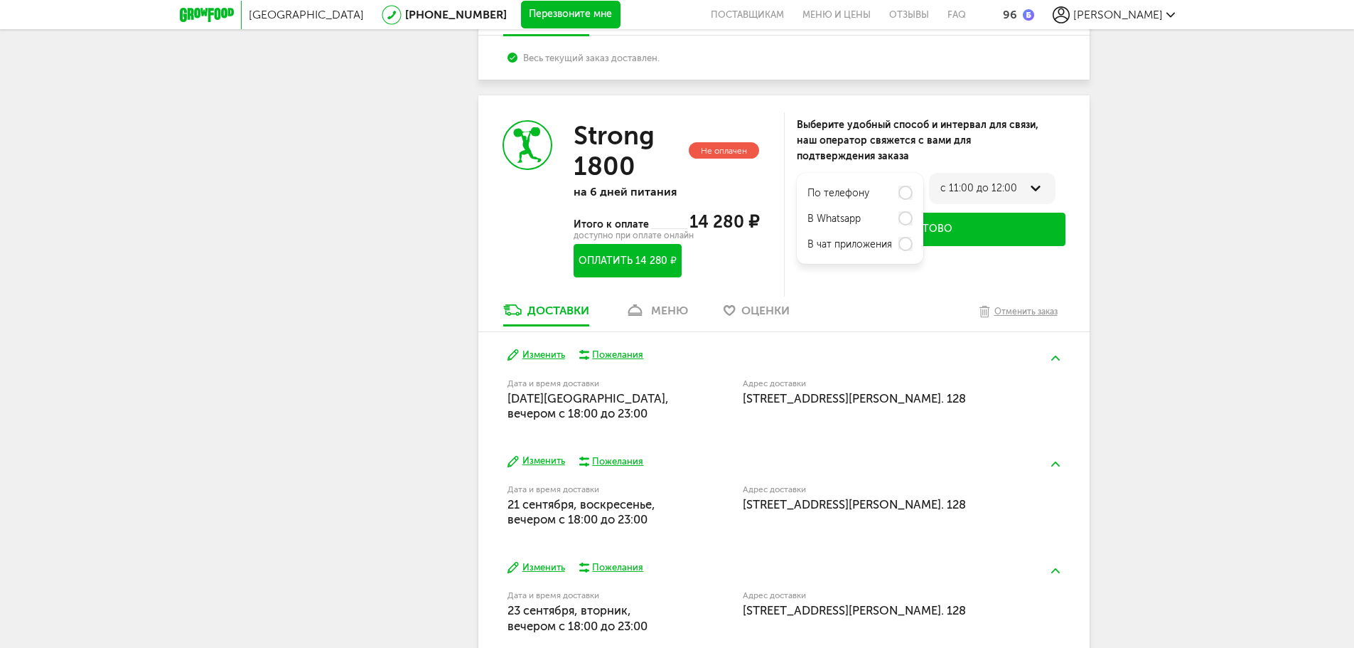
click at [1035, 126] on div "Выберите удобный способ и интервал для связи, наш оператор свяжется с вами для …" at bounding box center [931, 140] width 269 height 47
click at [1017, 311] on div "Отменить заказ" at bounding box center [1026, 311] width 63 height 14
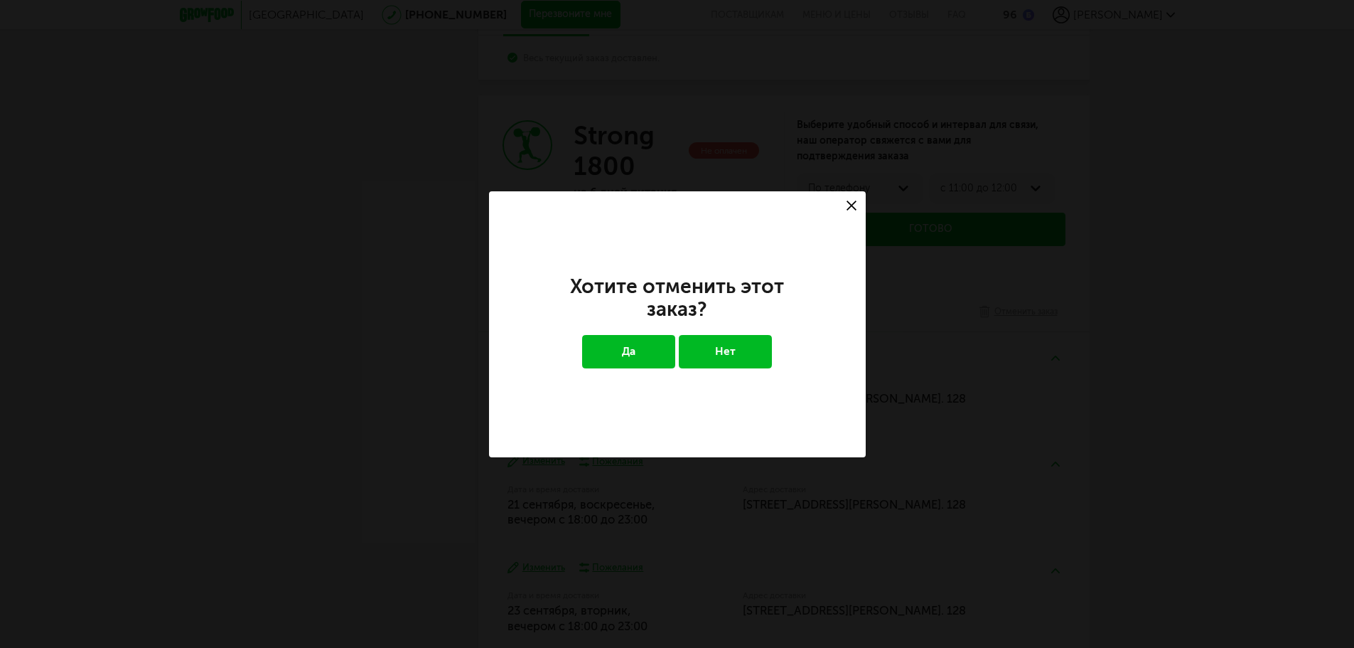
click at [610, 345] on button "Да" at bounding box center [628, 351] width 93 height 33
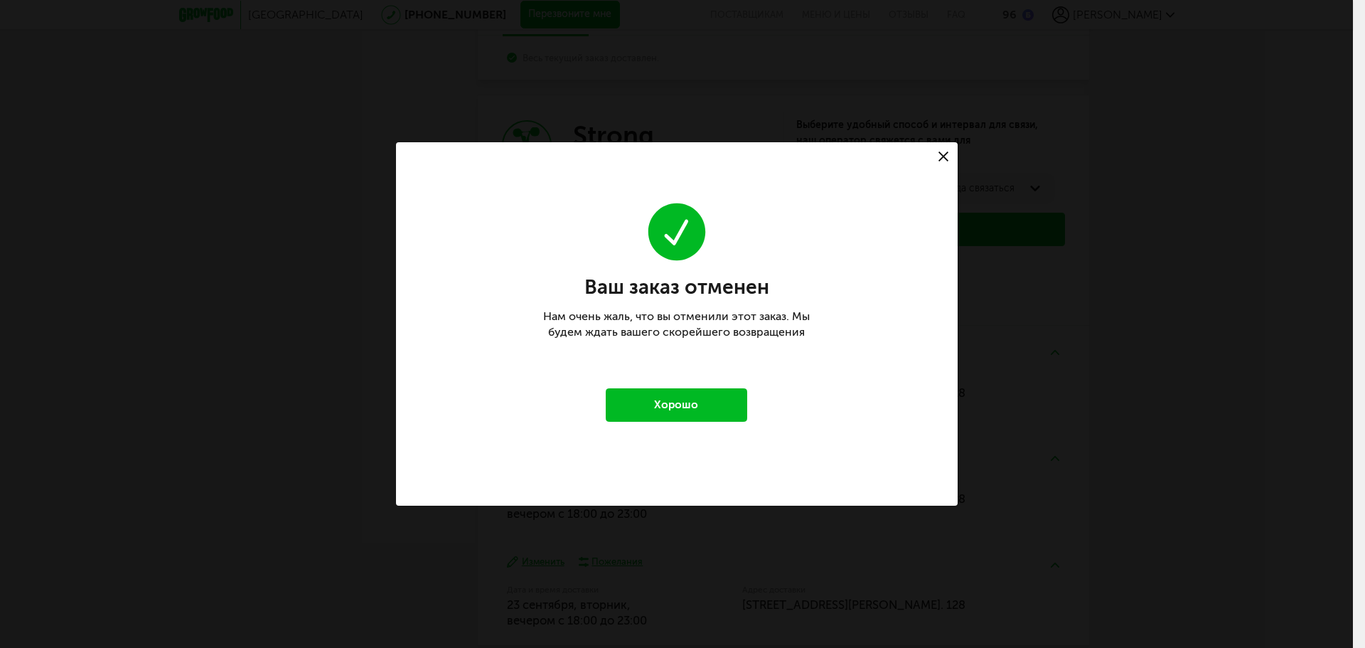
click at [670, 406] on button "Хорошо" at bounding box center [677, 404] width 142 height 33
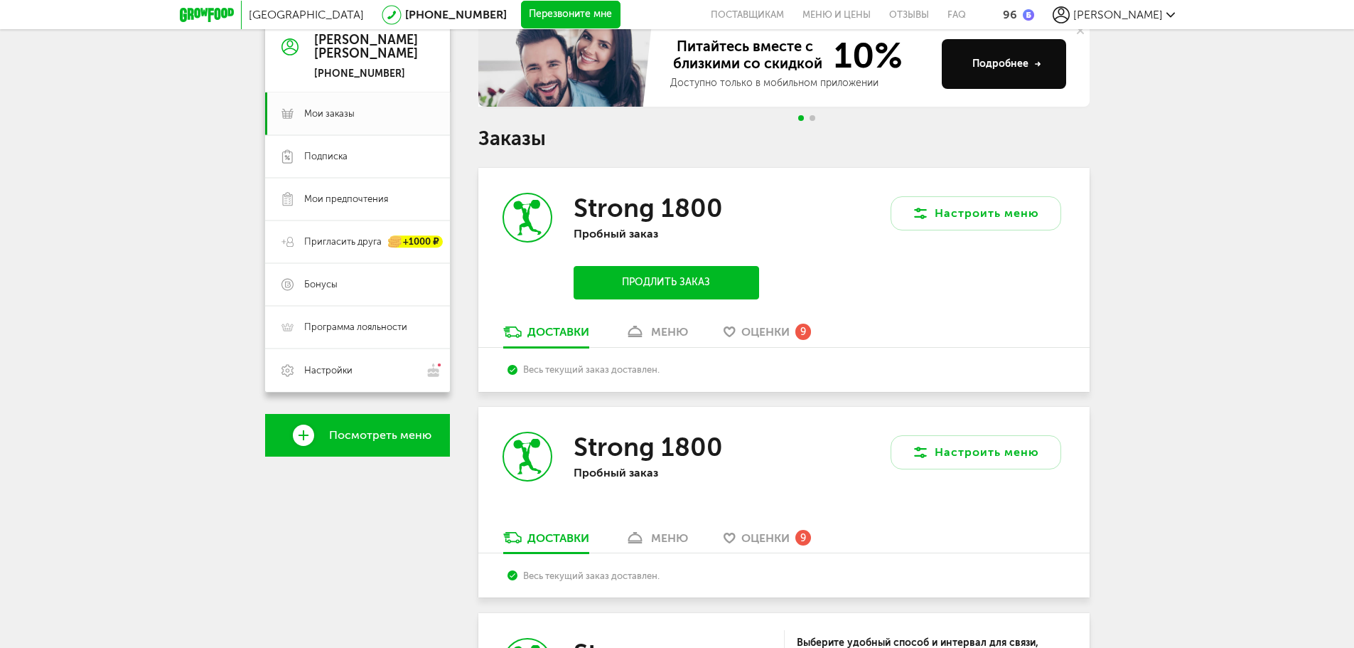
scroll to position [213, 0]
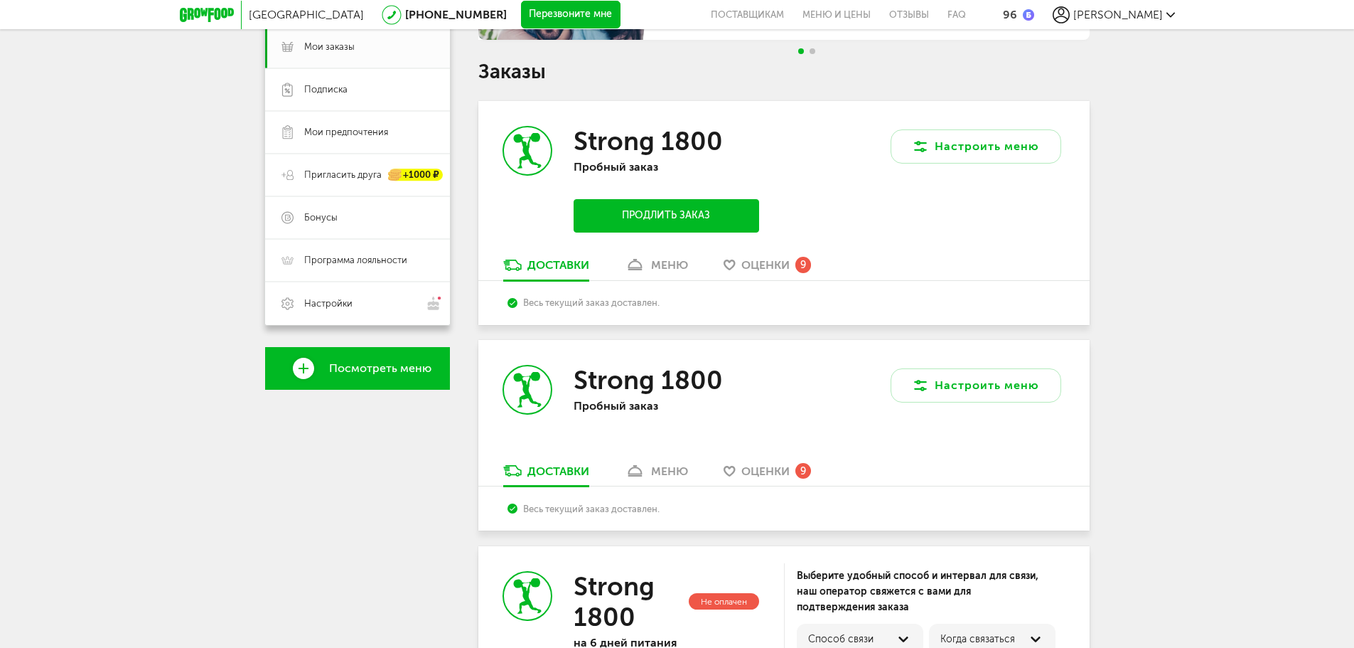
click at [648, 512] on div "Весь текущий заказ доставлен." at bounding box center [784, 508] width 552 height 11
click at [683, 508] on div "Весь текущий заказ доставлен." at bounding box center [784, 508] width 552 height 11
click at [904, 519] on div "Весь текущий заказ доставлен." at bounding box center [783, 508] width 611 height 44
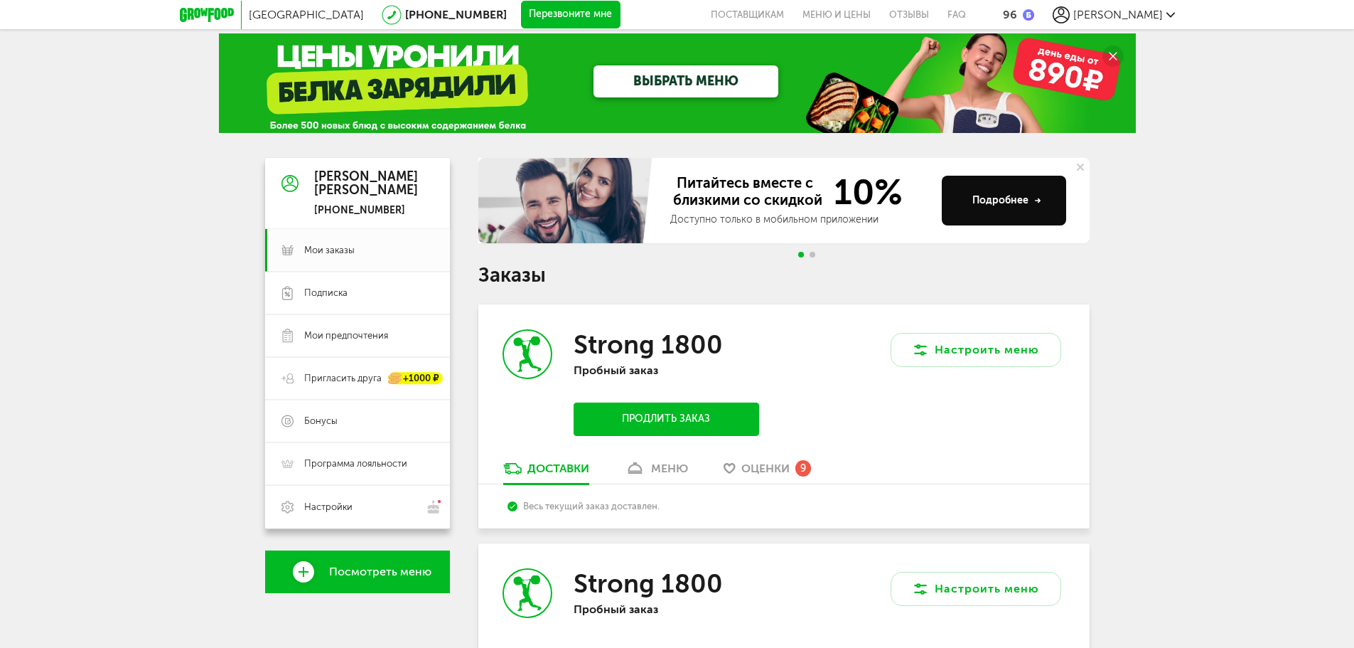
scroll to position [0, 0]
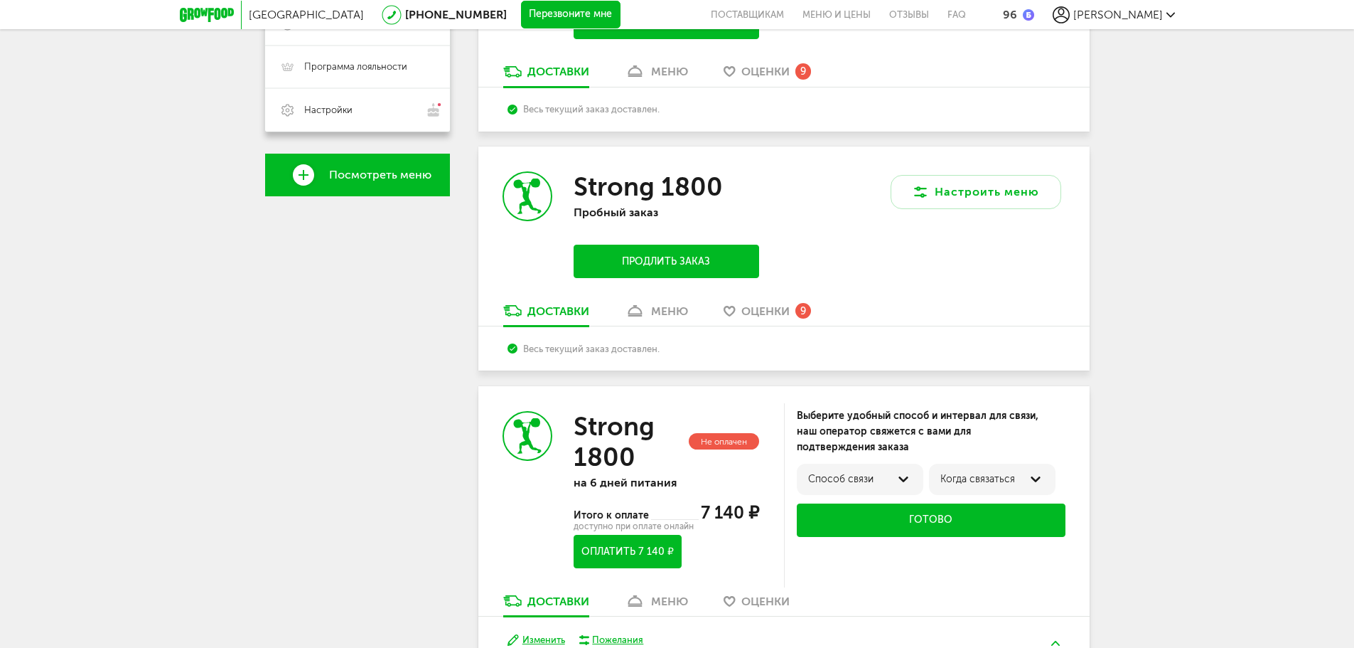
scroll to position [482, 0]
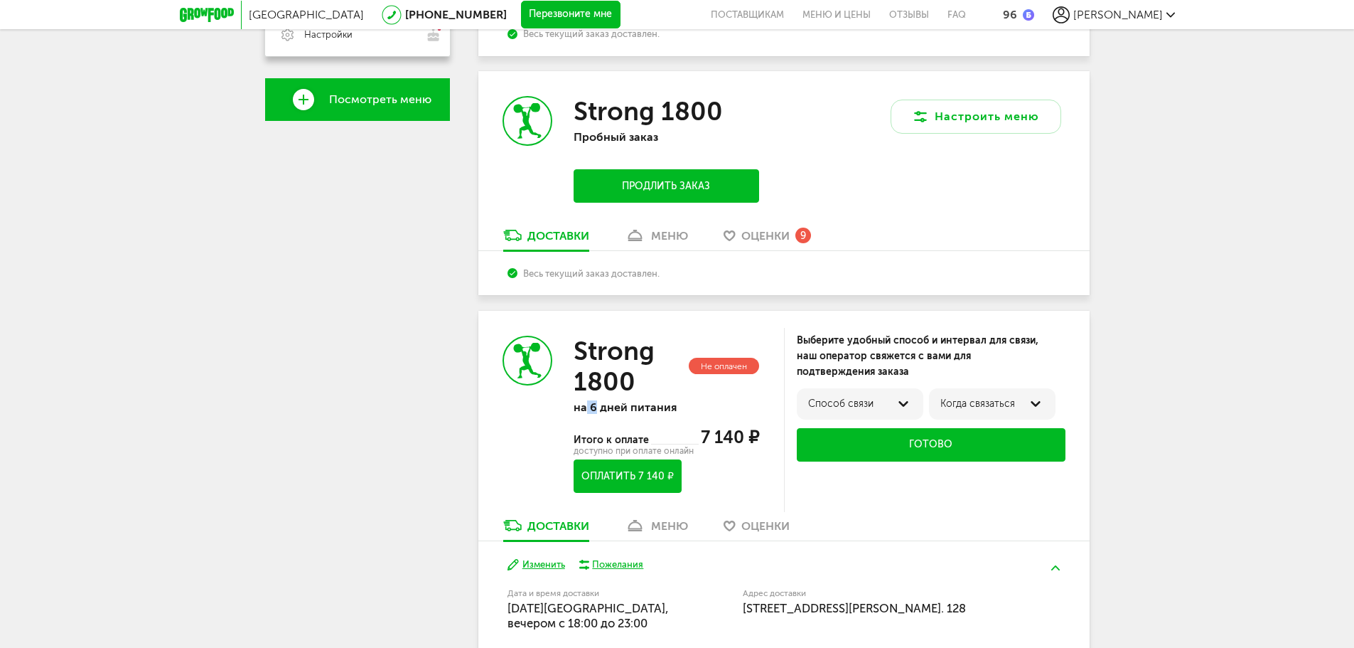
click at [595, 406] on p "на 6 дней питания" at bounding box center [666, 407] width 185 height 14
click at [731, 402] on p "на 6 дней питания" at bounding box center [666, 407] width 185 height 14
click at [906, 247] on div "Доставки меню Оценки 9" at bounding box center [783, 239] width 611 height 23
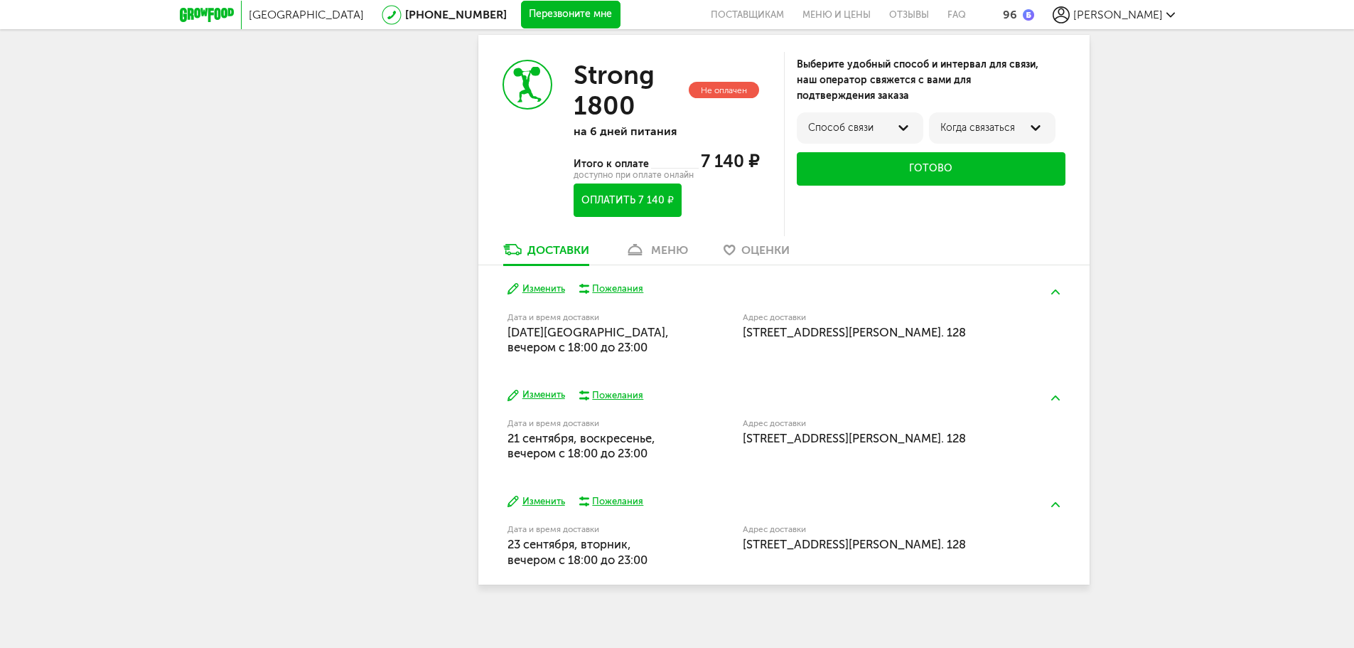
scroll to position [766, 0]
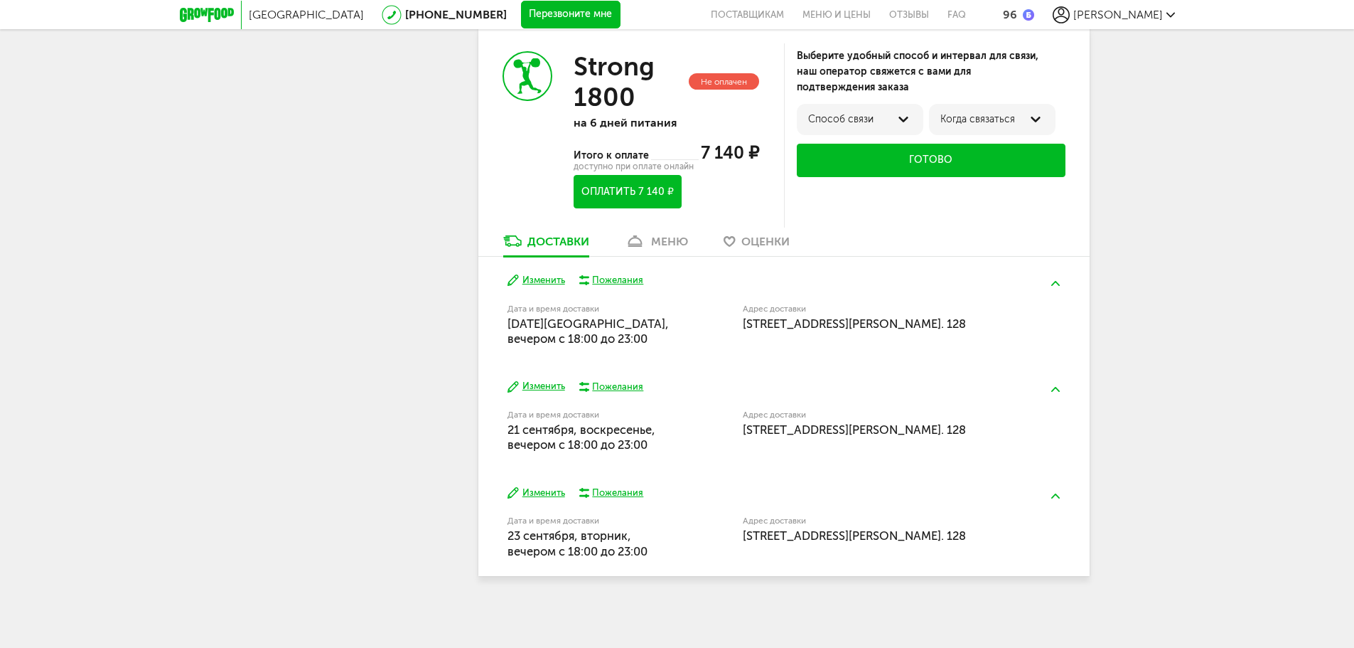
click at [617, 328] on span "19 сентября, пятница, вечером c 18:00 до 23:00" at bounding box center [588, 330] width 161 height 29
click at [623, 330] on span "19 сентября, пятница, вечером c 18:00 до 23:00" at bounding box center [588, 330] width 161 height 29
click at [715, 145] on span "7 140 ₽" at bounding box center [730, 152] width 58 height 21
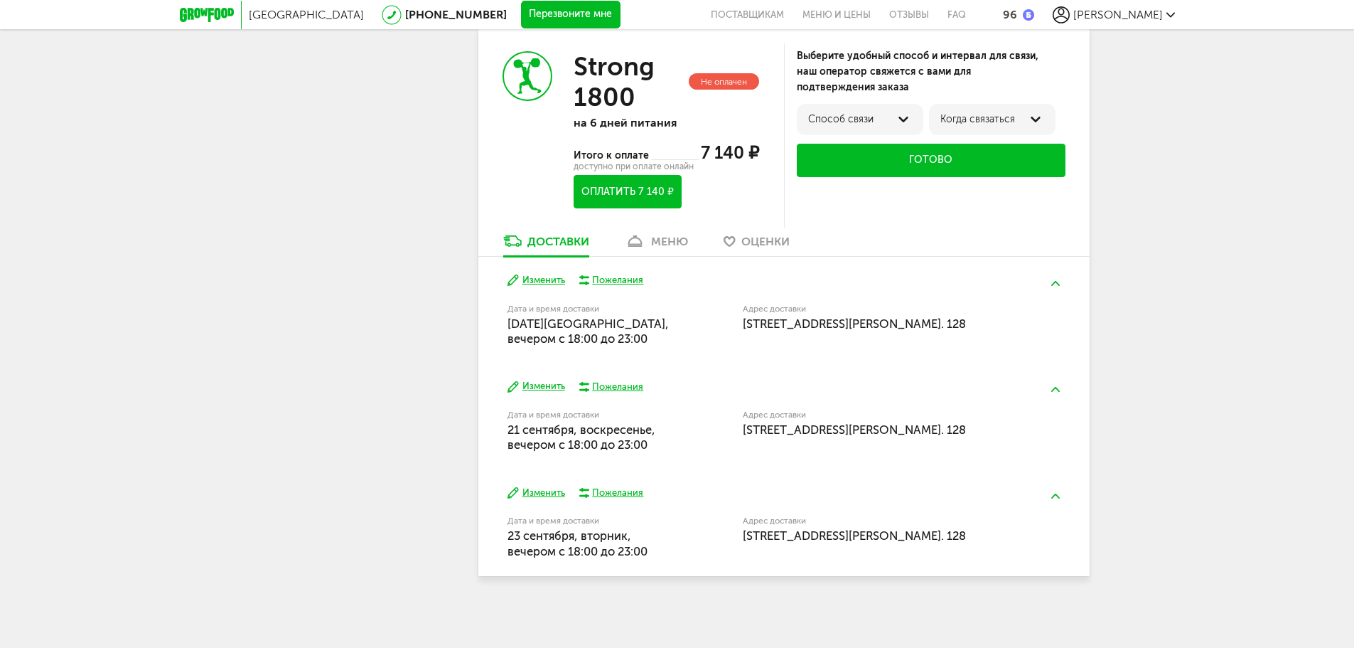
click at [715, 145] on span "7 140 ₽" at bounding box center [730, 152] width 58 height 21
click at [751, 193] on div "Оплатить 7 140 ₽" at bounding box center [664, 191] width 185 height 33
drag, startPoint x: 505, startPoint y: 321, endPoint x: 639, endPoint y: 339, distance: 134.8
click at [634, 339] on div "Сегодня Изменить Пожелания Дата и время доставки 19 сентября, пятница, вечером …" at bounding box center [783, 310] width 611 height 106
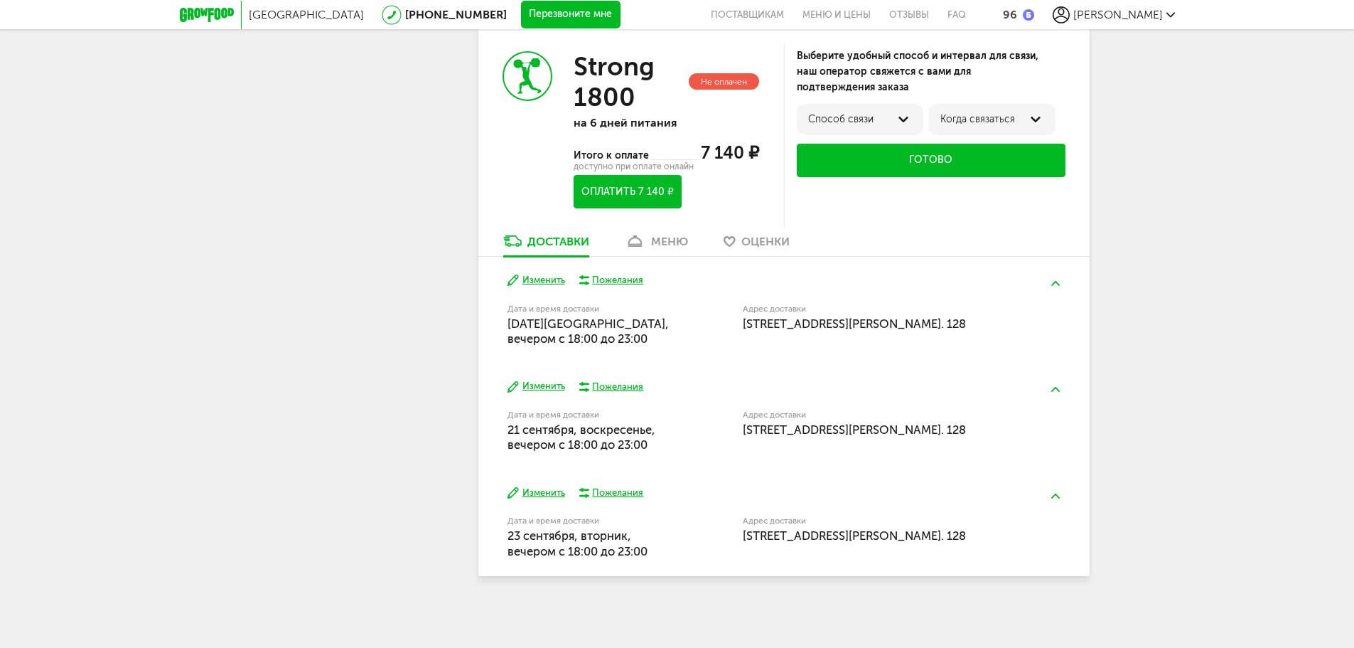
click at [675, 343] on div "Дата и время доставки 19 сентября, пятница, вечером c 18:00 до 23:00" at bounding box center [625, 324] width 235 height 46
drag, startPoint x: 499, startPoint y: 316, endPoint x: 674, endPoint y: 334, distance: 175.8
click at [674, 334] on div "Сегодня Изменить Пожелания Дата и время доставки 19 сентября, пятница, вечером …" at bounding box center [783, 310] width 611 height 106
click at [700, 340] on div "Дата и время доставки 19 сентября, пятница, вечером c 18:00 до 23:00" at bounding box center [625, 324] width 235 height 46
click at [705, 343] on div "Дата и время доставки 19 сентября, пятница, вечером c 18:00 до 23:00" at bounding box center [625, 324] width 235 height 46
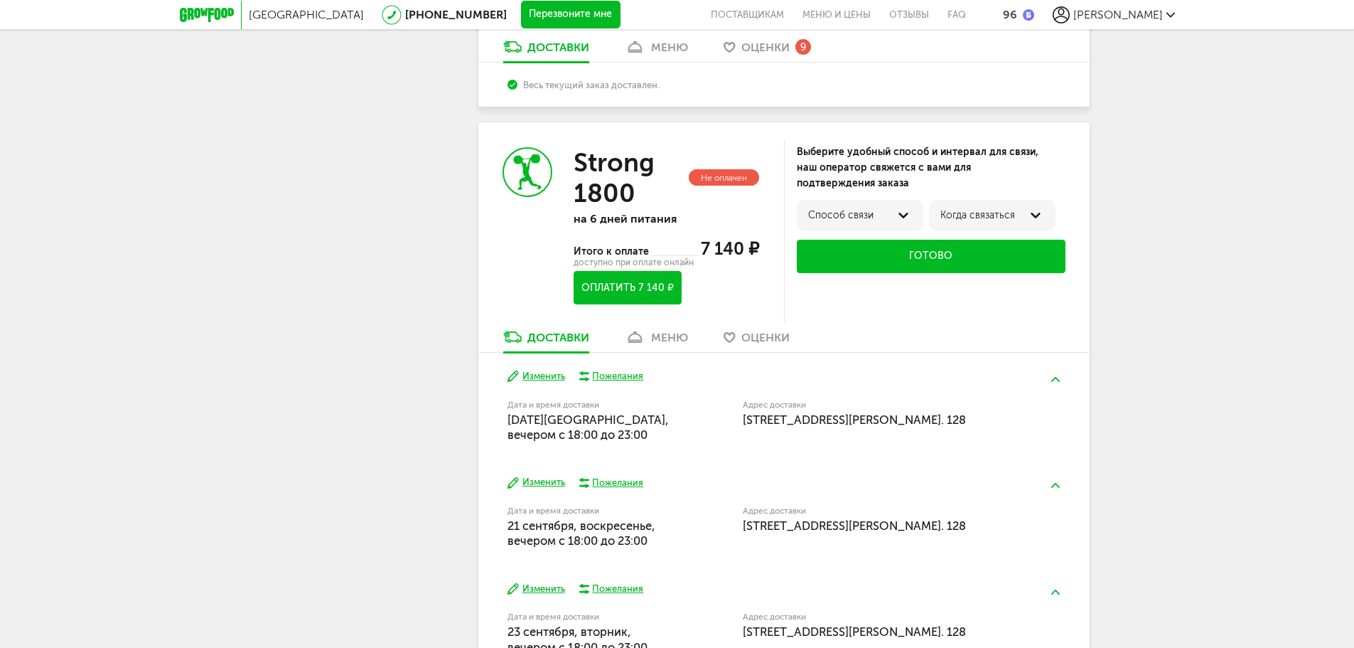
scroll to position [553, 0]
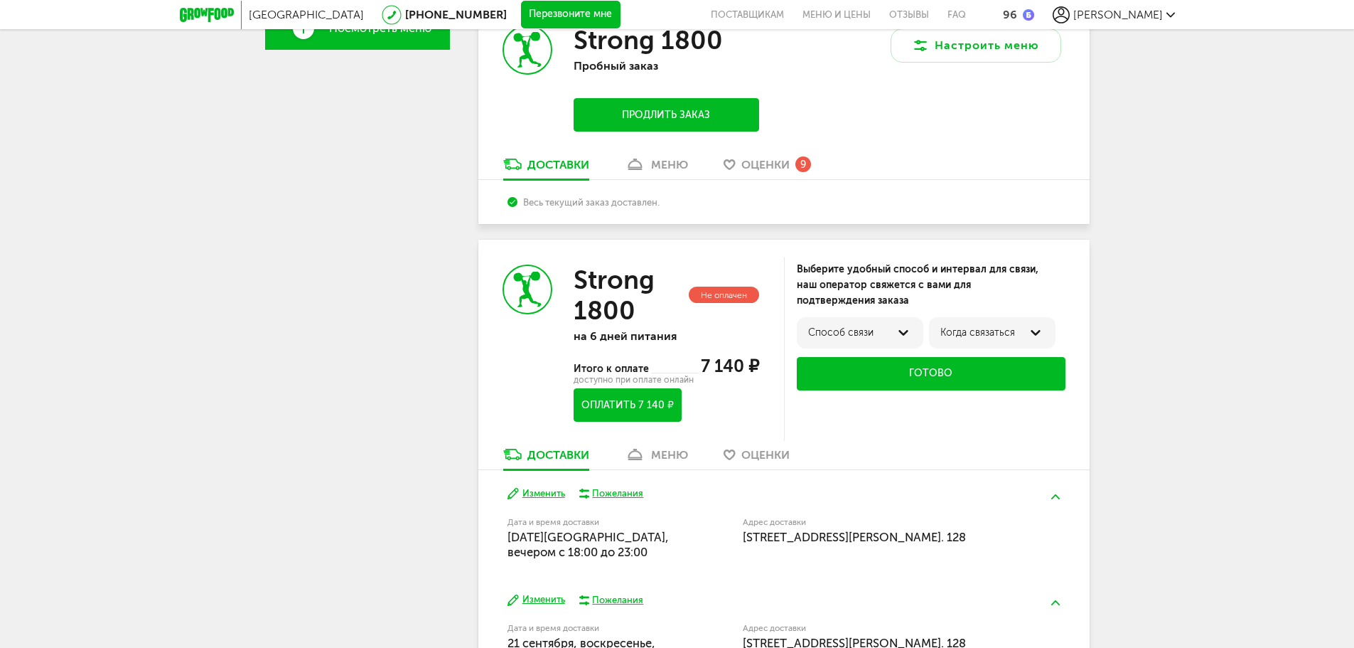
click at [887, 455] on div "Доставки меню Оценки" at bounding box center [783, 457] width 611 height 23
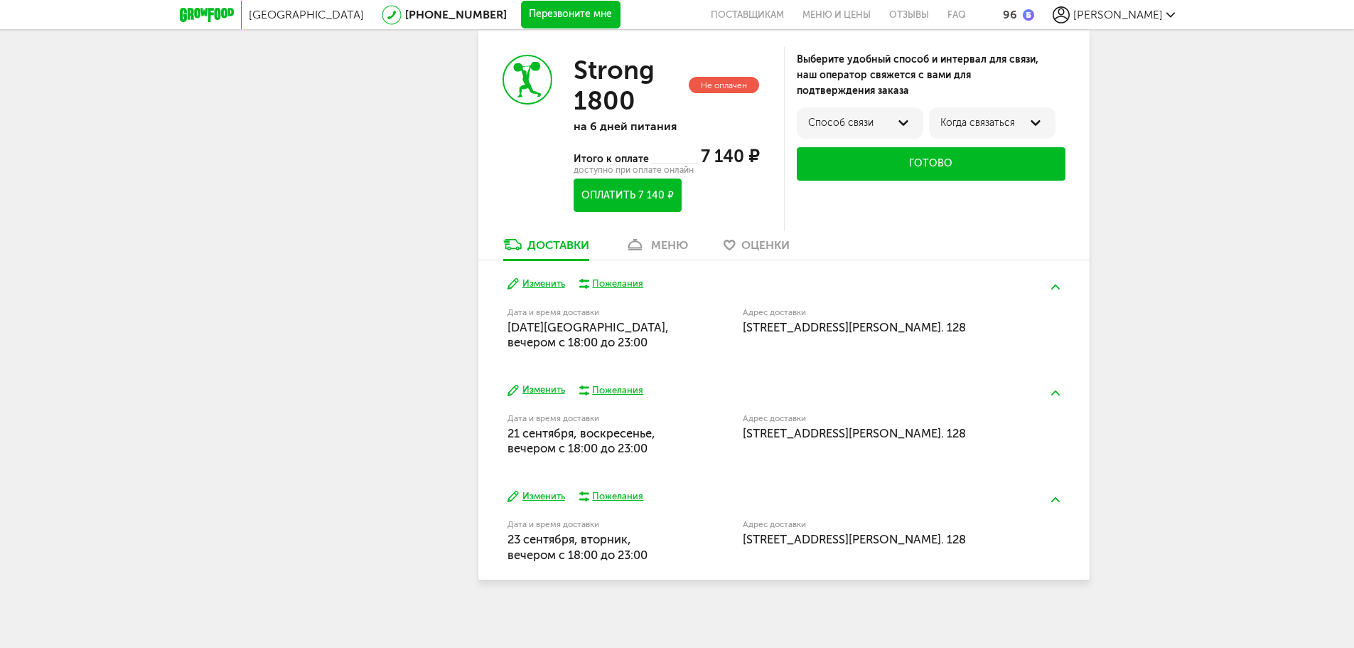
scroll to position [766, 0]
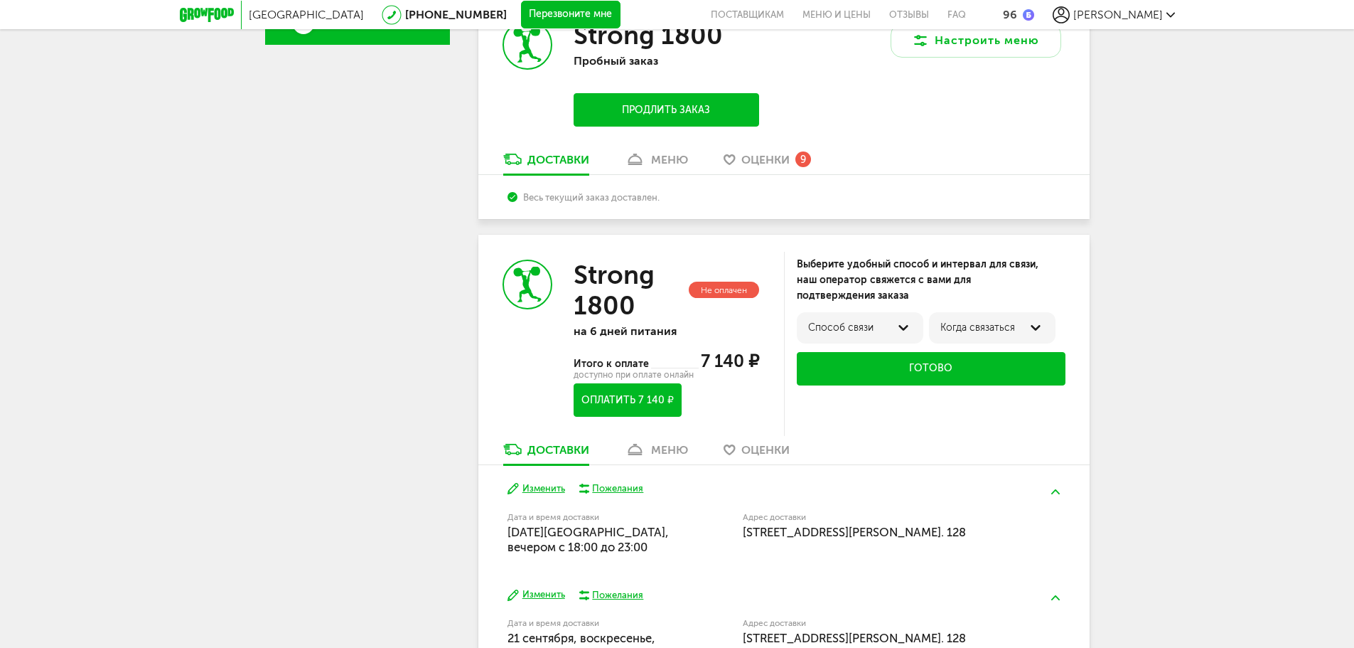
scroll to position [553, 0]
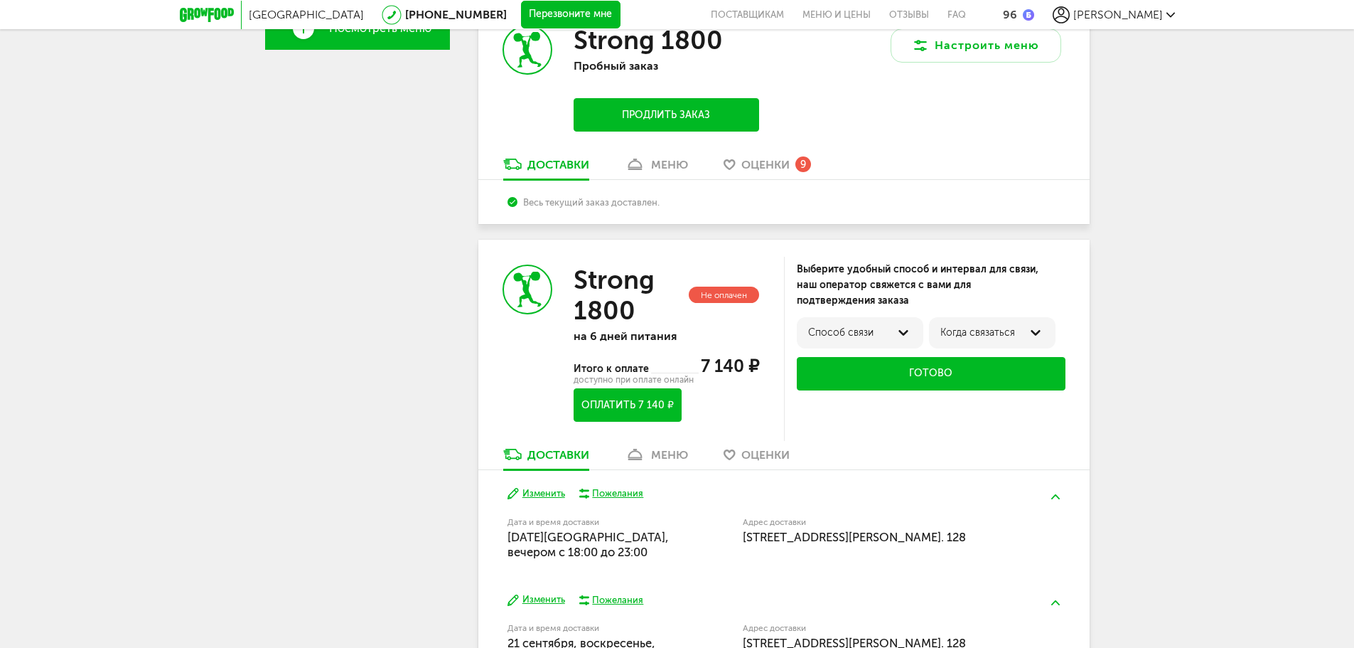
drag, startPoint x: 702, startPoint y: 363, endPoint x: 747, endPoint y: 364, distance: 45.5
click at [747, 364] on span "7 140 ₽" at bounding box center [730, 365] width 58 height 21
click at [774, 377] on div "Strong 1800 Не оплачен на 6 дней питания Итого к оплате 7 140 ₽ доступно при оп…" at bounding box center [631, 344] width 306 height 208
drag, startPoint x: 797, startPoint y: 264, endPoint x: 911, endPoint y: 300, distance: 119.9
click at [911, 300] on div "Выберите удобный способ и интервал для связи, наш оператор свяжется с вами для …" at bounding box center [931, 285] width 269 height 47
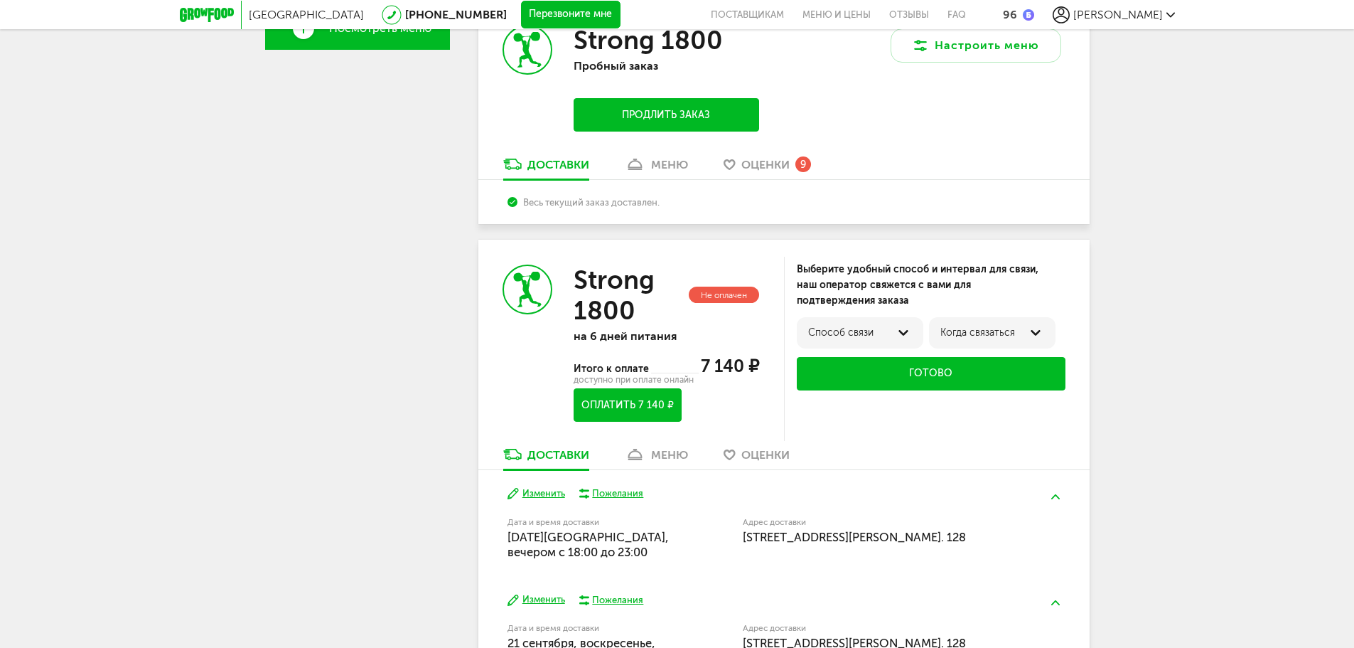
click at [1296, 427] on div "Москва [PHONE_NUMBER] Перезвоните мне поставщикам Меню и цены Отзывы FAQ 96 [PE…" at bounding box center [677, 154] width 1354 height 1414
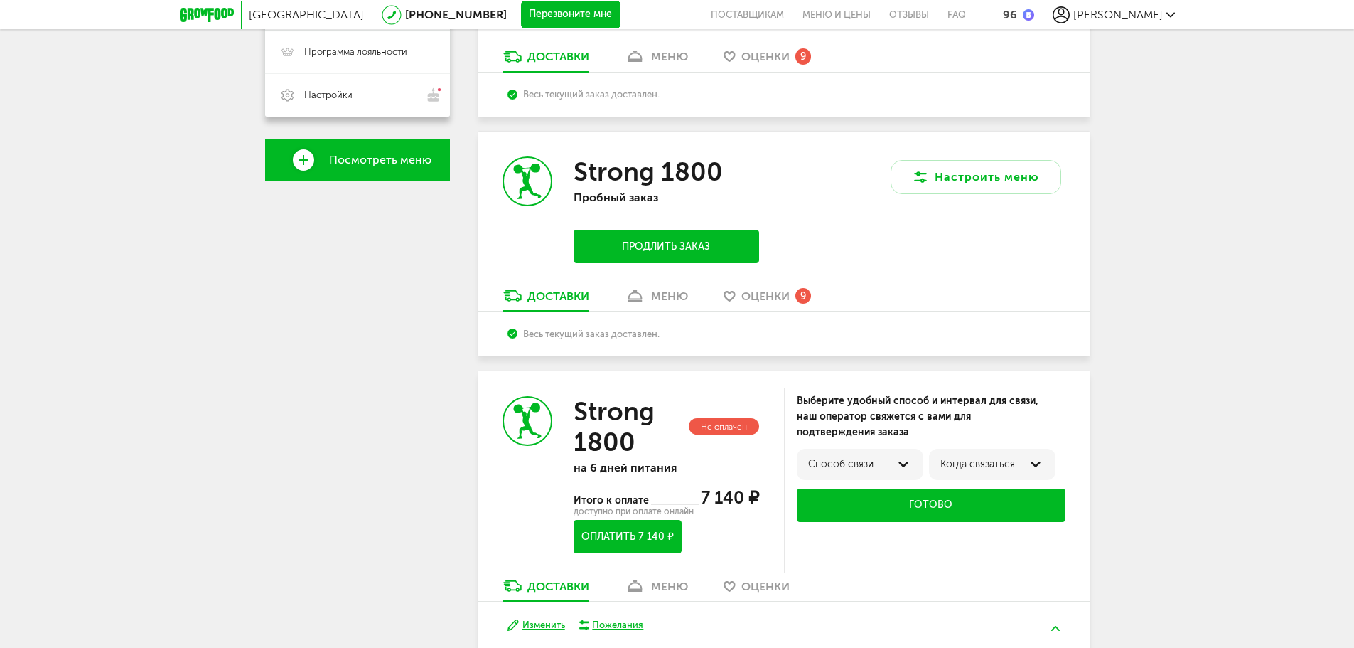
scroll to position [127, 0]
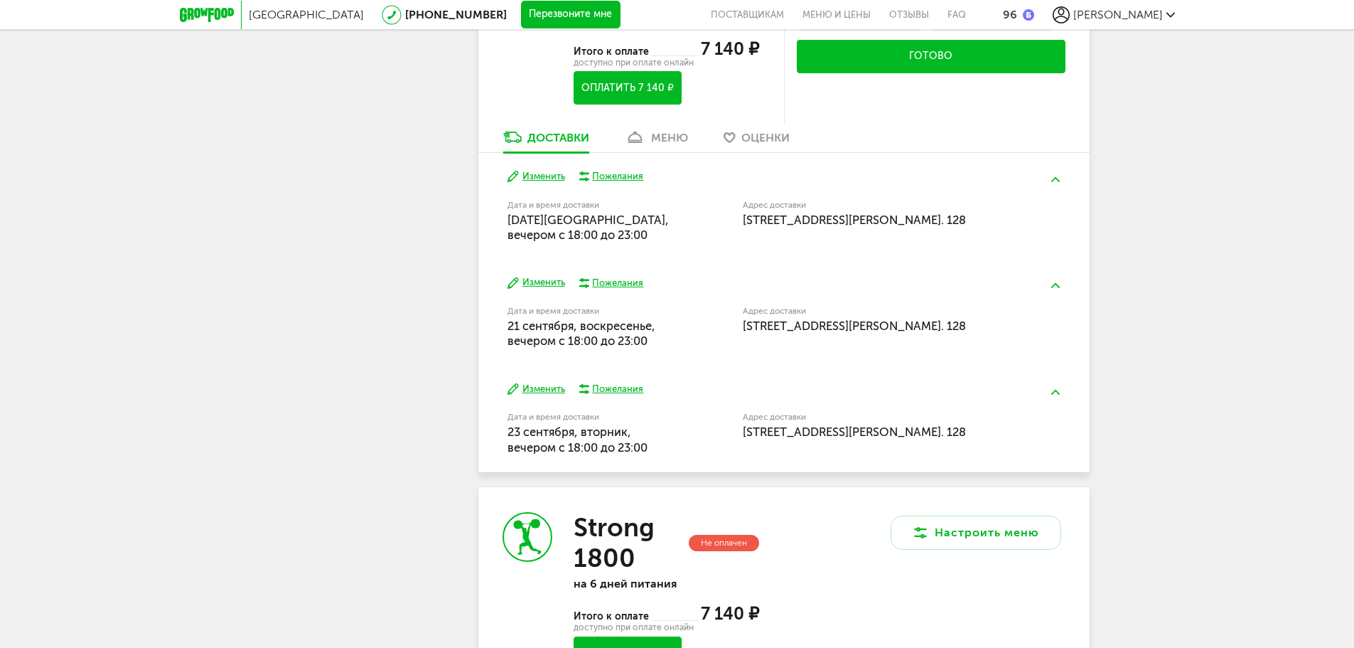
scroll to position [1138, 0]
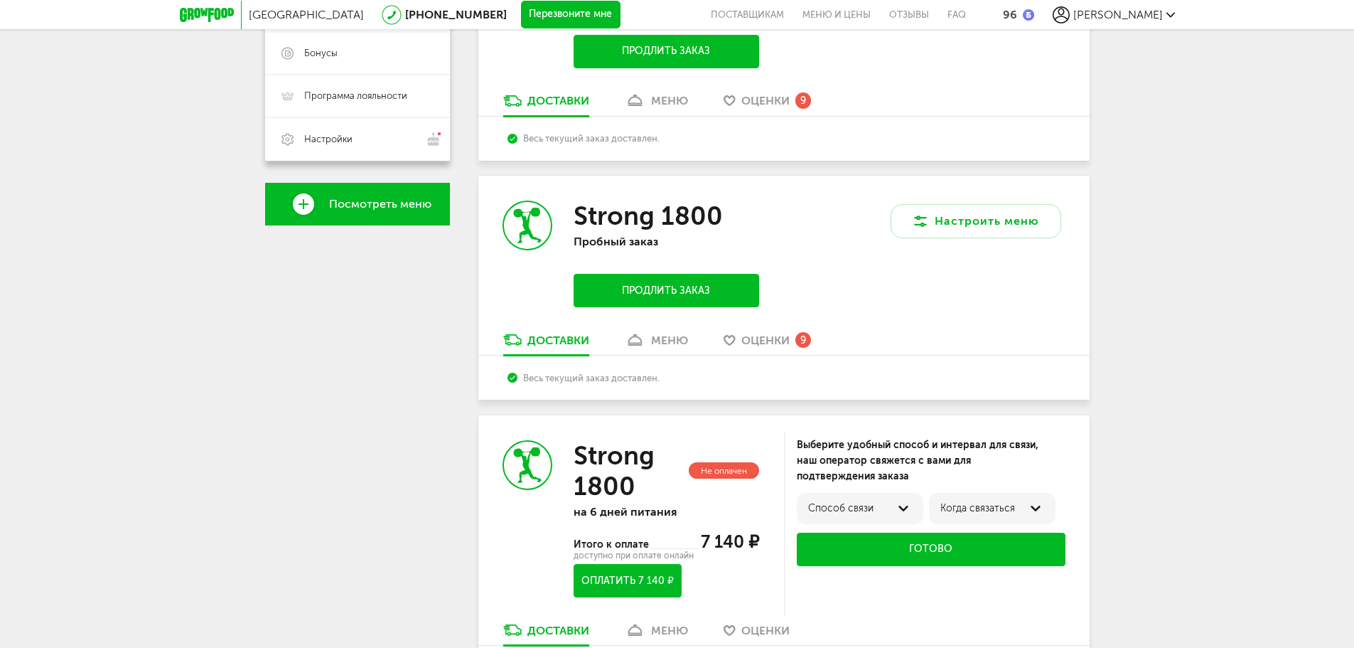
scroll to position [550, 0]
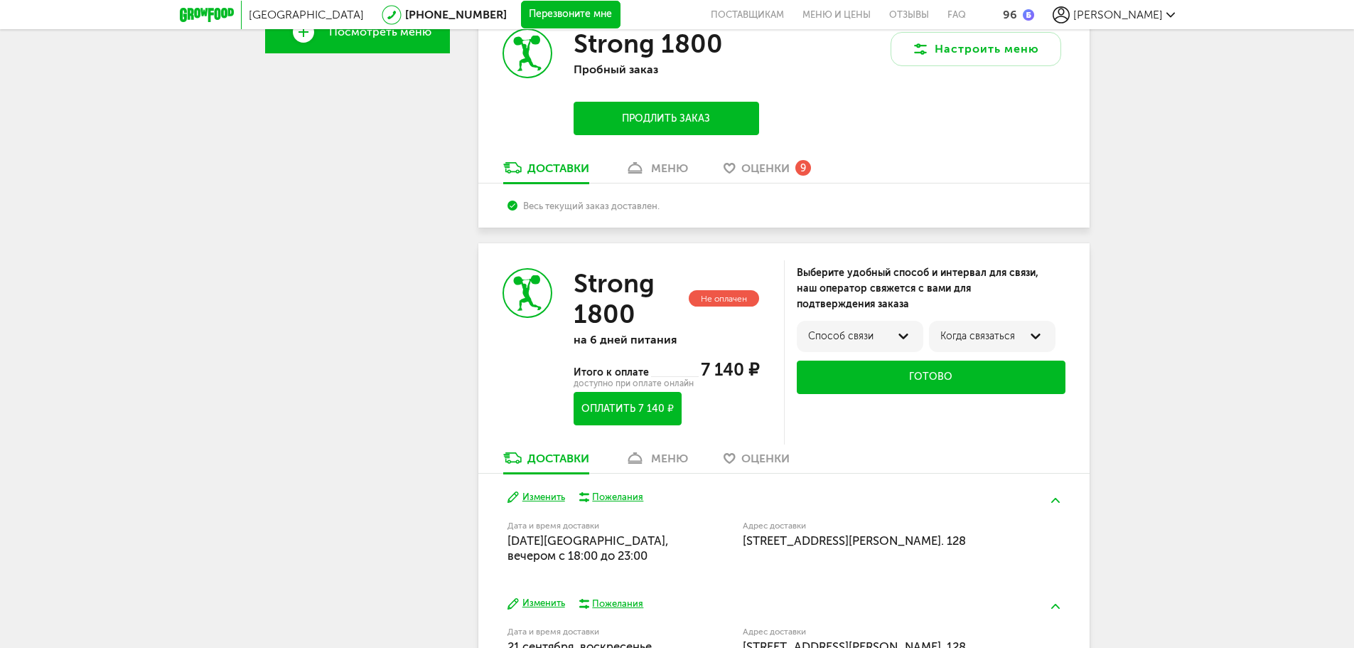
click at [892, 340] on div "Способ связи" at bounding box center [860, 336] width 104 height 11
click at [857, 339] on label "по телефону" at bounding box center [839, 341] width 62 height 11
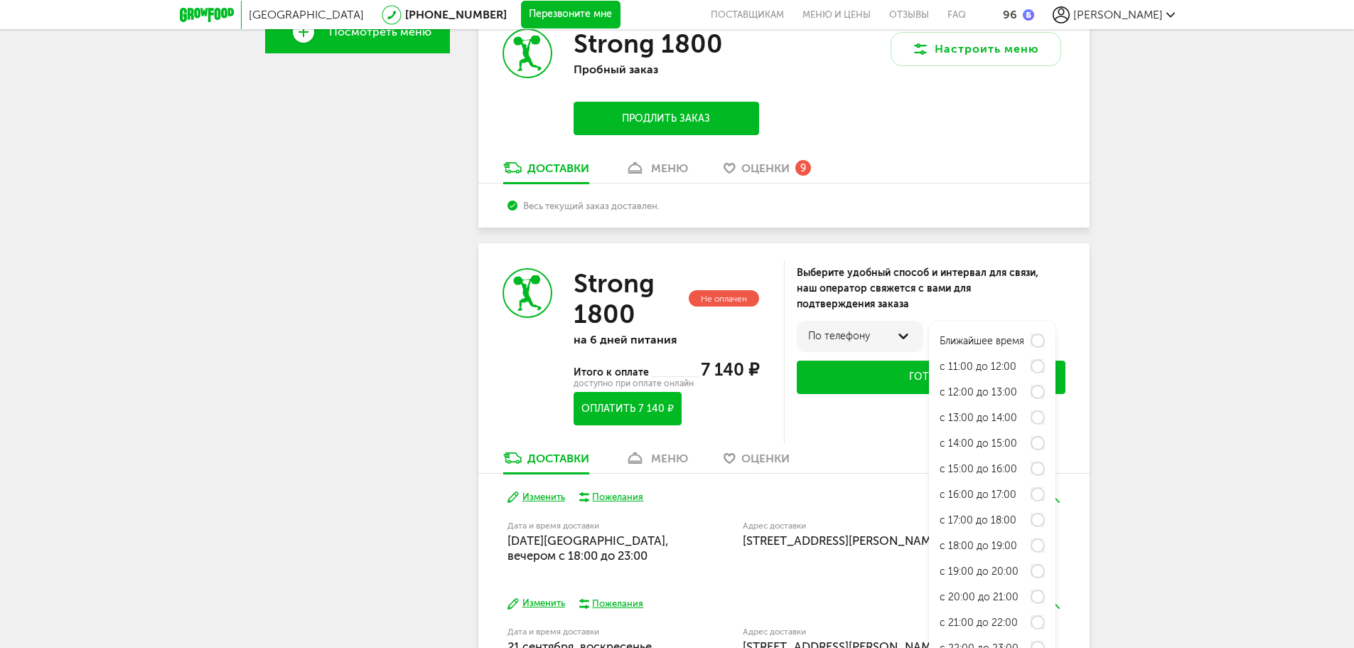
click at [1043, 283] on div "Выберите удобный способ и интервал для связи, наш оператор свяжется с вами для …" at bounding box center [931, 288] width 269 height 47
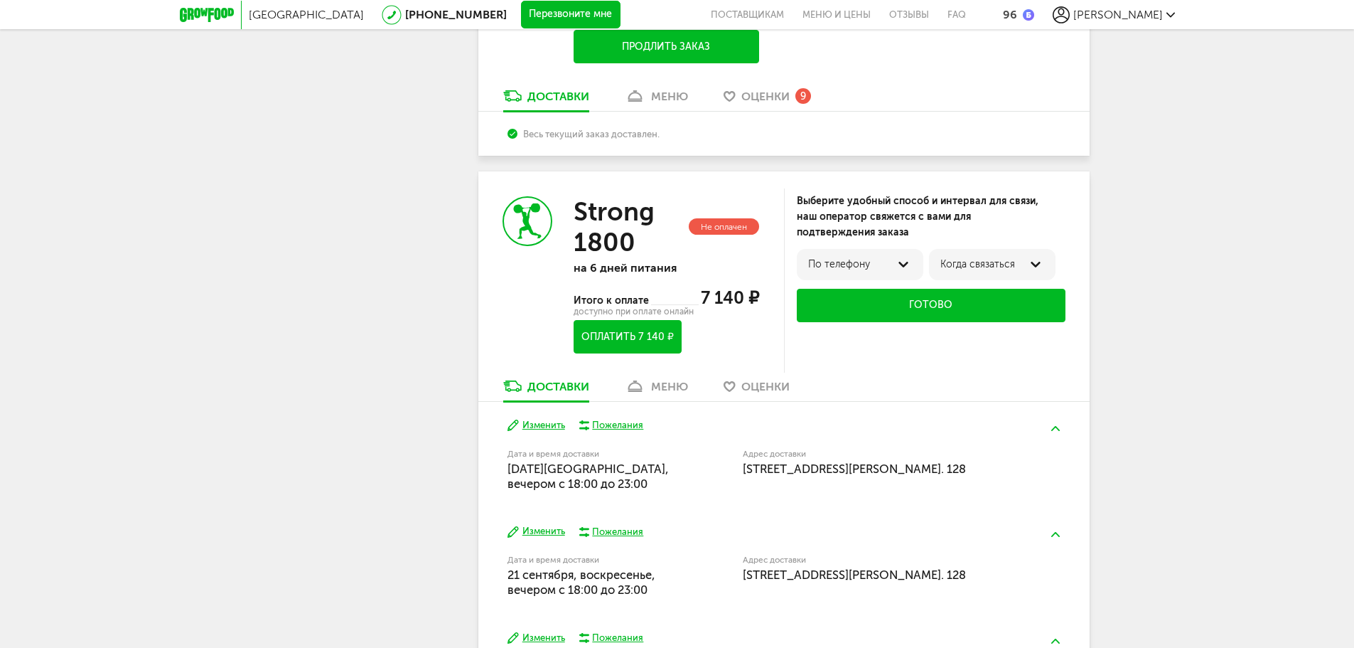
scroll to position [621, 0]
click at [734, 293] on span "7 140 ₽" at bounding box center [730, 298] width 58 height 21
click at [749, 347] on div "Оплатить 7 140 ₽" at bounding box center [664, 337] width 185 height 33
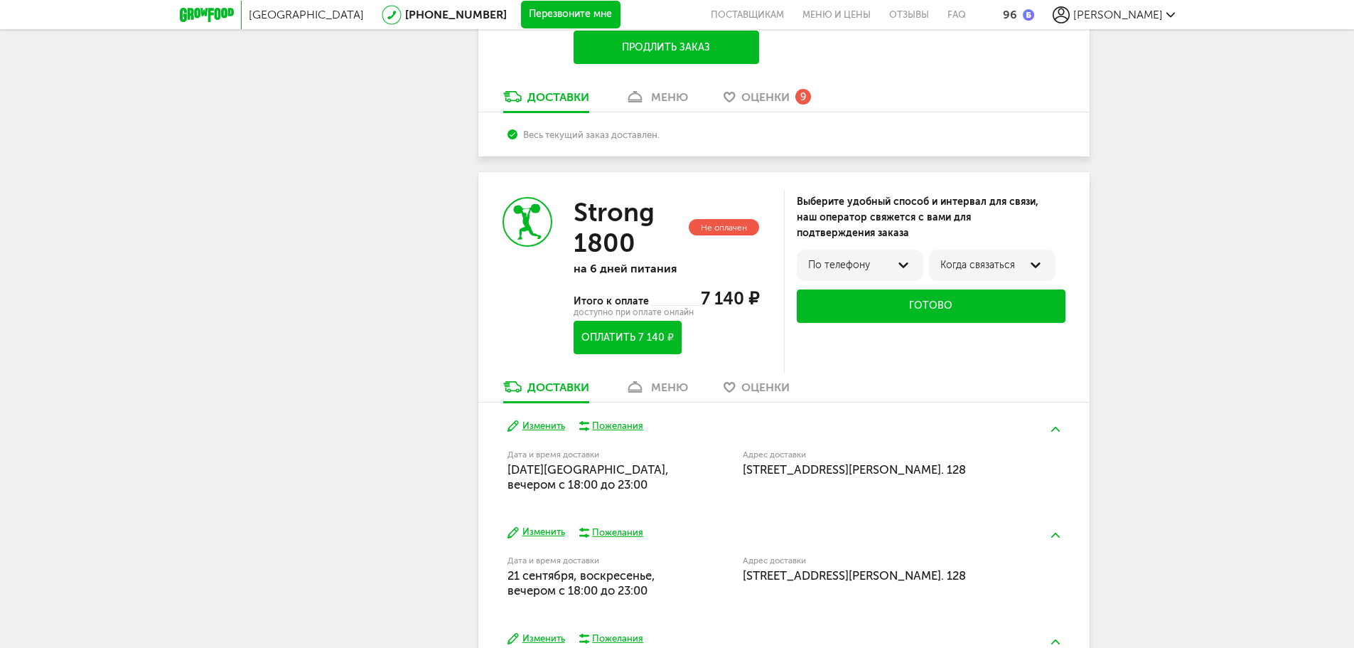
drag, startPoint x: 743, startPoint y: 295, endPoint x: 685, endPoint y: 288, distance: 58.7
click at [683, 288] on div "Итого к оплате 7 140 ₽" at bounding box center [666, 298] width 185 height 21
click at [759, 316] on div "доступно при оплате онлайн" at bounding box center [666, 312] width 185 height 7
drag, startPoint x: 765, startPoint y: 296, endPoint x: 729, endPoint y: 296, distance: 35.5
click at [729, 296] on div "Strong 1800 Не оплачен на 6 дней питания Итого к оплате 7 140 ₽ доступно при оп…" at bounding box center [631, 276] width 306 height 208
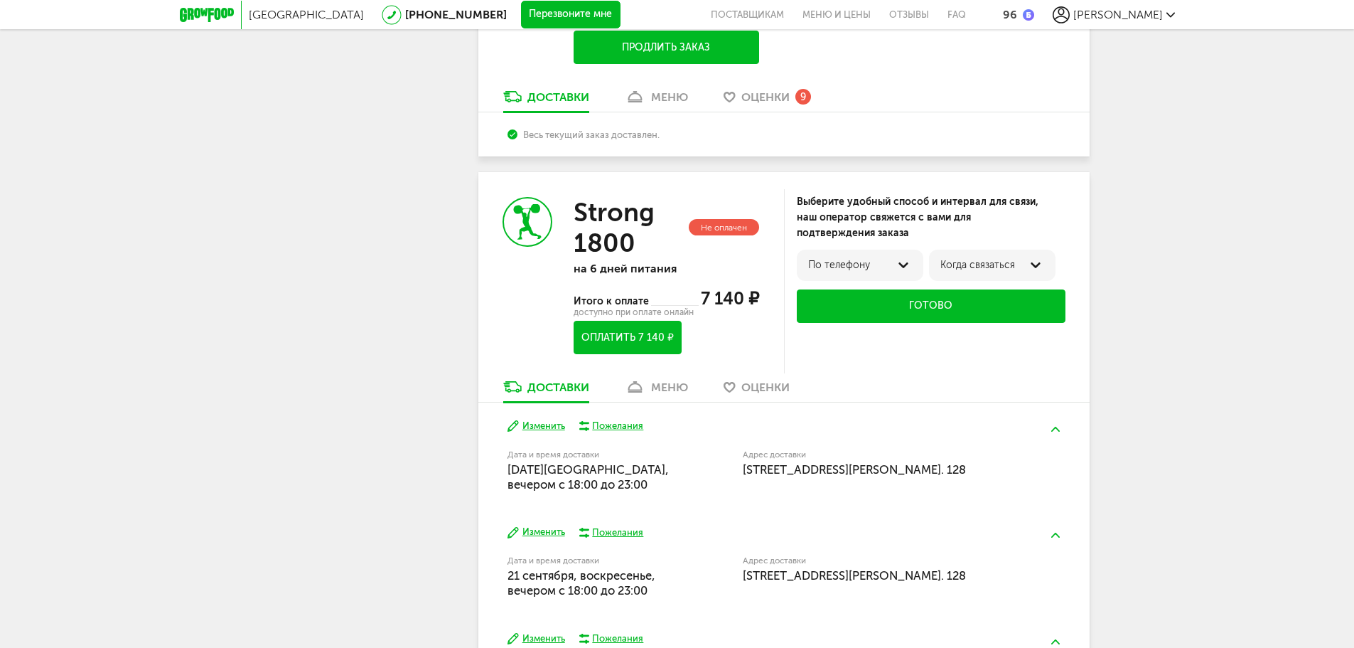
click at [742, 291] on span "7 140 ₽" at bounding box center [730, 298] width 58 height 21
click at [747, 298] on span "7 140 ₽" at bounding box center [730, 298] width 58 height 21
click at [767, 294] on div "Strong 1800 Не оплачен на 6 дней питания Итого к оплате 7 140 ₽ доступно при оп…" at bounding box center [631, 276] width 306 height 208
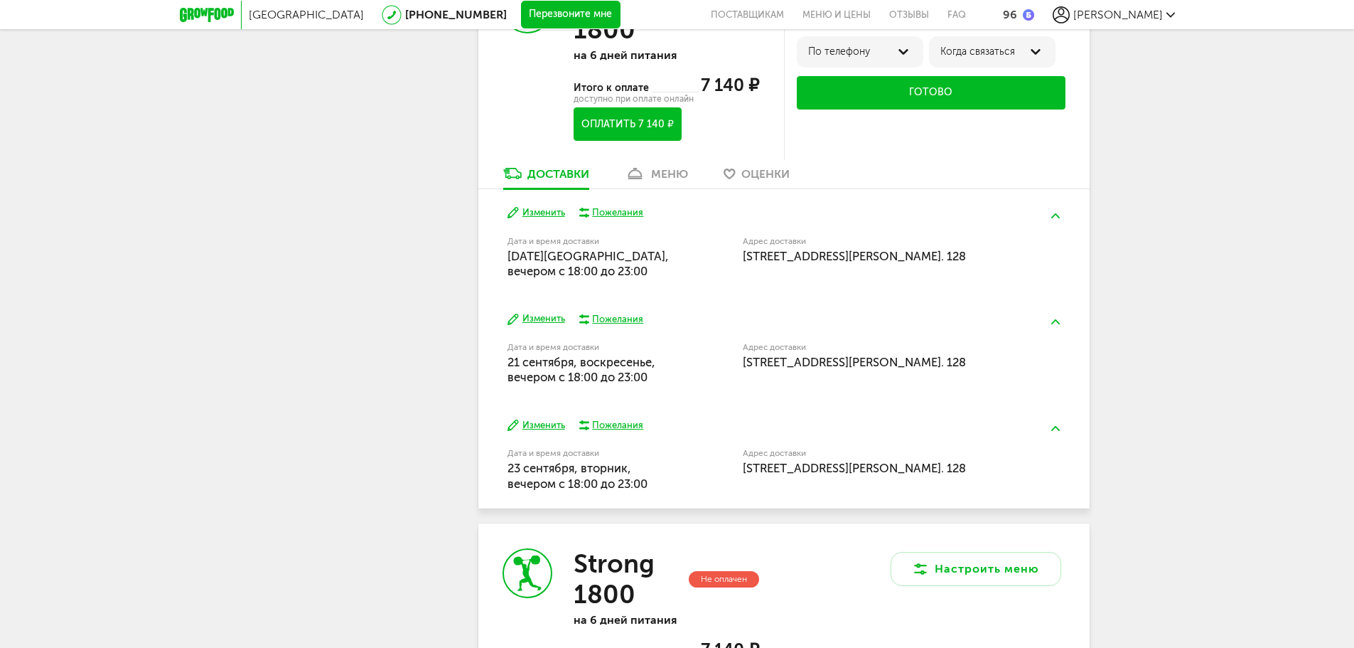
click at [697, 412] on div "Изменить Пожелания Дата и время доставки [DATE], вечером c 18:00 до 23:00 Адрес…" at bounding box center [783, 455] width 611 height 106
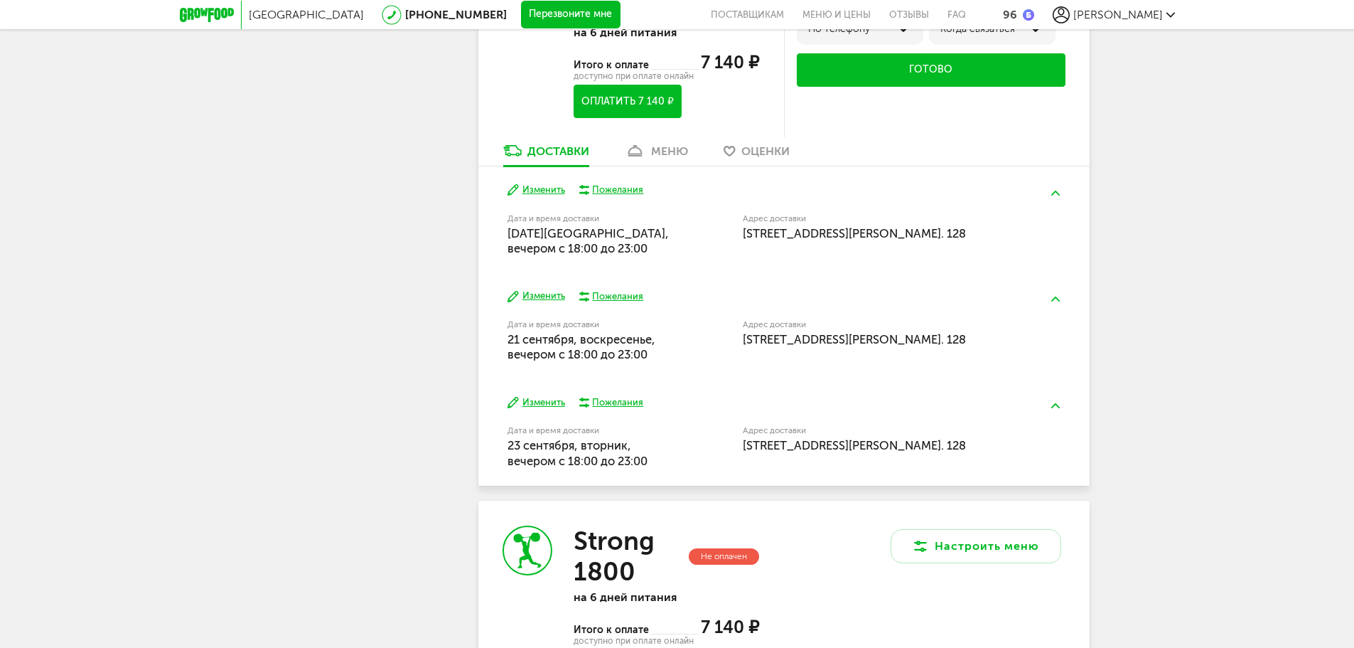
scroll to position [621, 0]
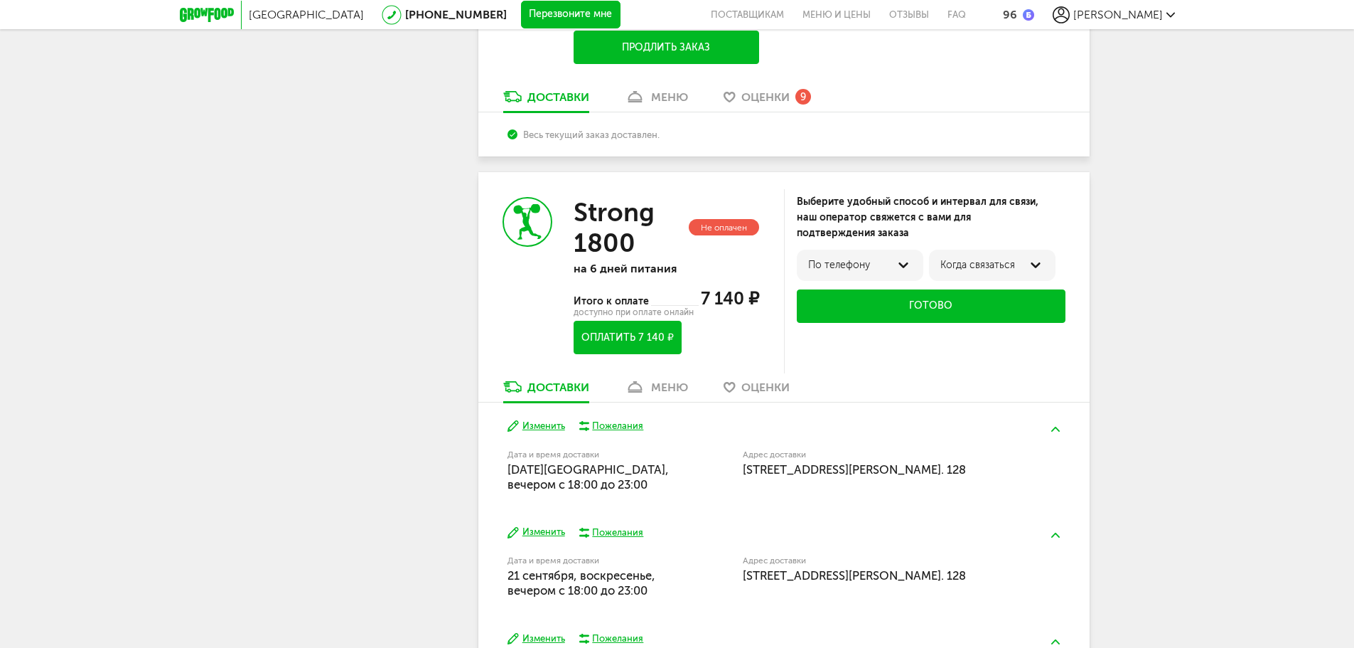
click at [939, 309] on button "Готово" at bounding box center [931, 305] width 269 height 33
click at [926, 364] on div "Выберите удобный способ и интервал для связи, наш оператор свяжется с вами для …" at bounding box center [937, 281] width 306 height 185
click at [871, 366] on div "Выберите удобный способ и интервал для связи, наш оператор свяжется с вами для …" at bounding box center [937, 281] width 306 height 185
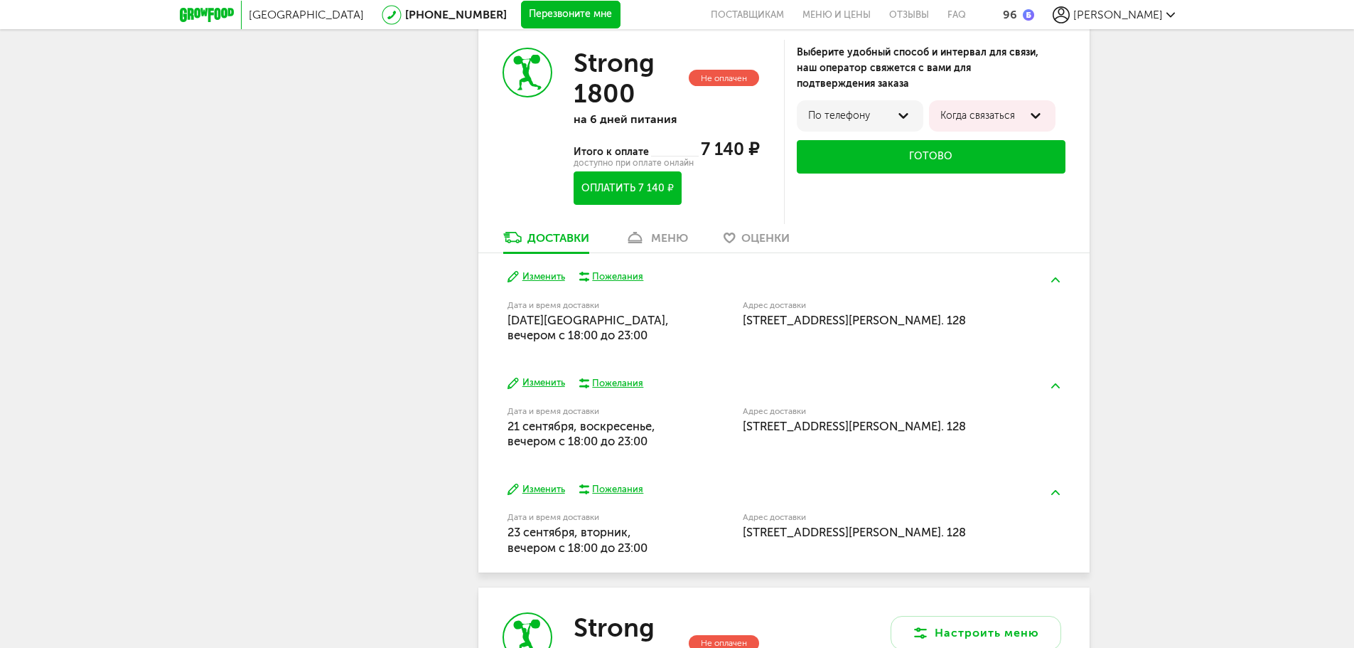
scroll to position [692, 0]
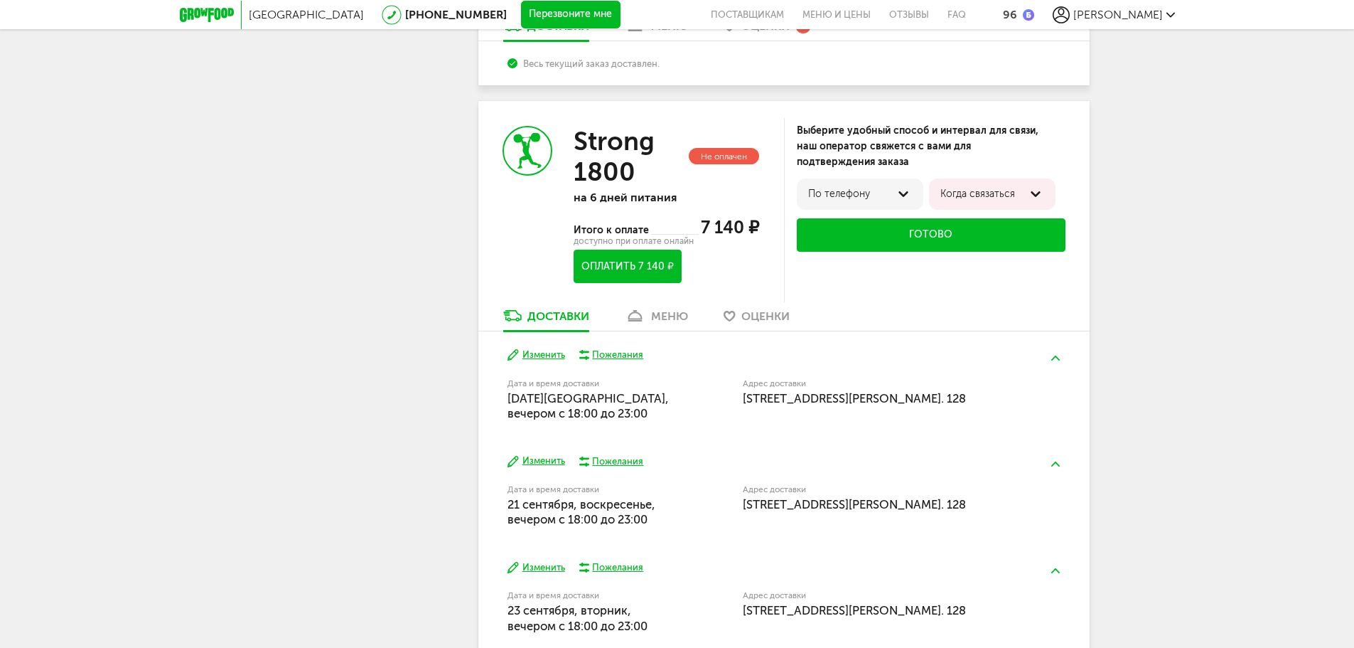
click at [659, 268] on button "Оплатить 7 140 ₽" at bounding box center [627, 266] width 107 height 33
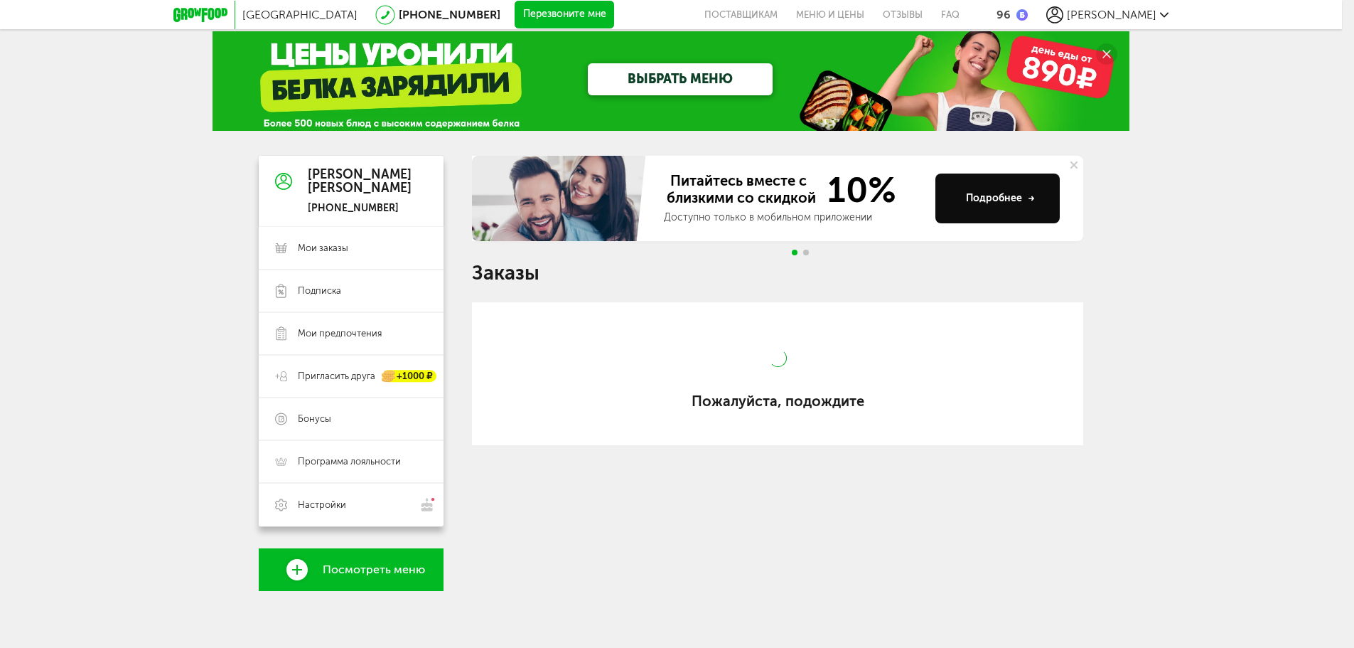
scroll to position [12, 0]
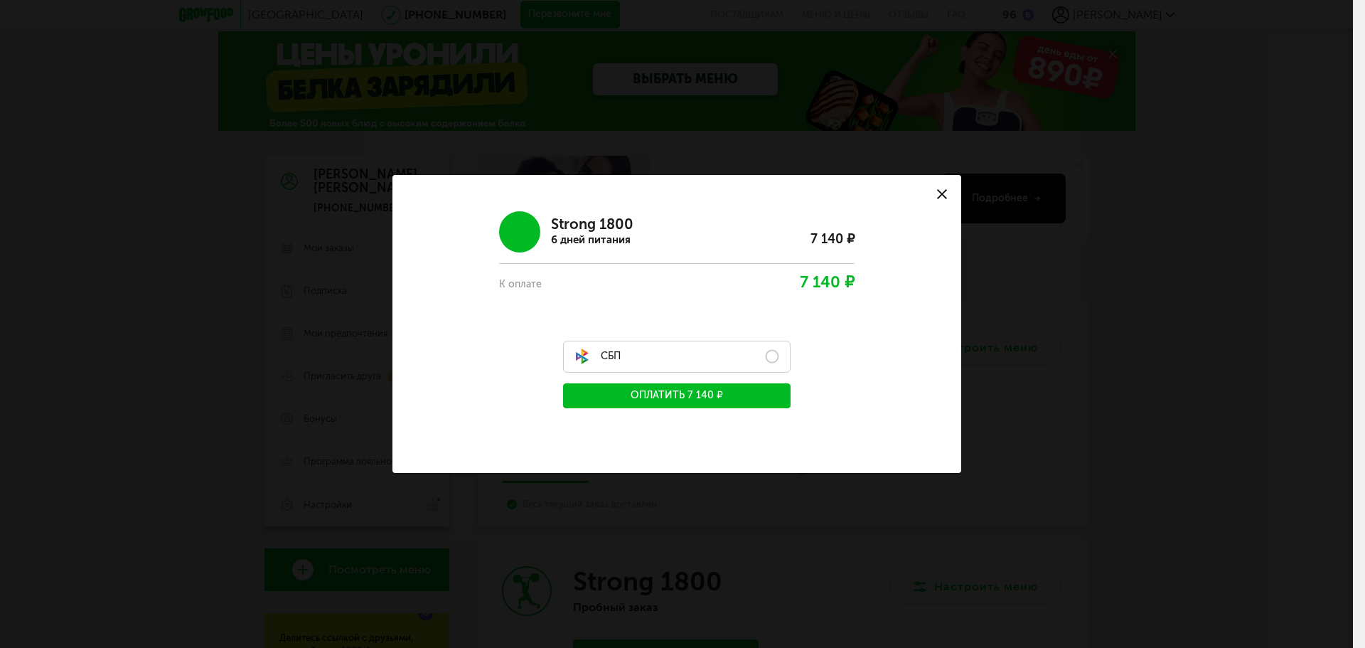
click at [732, 359] on label "СБП" at bounding box center [677, 357] width 228 height 32
click at [946, 190] on use at bounding box center [942, 194] width 10 height 10
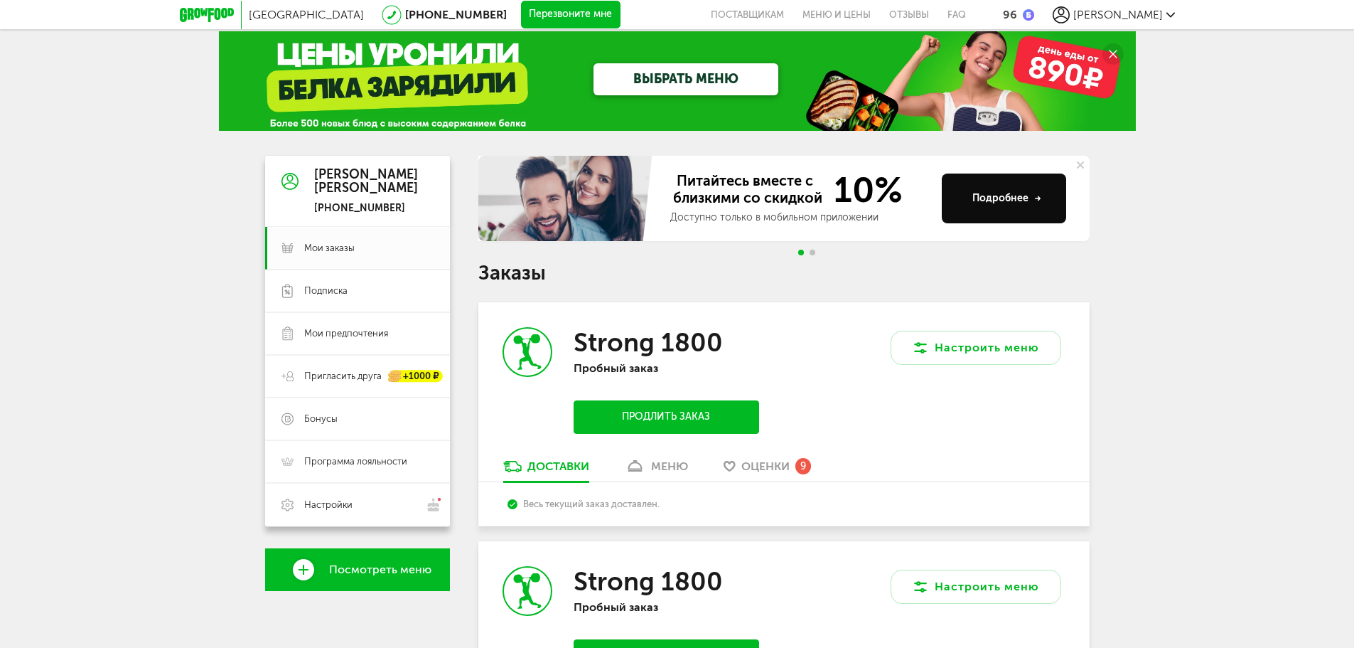
click at [1175, 16] on icon at bounding box center [1171, 15] width 9 height 9
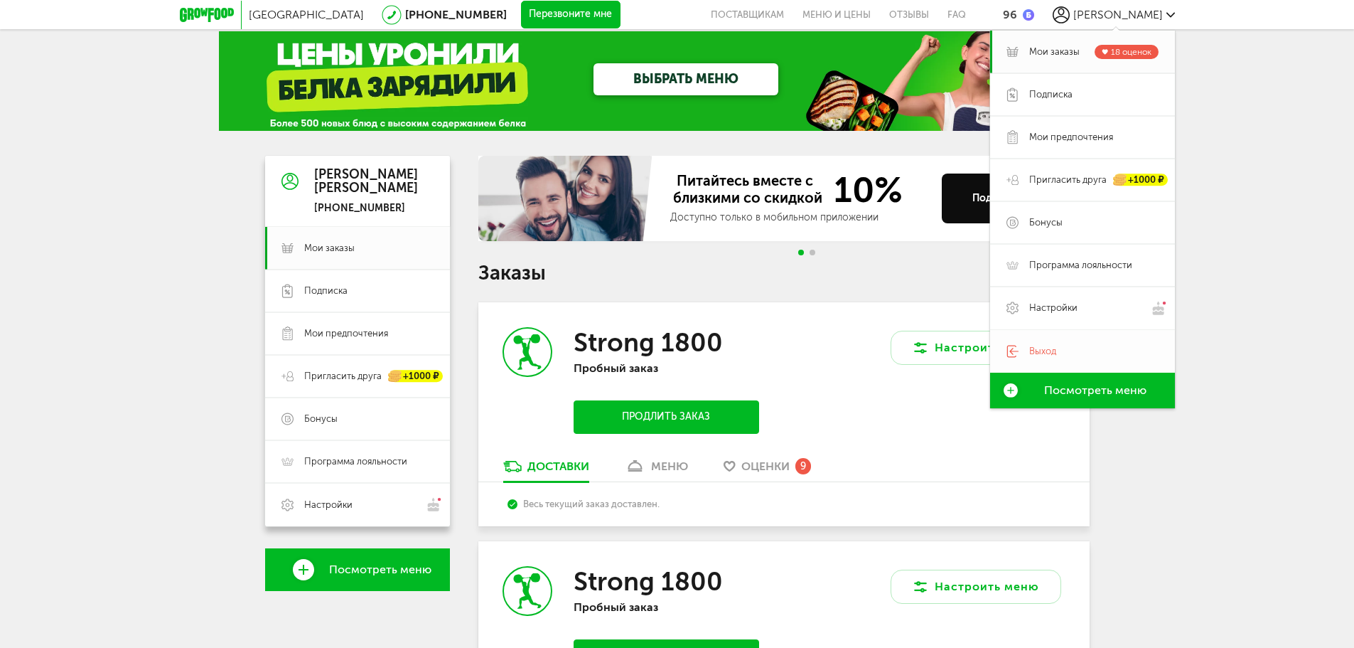
click at [1056, 351] on span "Выход" at bounding box center [1042, 351] width 27 height 13
